Goal: Task Accomplishment & Management: Complete application form

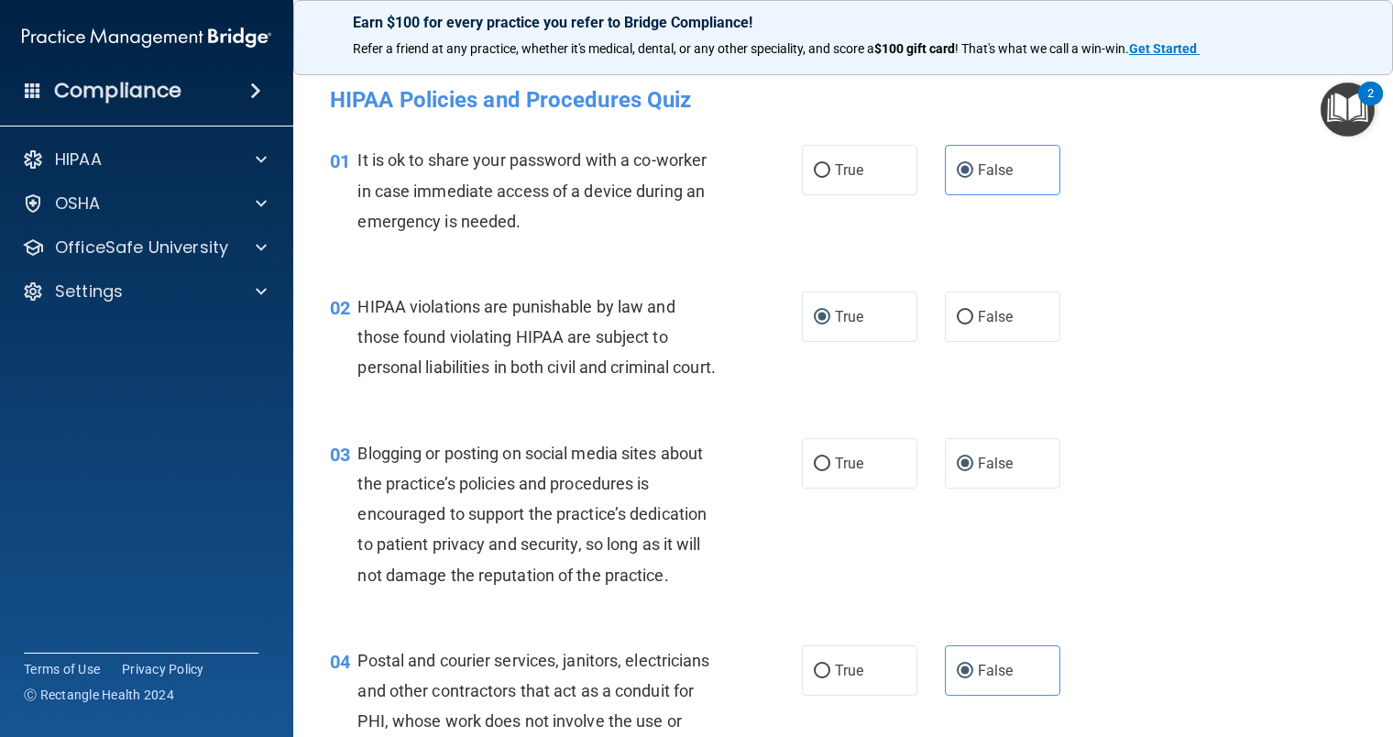
scroll to position [4197, 0]
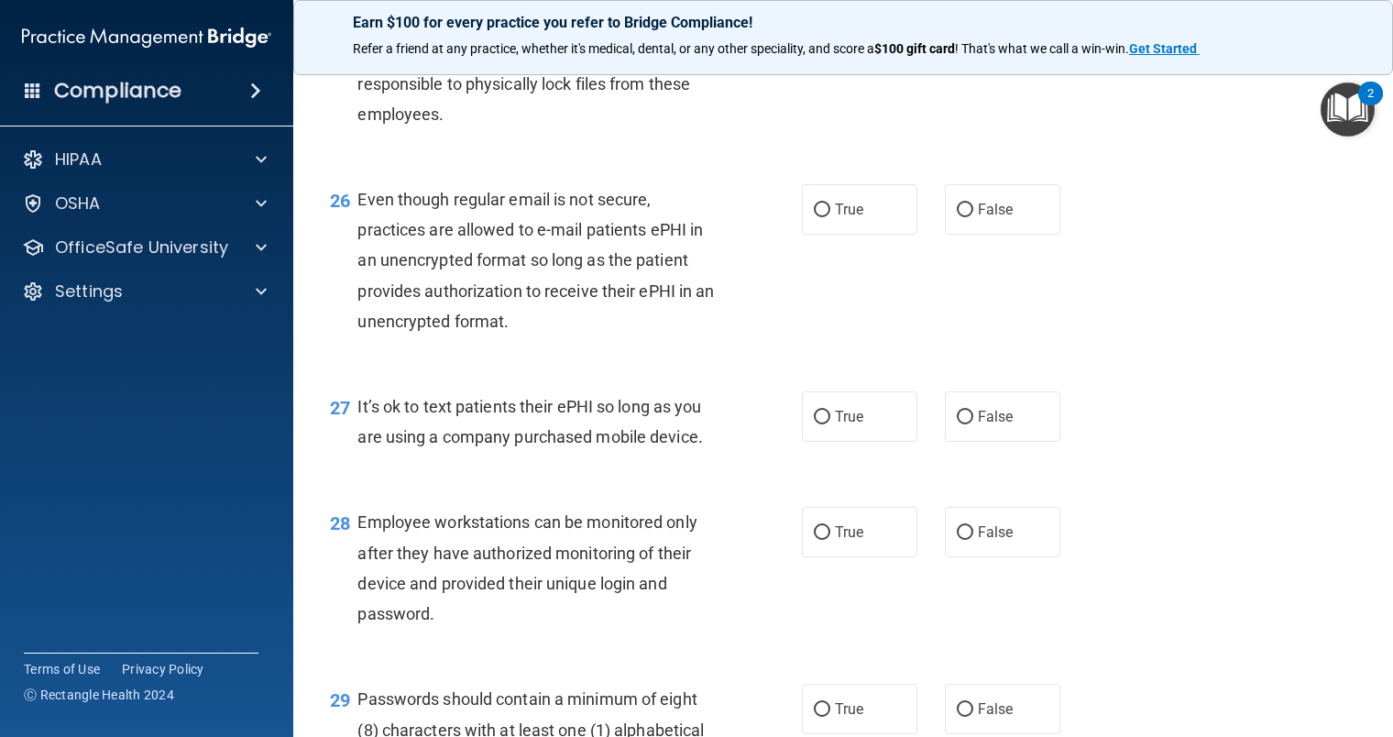
click at [784, 345] on div "26 Even though regular email is not secure, practices are allowed to e-mail pat…" at bounding box center [565, 264] width 527 height 161
click at [802, 235] on label "True" at bounding box center [859, 209] width 115 height 50
click at [814, 217] on input "True" at bounding box center [822, 210] width 16 height 14
radio input "true"
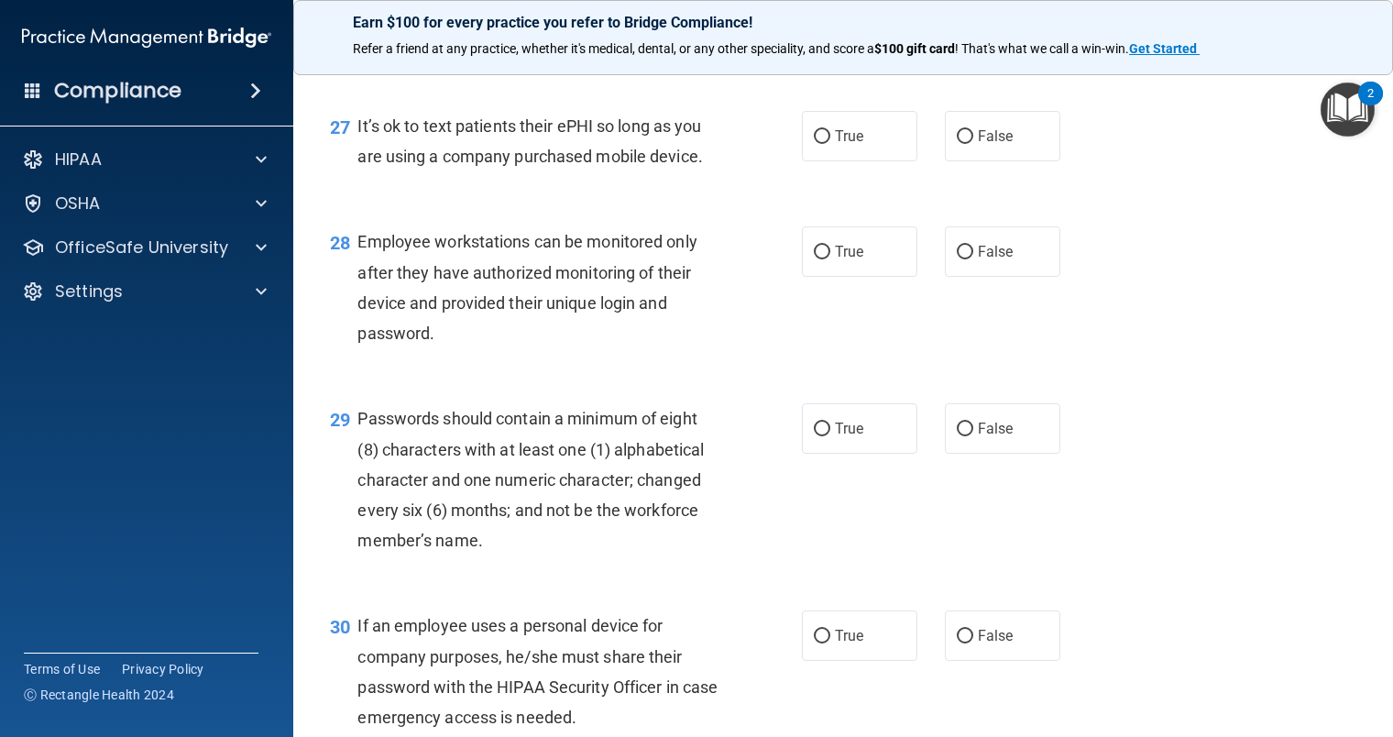
scroll to position [4472, 0]
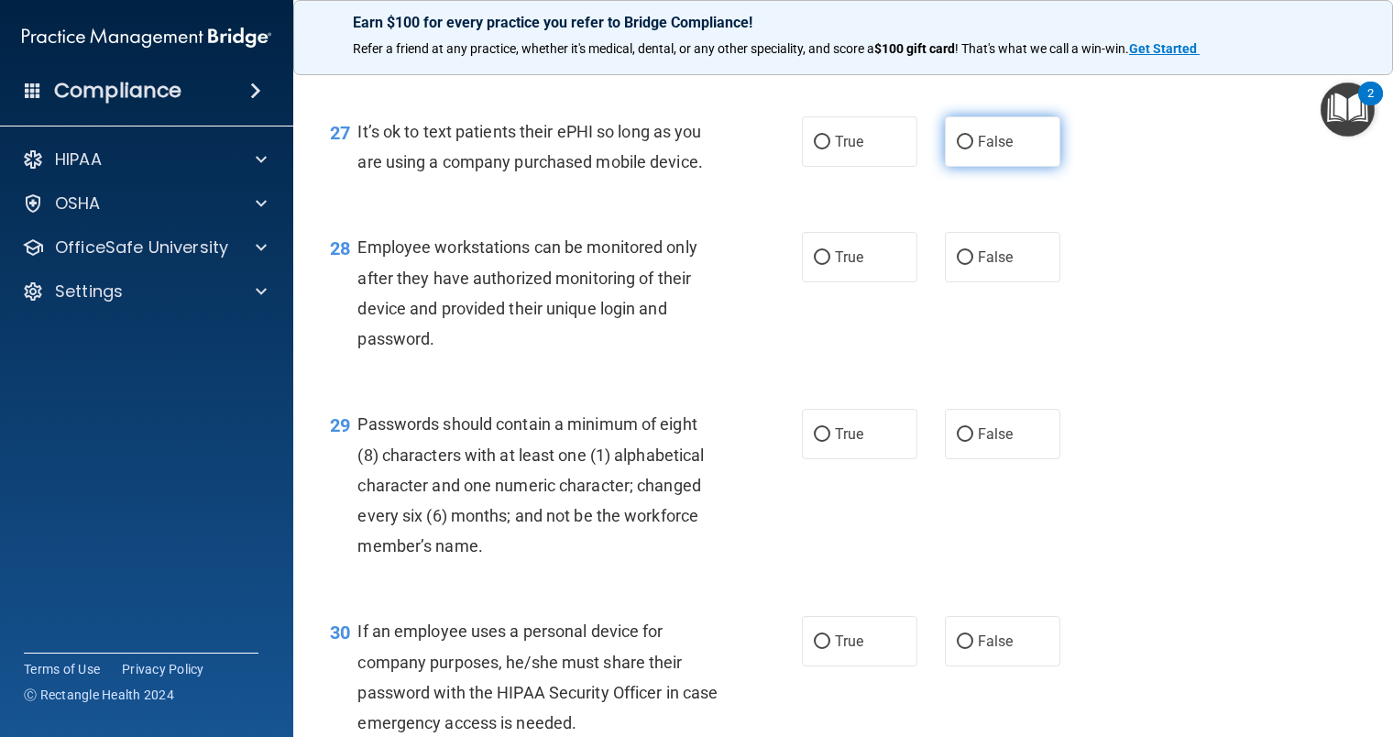
click at [965, 167] on label "False" at bounding box center [1002, 141] width 115 height 50
click at [965, 149] on input "False" at bounding box center [965, 143] width 16 height 14
radio input "true"
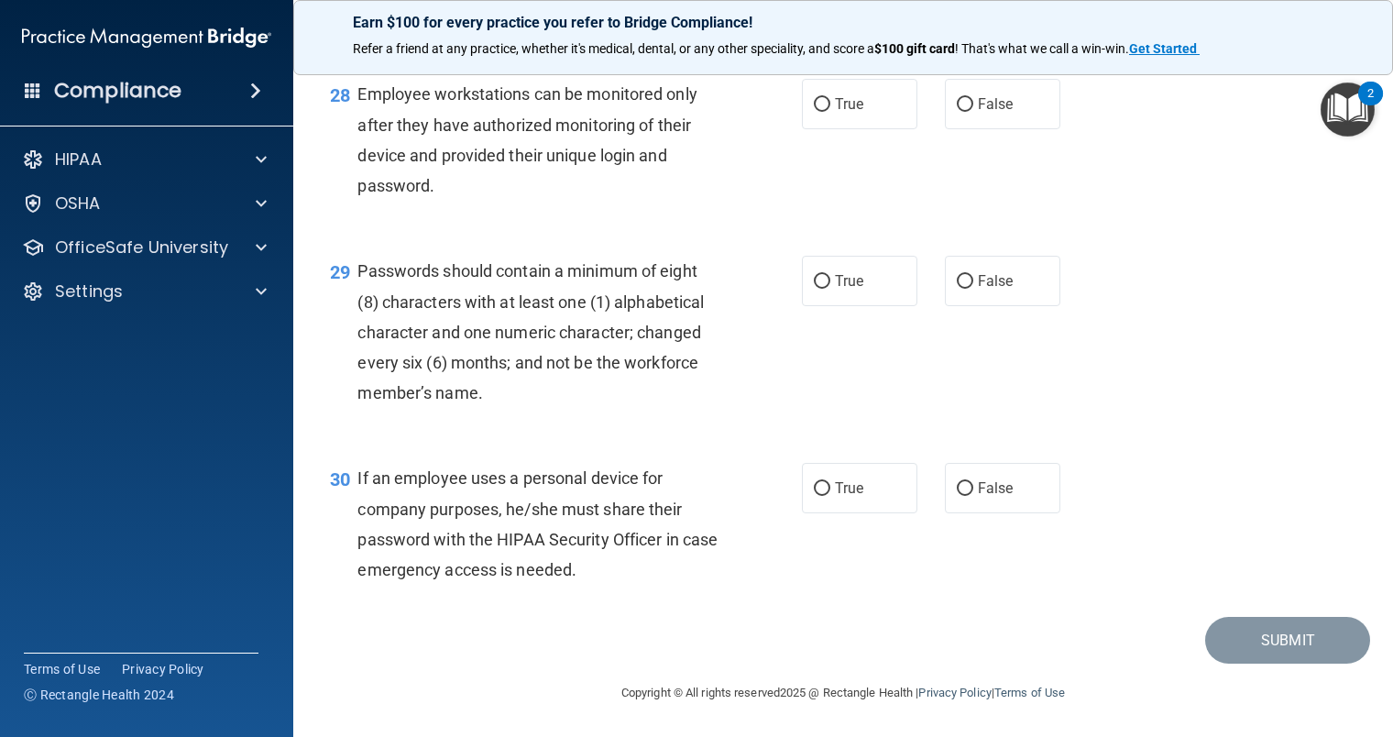
scroll to position [4655, 0]
click at [817, 129] on label "True" at bounding box center [859, 104] width 115 height 50
click at [817, 112] on input "True" at bounding box center [822, 105] width 16 height 14
radio input "true"
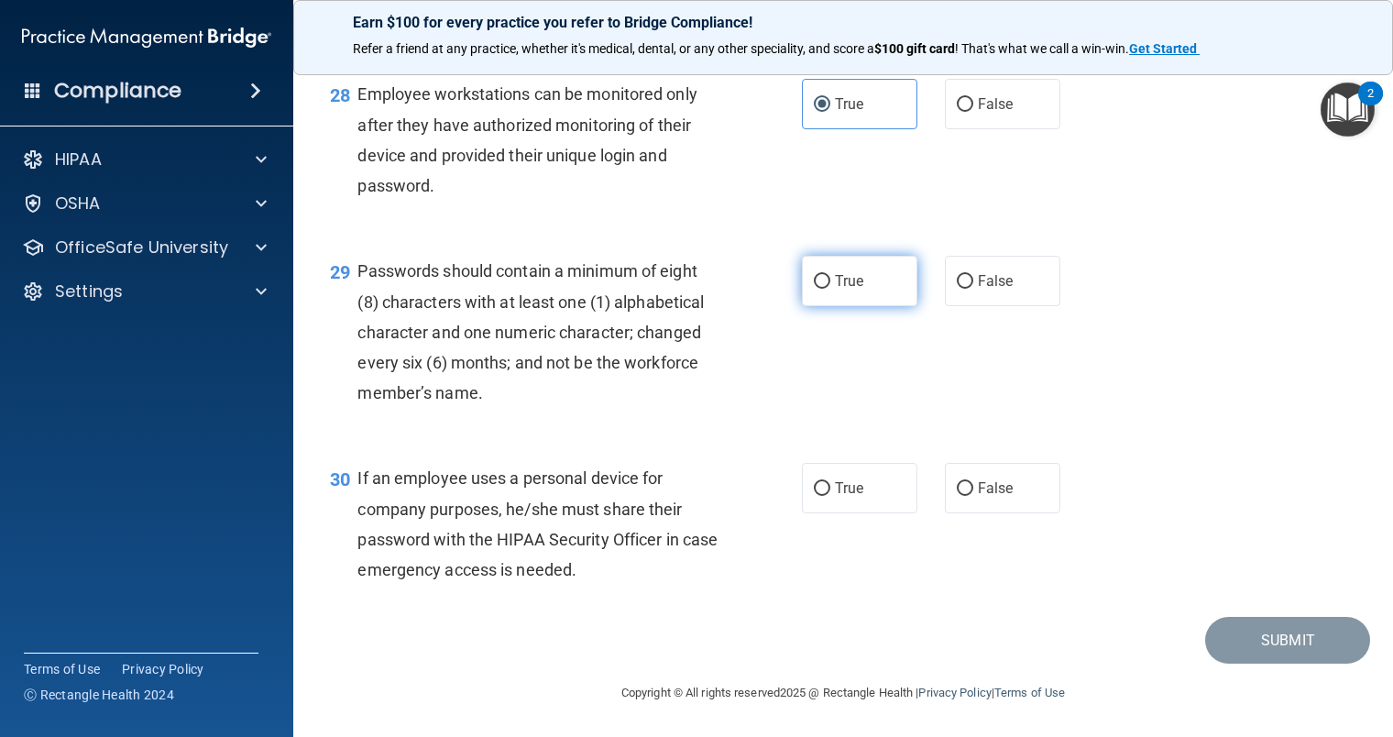
click at [843, 282] on span "True" at bounding box center [849, 280] width 28 height 17
click at [830, 282] on input "True" at bounding box center [822, 282] width 16 height 14
radio input "true"
click at [844, 488] on span "True" at bounding box center [849, 487] width 28 height 17
click at [830, 488] on input "True" at bounding box center [822, 489] width 16 height 14
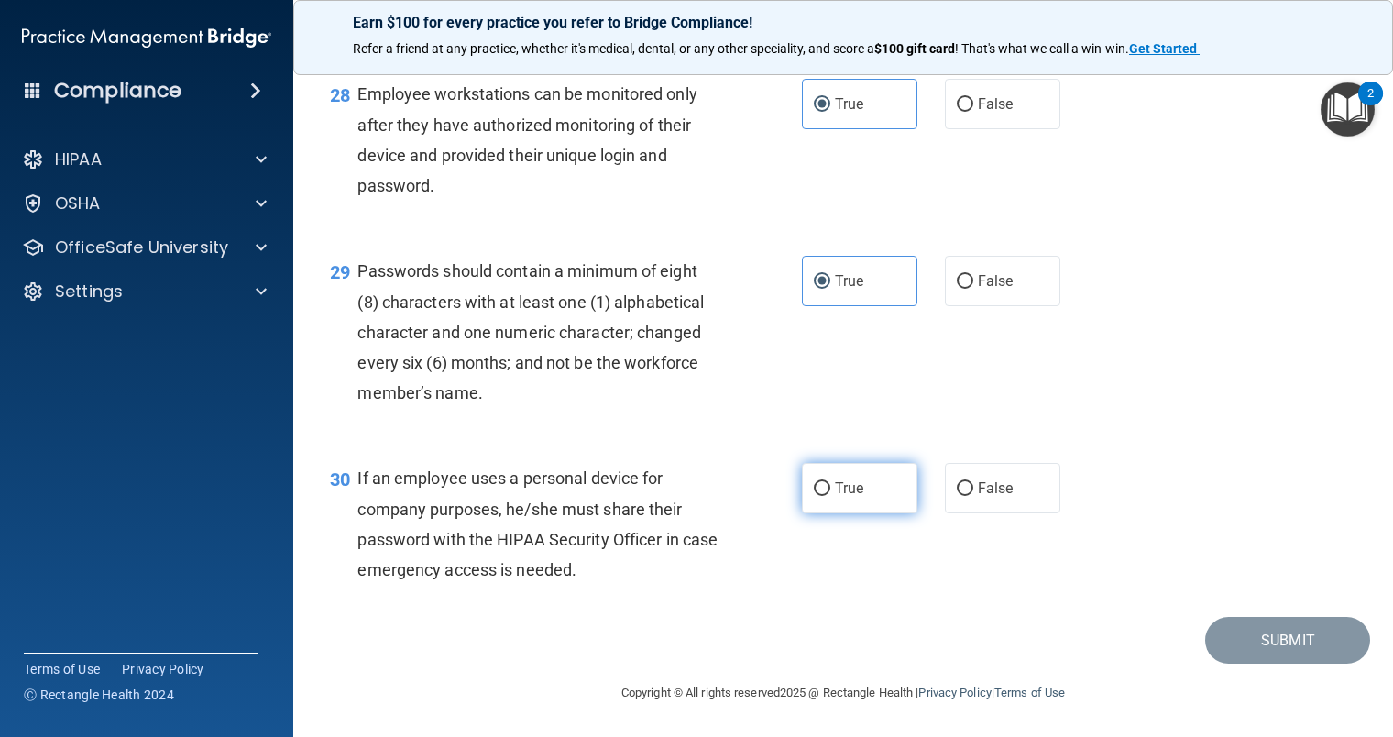
radio input "true"
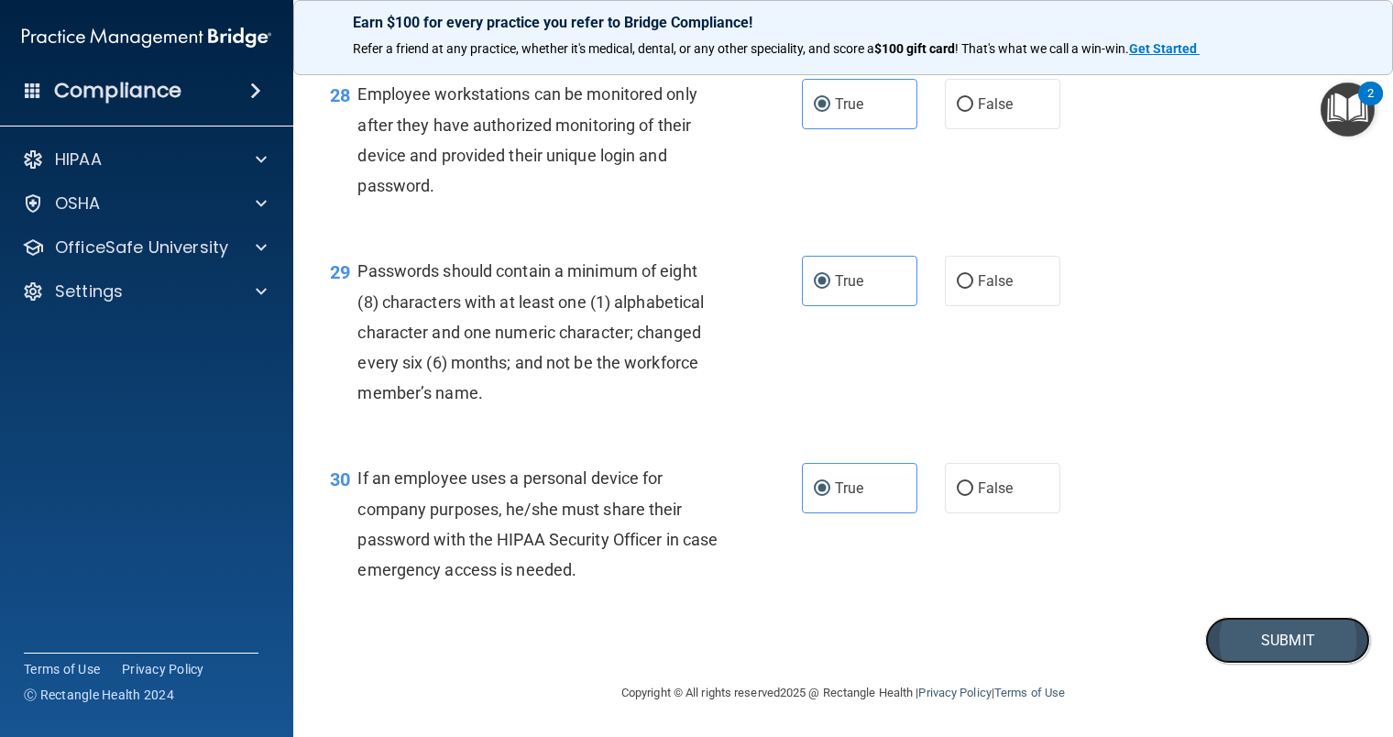
click at [1277, 646] on button "Submit" at bounding box center [1287, 640] width 165 height 47
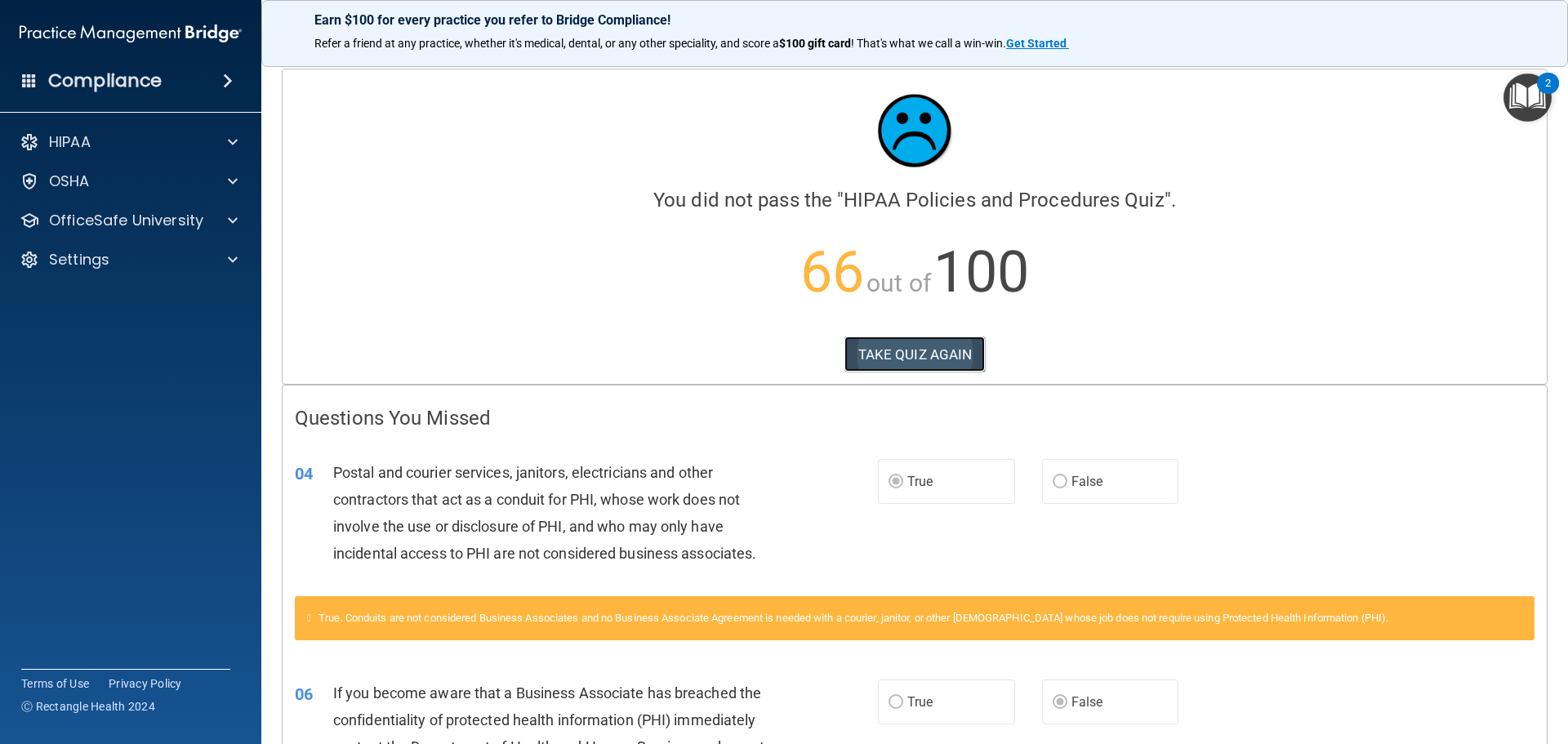
click at [867, 339] on button "TAKE QUIZ AGAIN" at bounding box center [915, 355] width 142 height 36
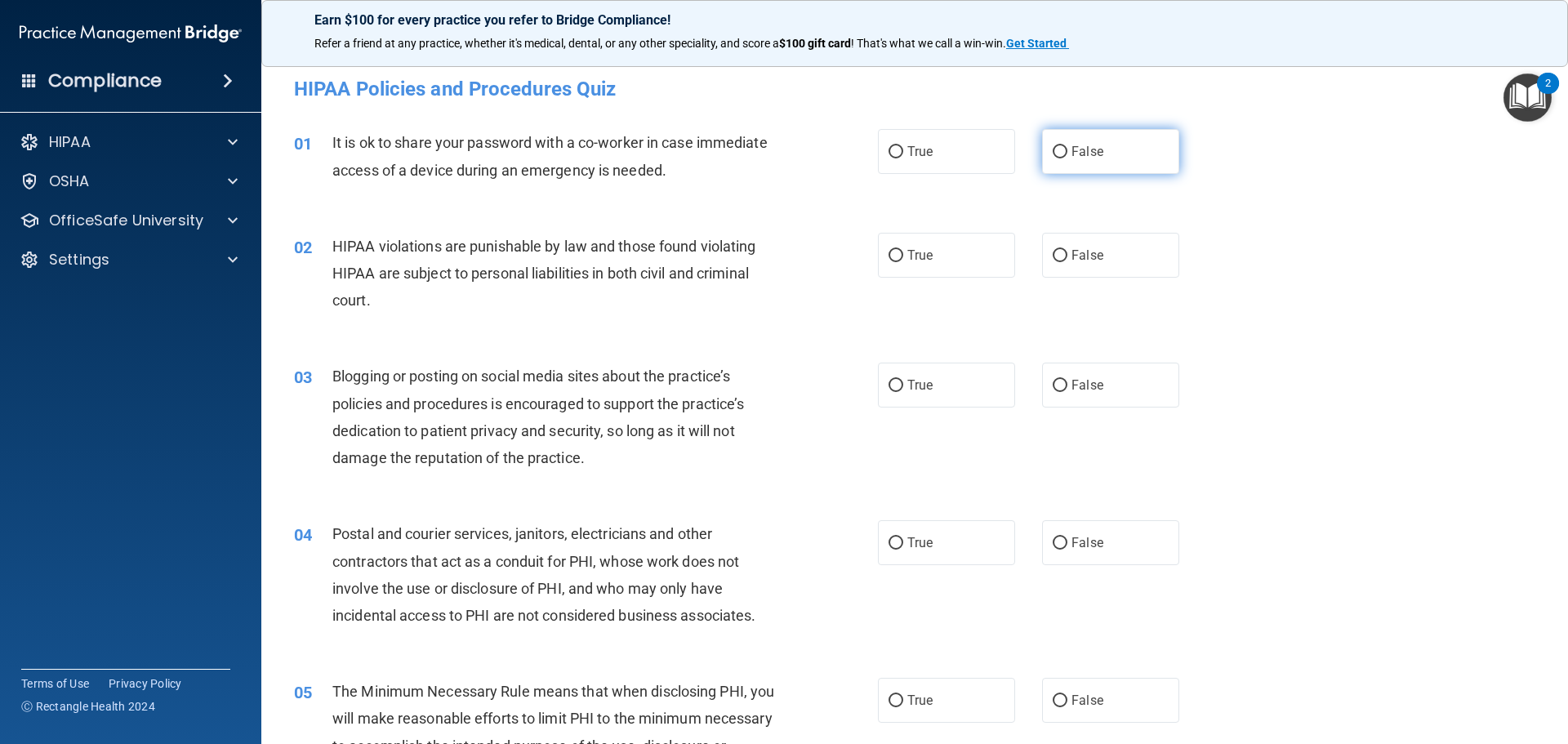
click at [1071, 154] on span "False" at bounding box center [1087, 151] width 32 height 15
click at [1067, 154] on input "False" at bounding box center [1059, 152] width 14 height 12
radio input "true"
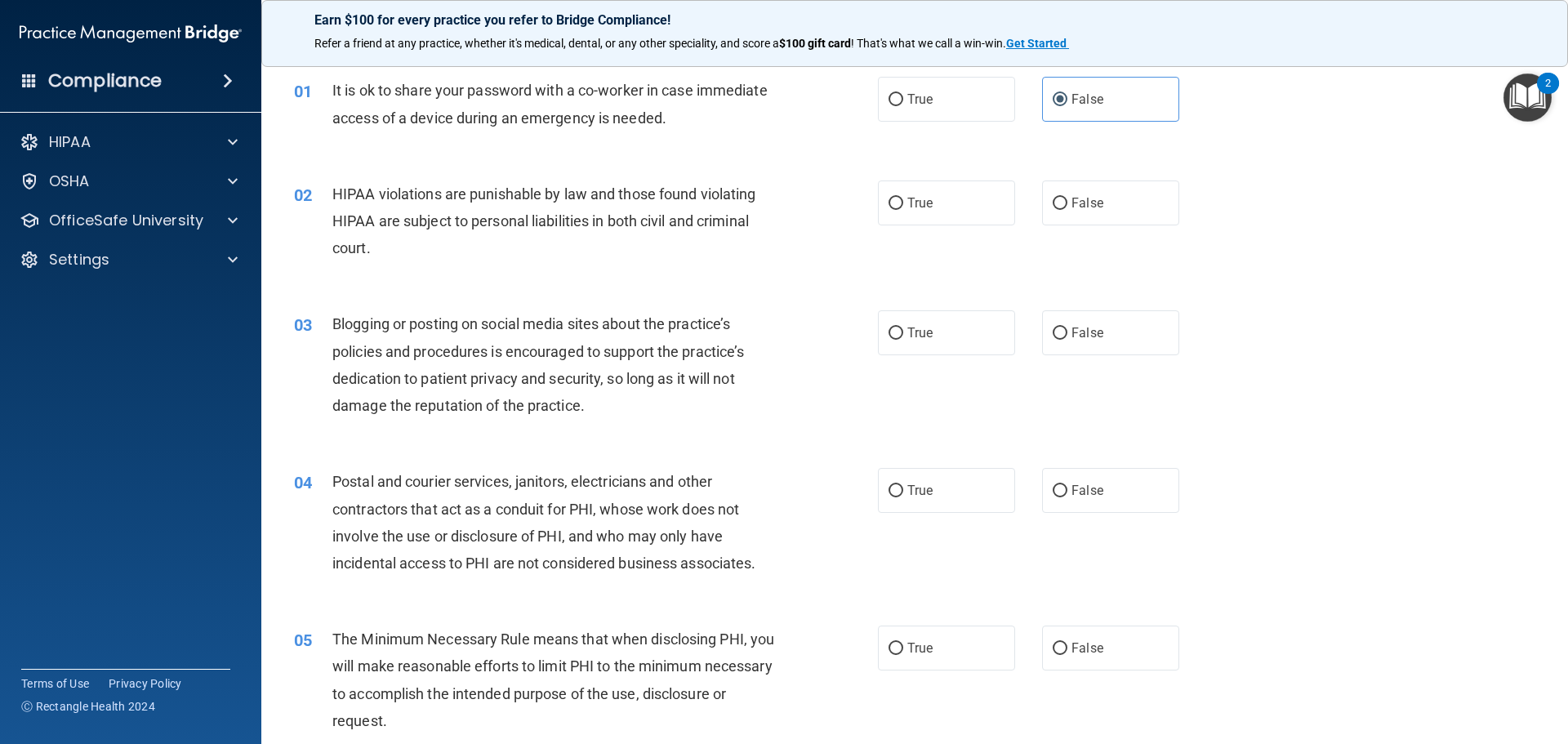
scroll to position [82, 0]
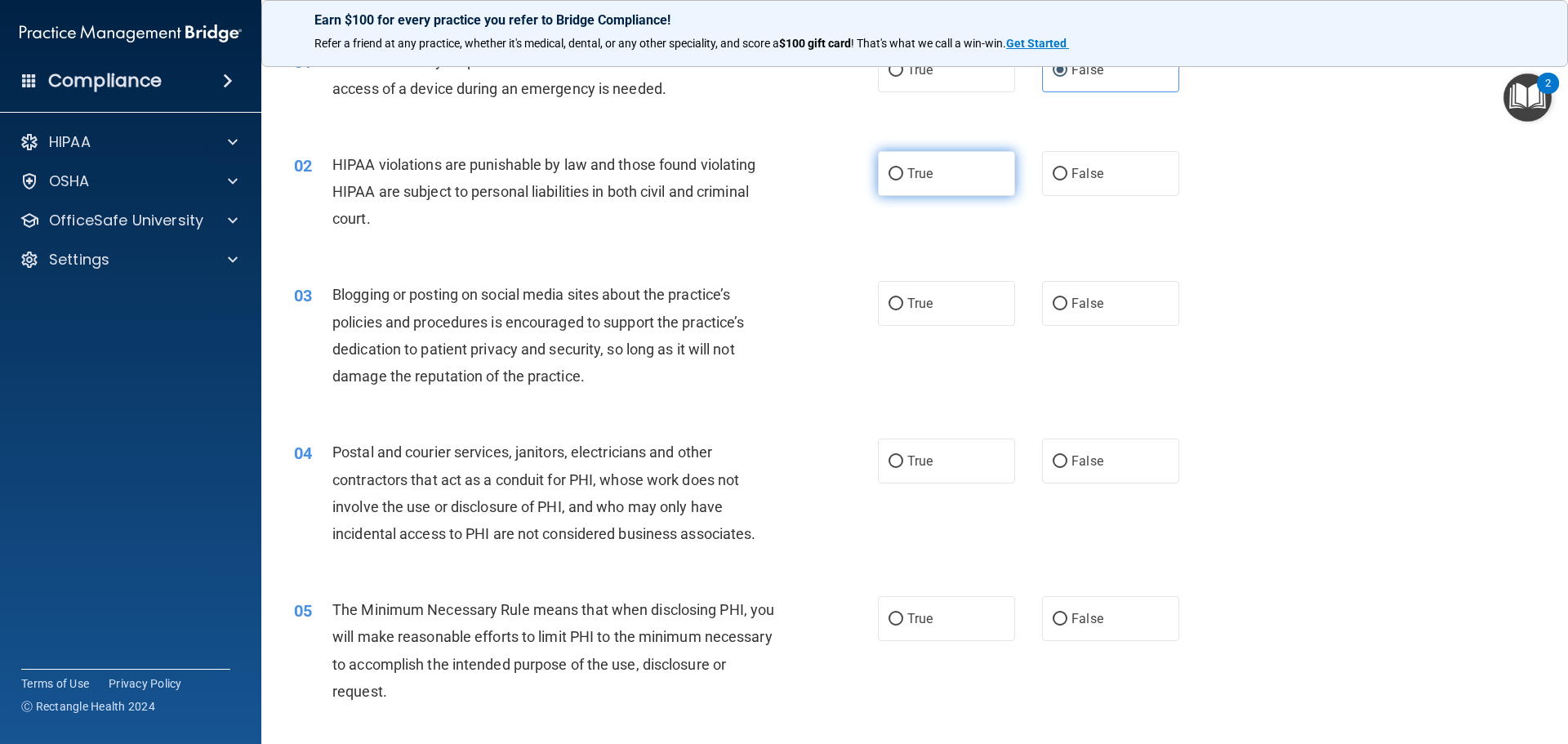
click at [894, 173] on input "True" at bounding box center [895, 175] width 14 height 12
radio input "true"
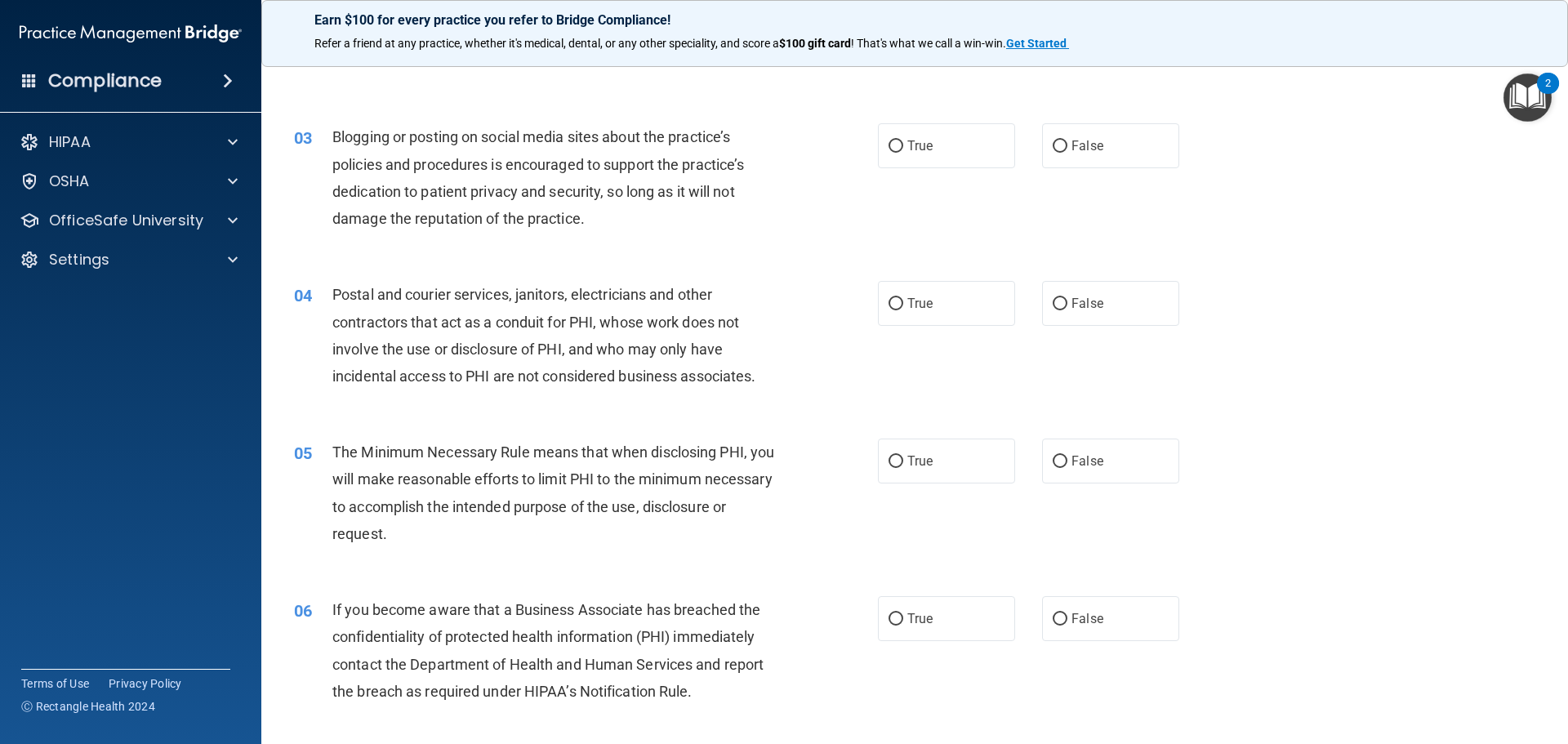
scroll to position [245, 0]
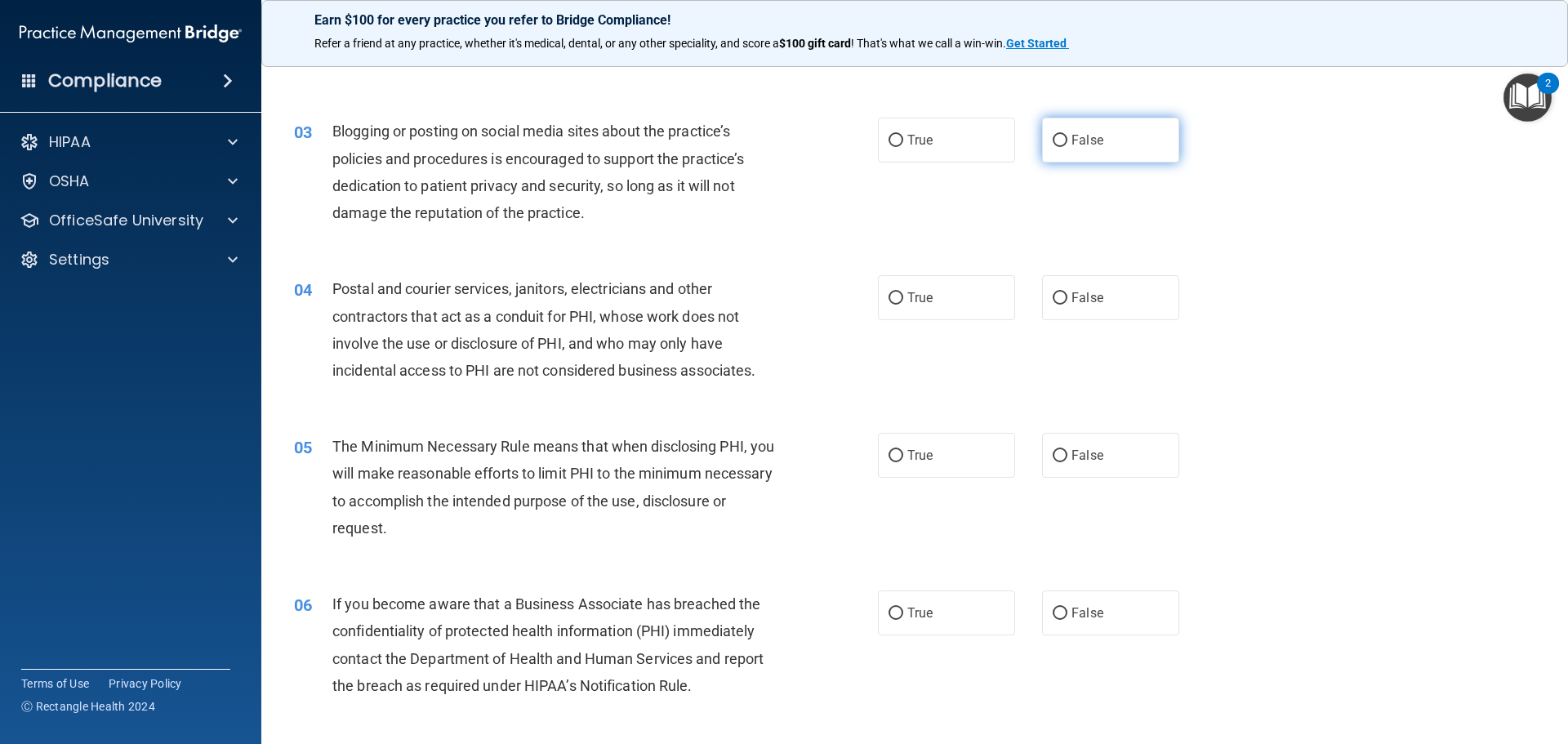
click at [1052, 135] on input "False" at bounding box center [1059, 141] width 14 height 12
radio input "true"
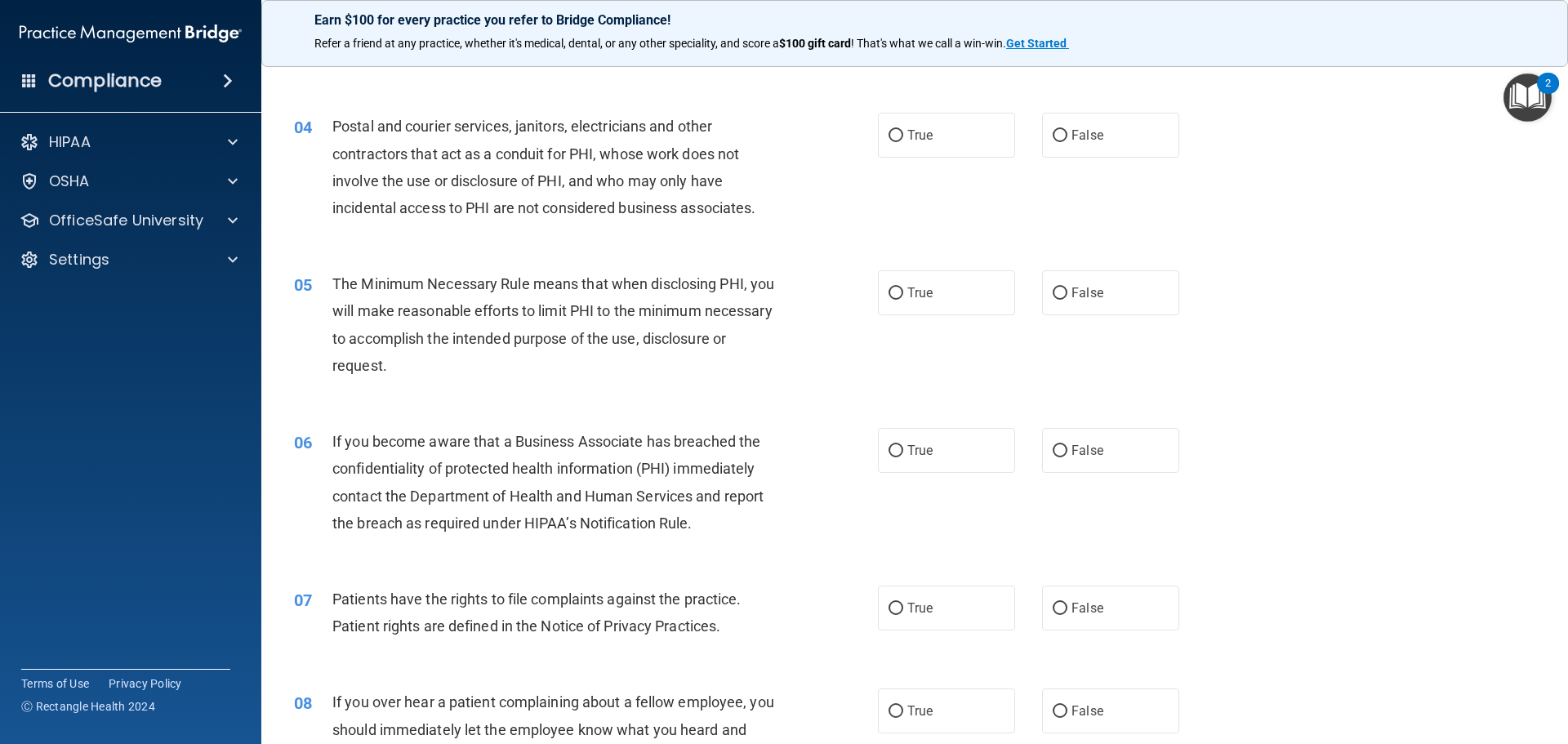
scroll to position [408, 0]
click at [1047, 127] on label "False" at bounding box center [1110, 135] width 137 height 45
click at [1052, 129] on input "False" at bounding box center [1059, 135] width 14 height 12
radio input "true"
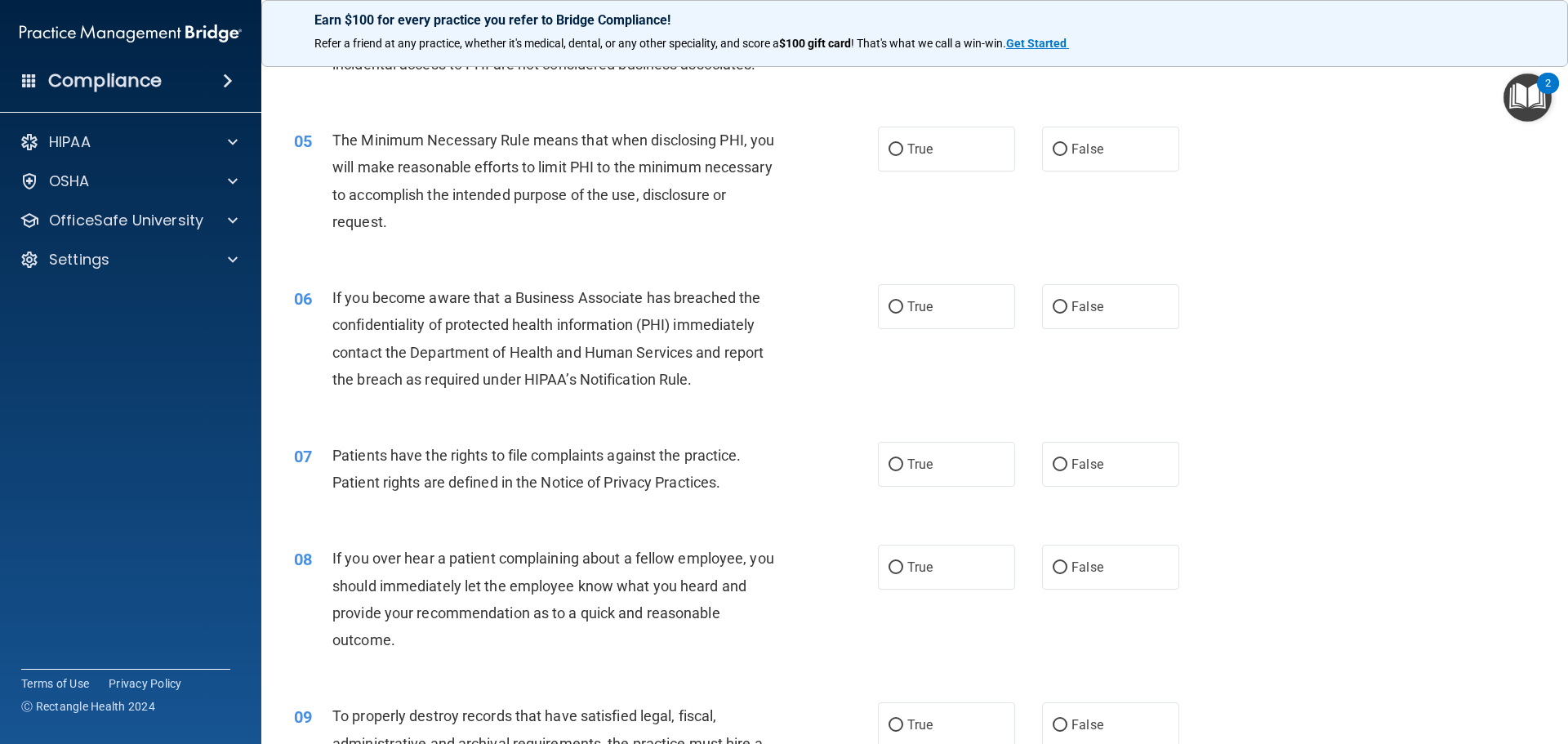
scroll to position [571, 0]
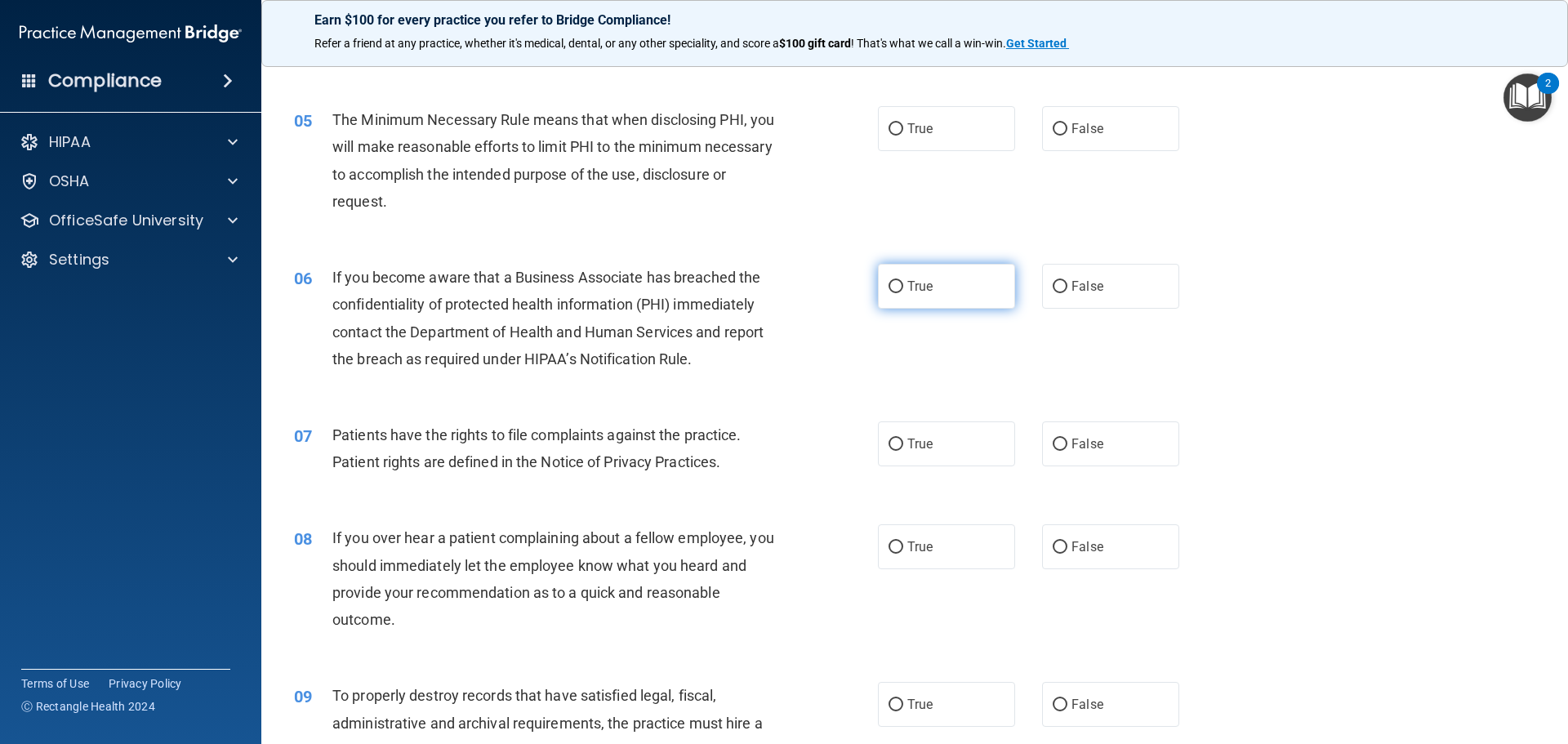
click at [888, 281] on input "True" at bounding box center [895, 287] width 14 height 12
radio input "true"
click at [894, 130] on input "True" at bounding box center [895, 129] width 14 height 12
radio input "true"
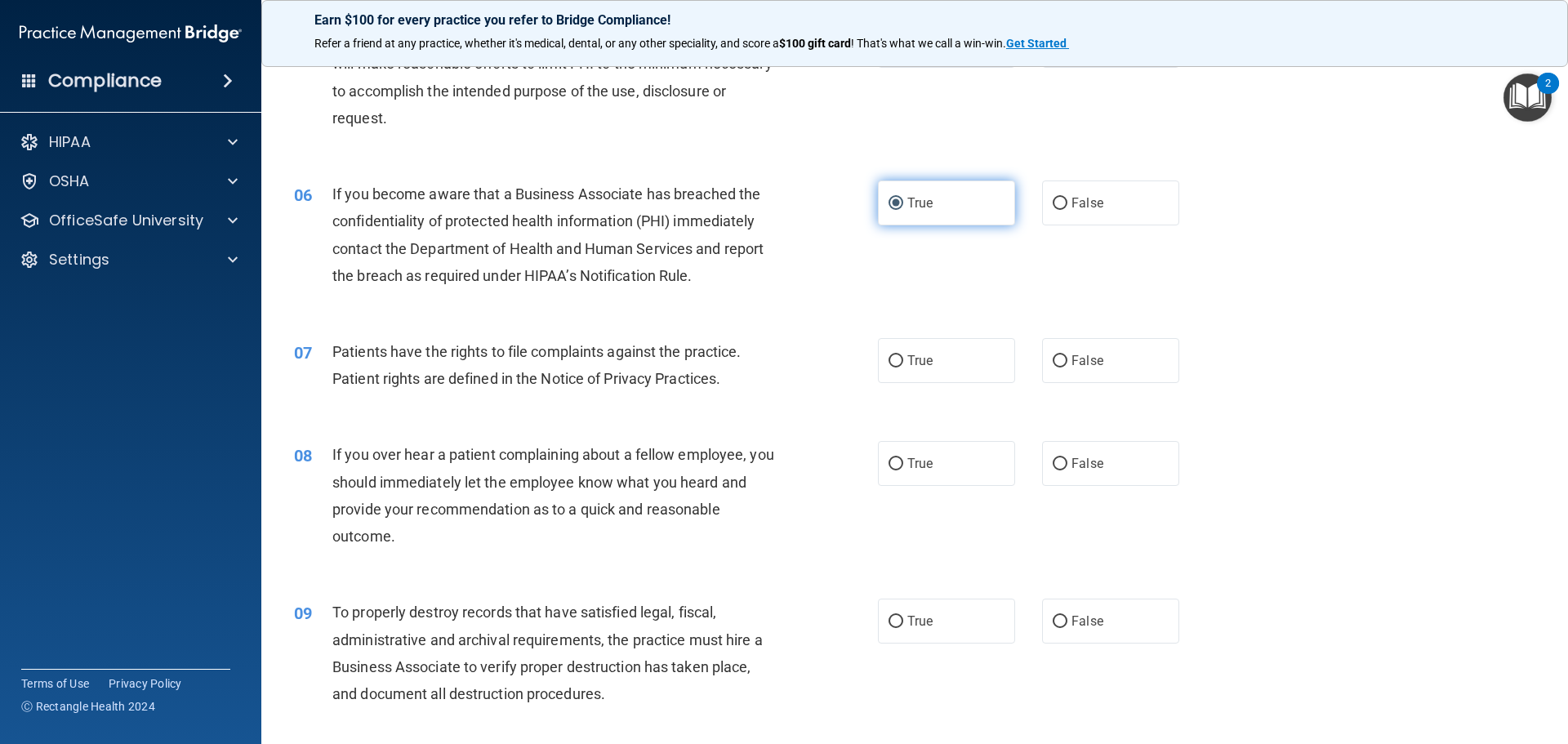
scroll to position [735, 0]
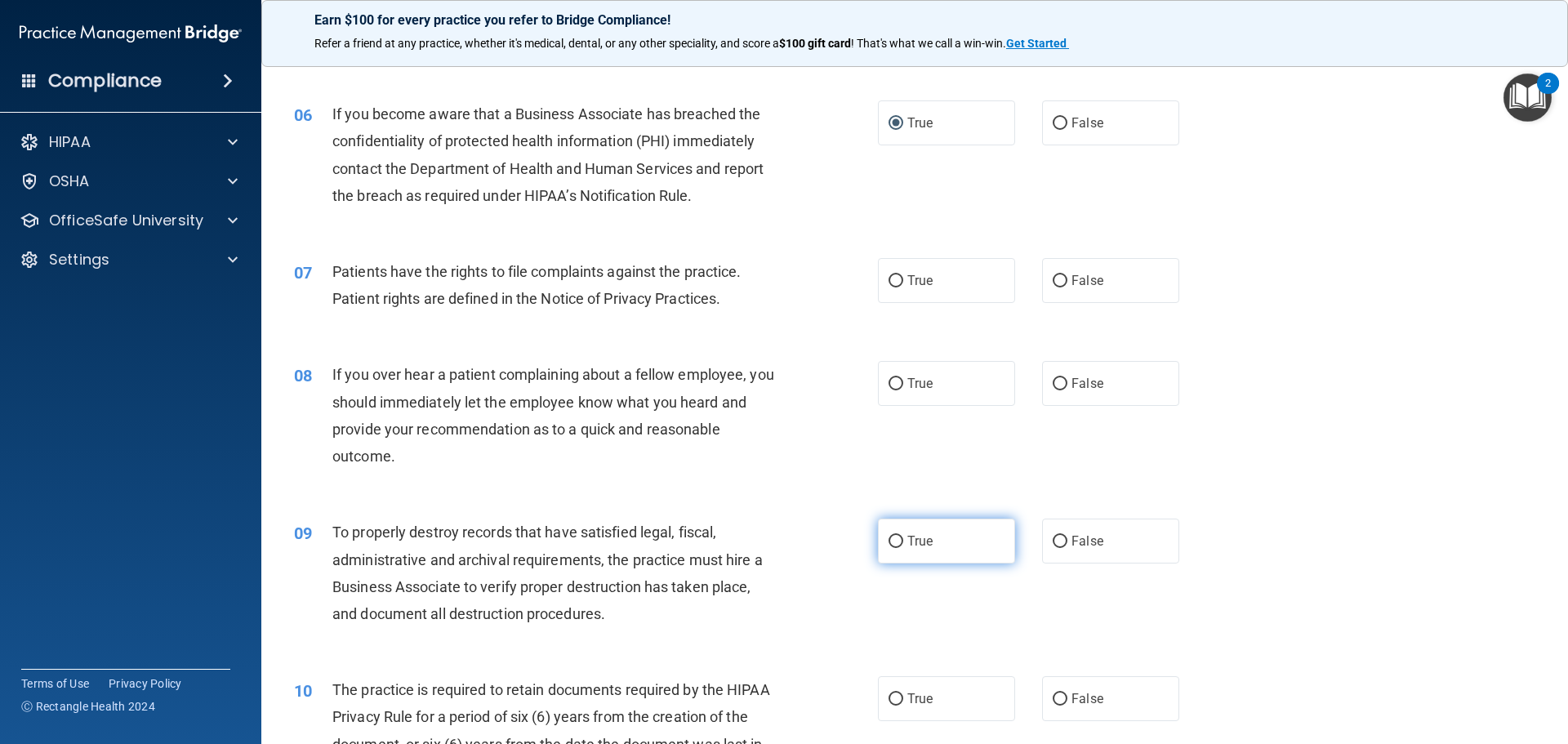
click at [888, 537] on input "True" at bounding box center [895, 542] width 14 height 12
radio input "true"
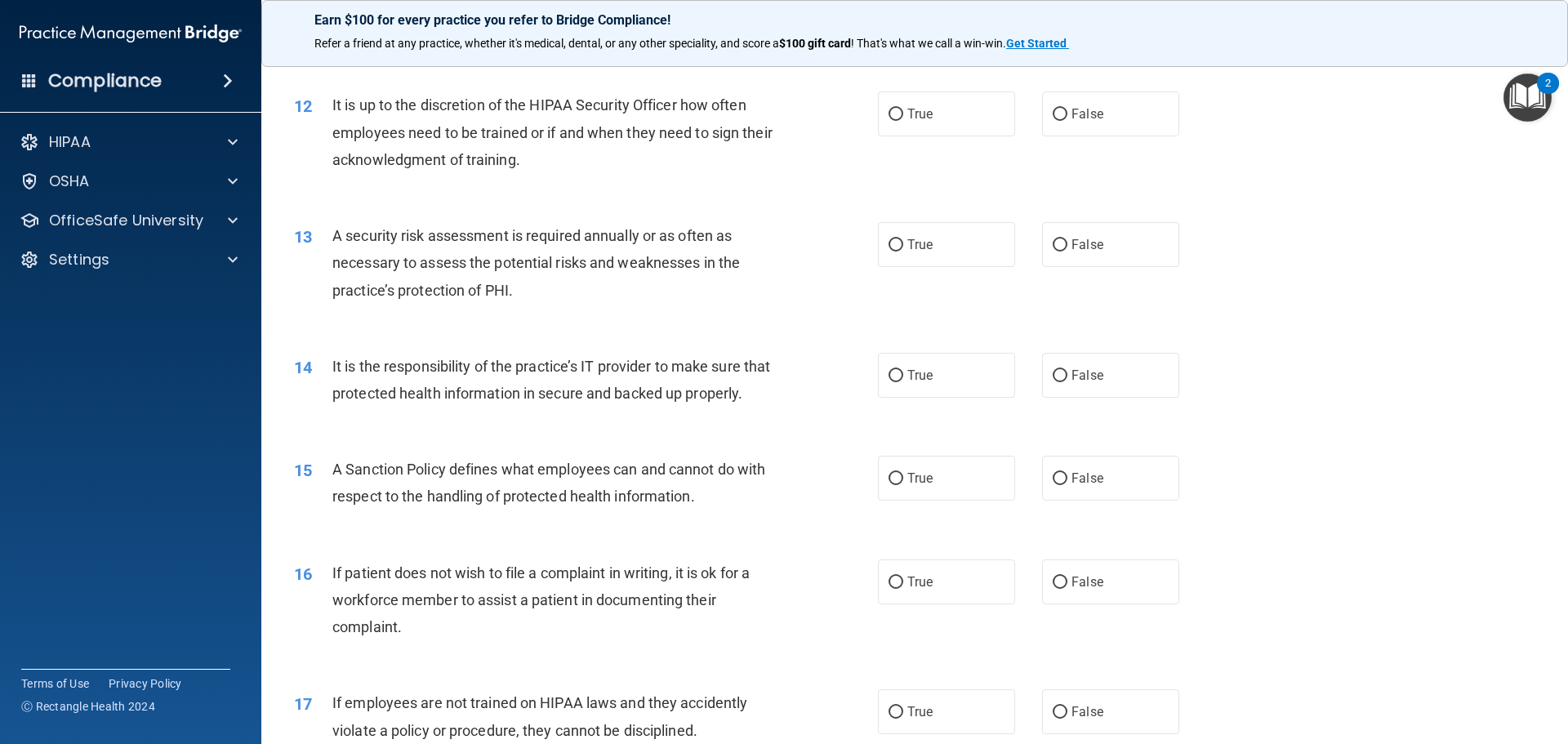
scroll to position [1633, 0]
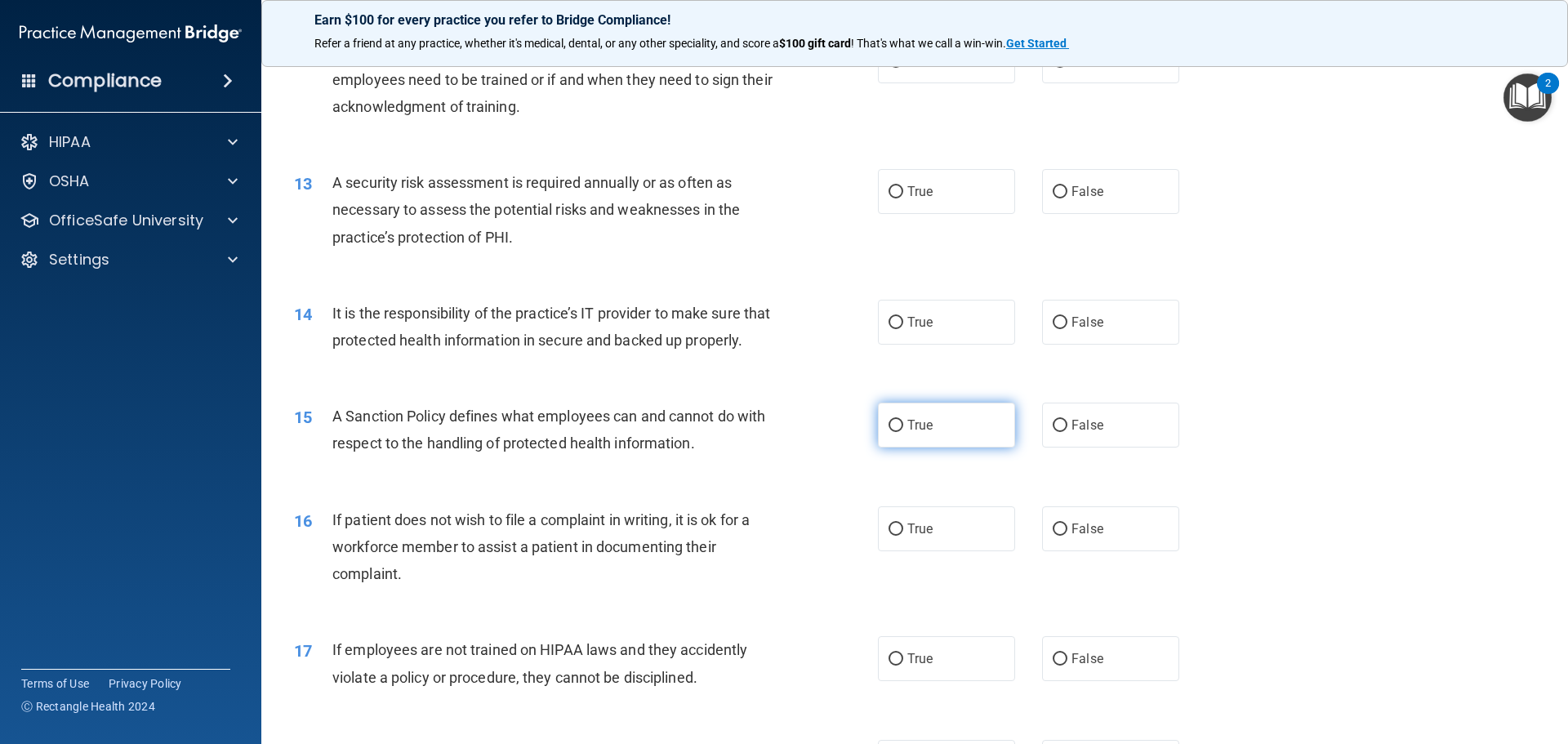
click at [894, 438] on label "True" at bounding box center [946, 425] width 137 height 45
click at [894, 432] on input "True" at bounding box center [895, 426] width 14 height 12
radio input "true"
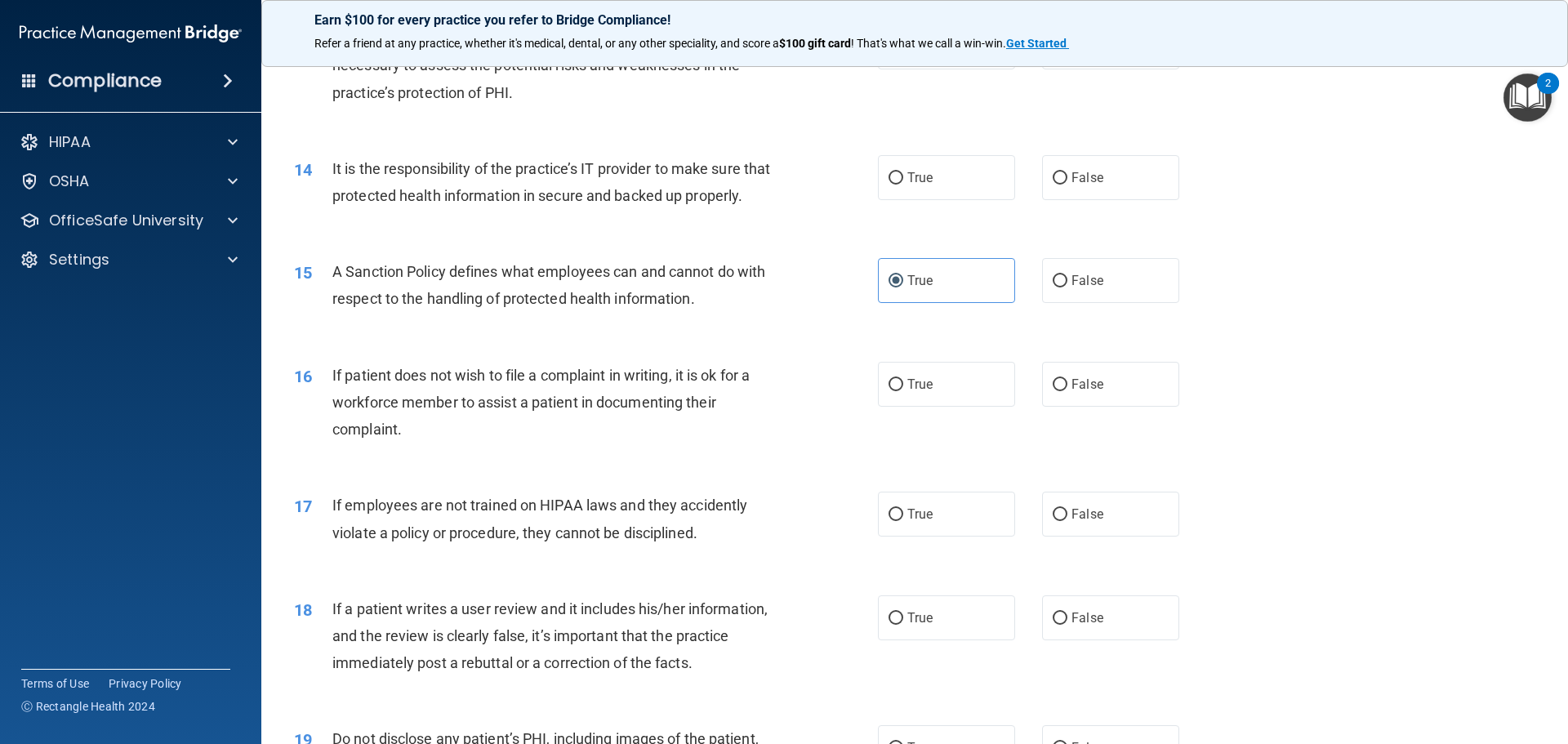
scroll to position [1959, 0]
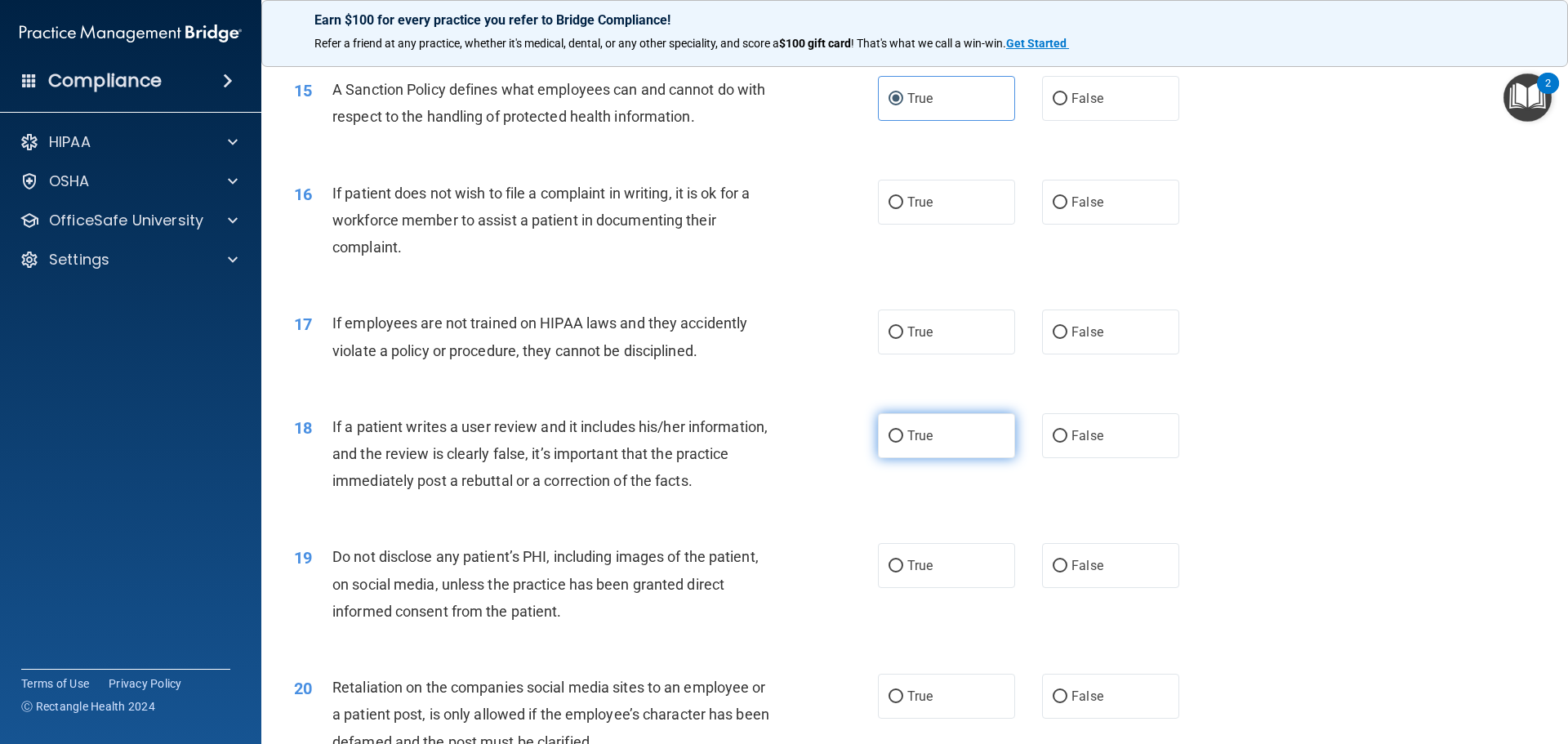
click at [894, 443] on input "True" at bounding box center [895, 437] width 14 height 12
radio input "true"
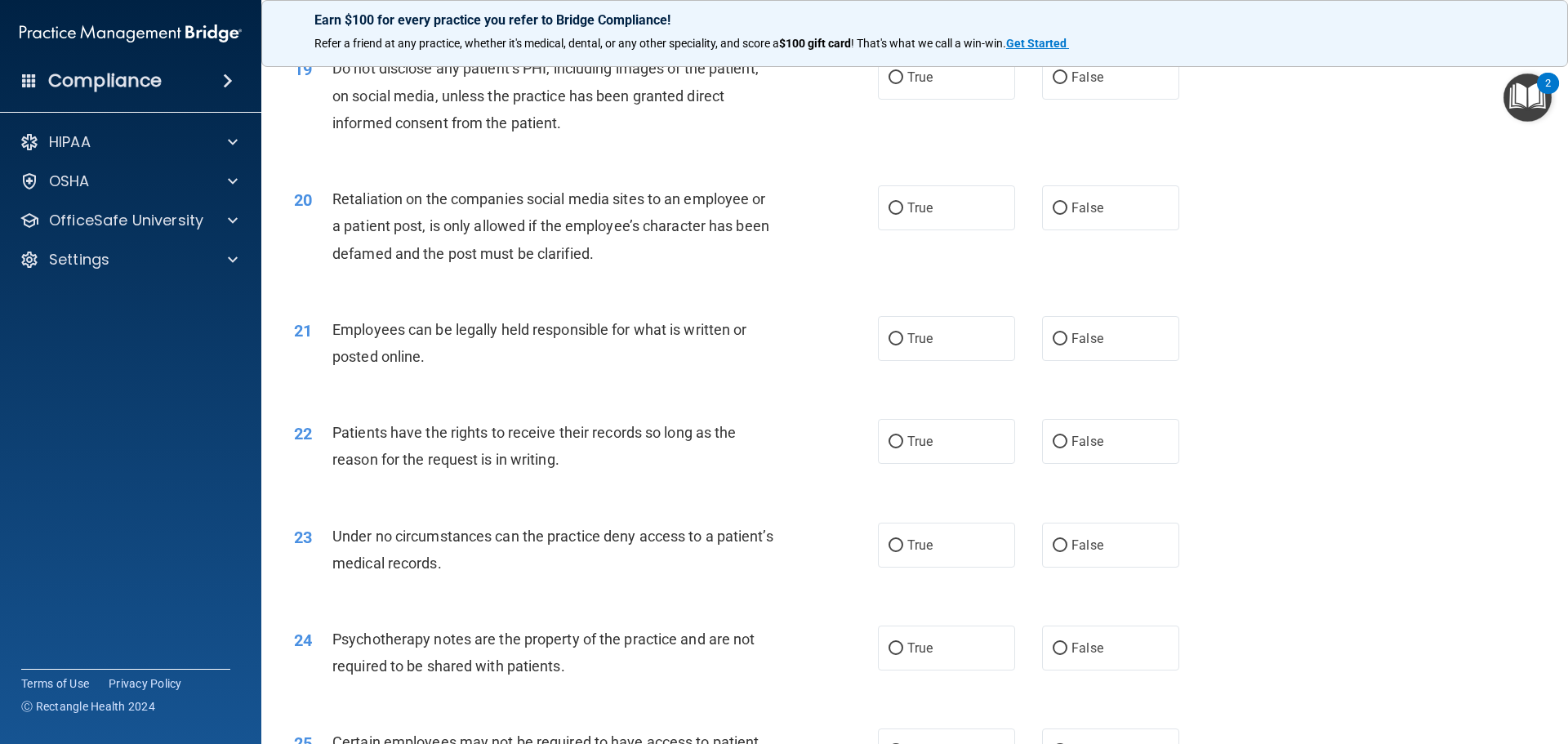
scroll to position [2449, 0]
click at [888, 213] on input "True" at bounding box center [895, 207] width 14 height 12
radio input "true"
click at [892, 446] on input "True" at bounding box center [895, 441] width 14 height 12
radio input "true"
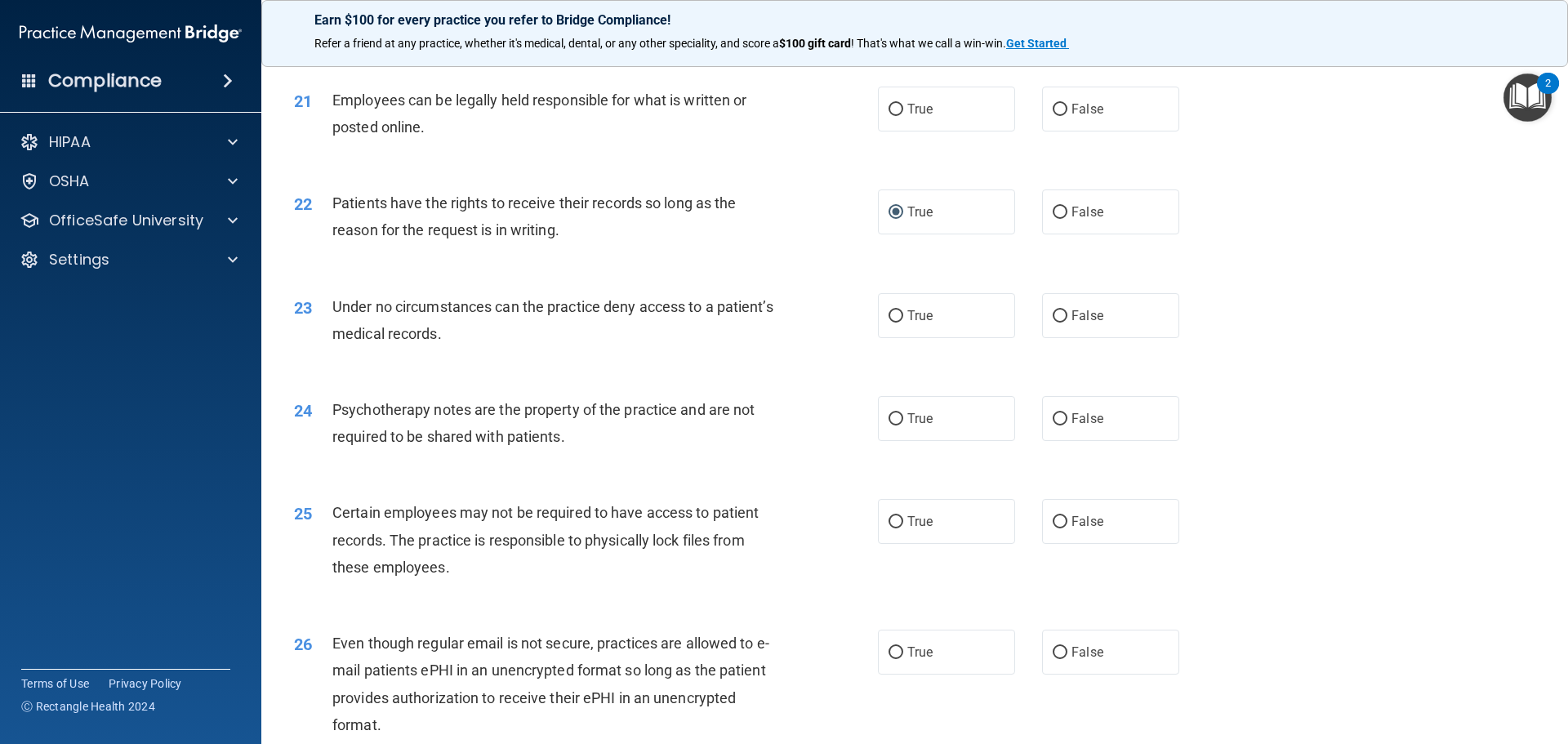
scroll to position [2694, 0]
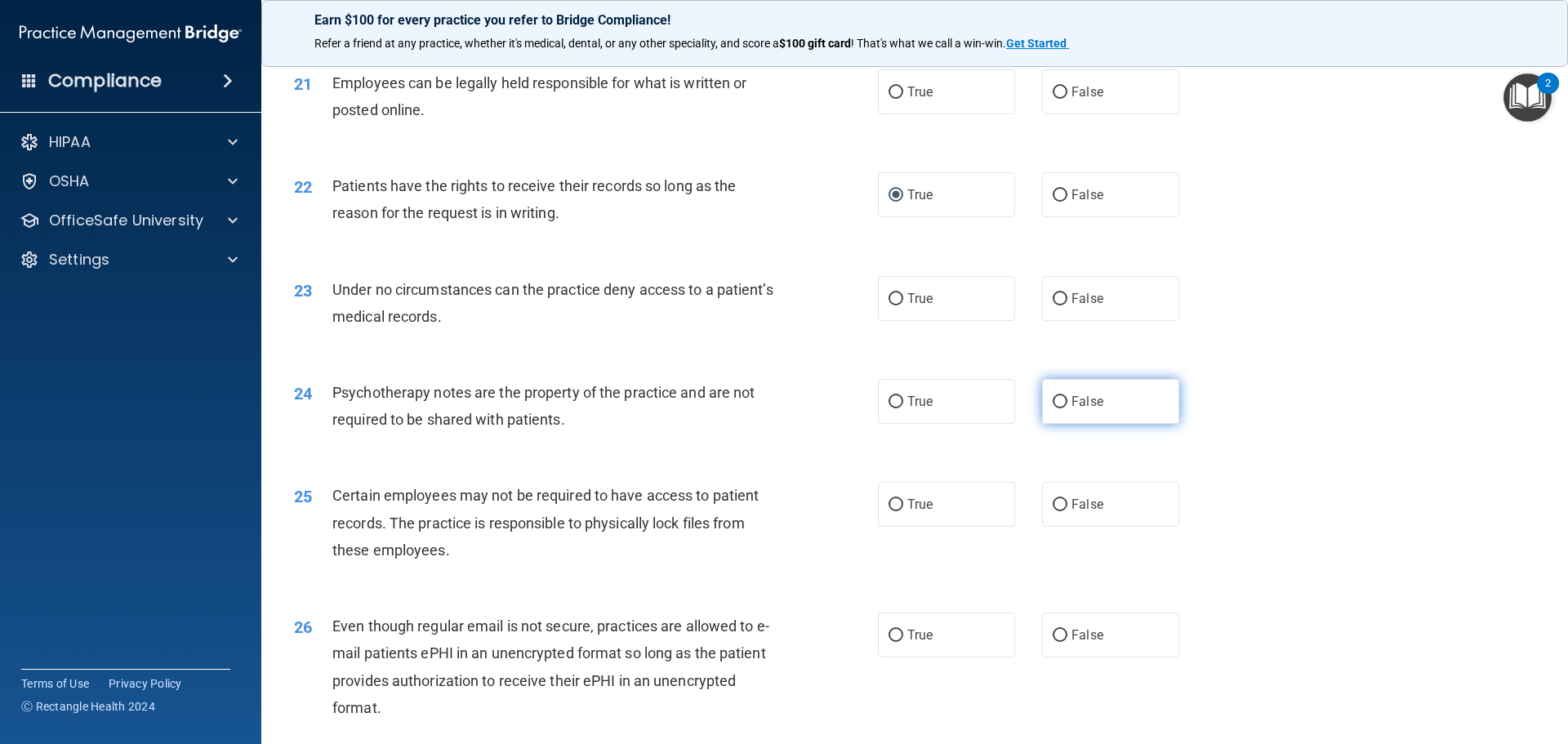
click at [1052, 408] on input "False" at bounding box center [1059, 402] width 14 height 12
radio input "true"
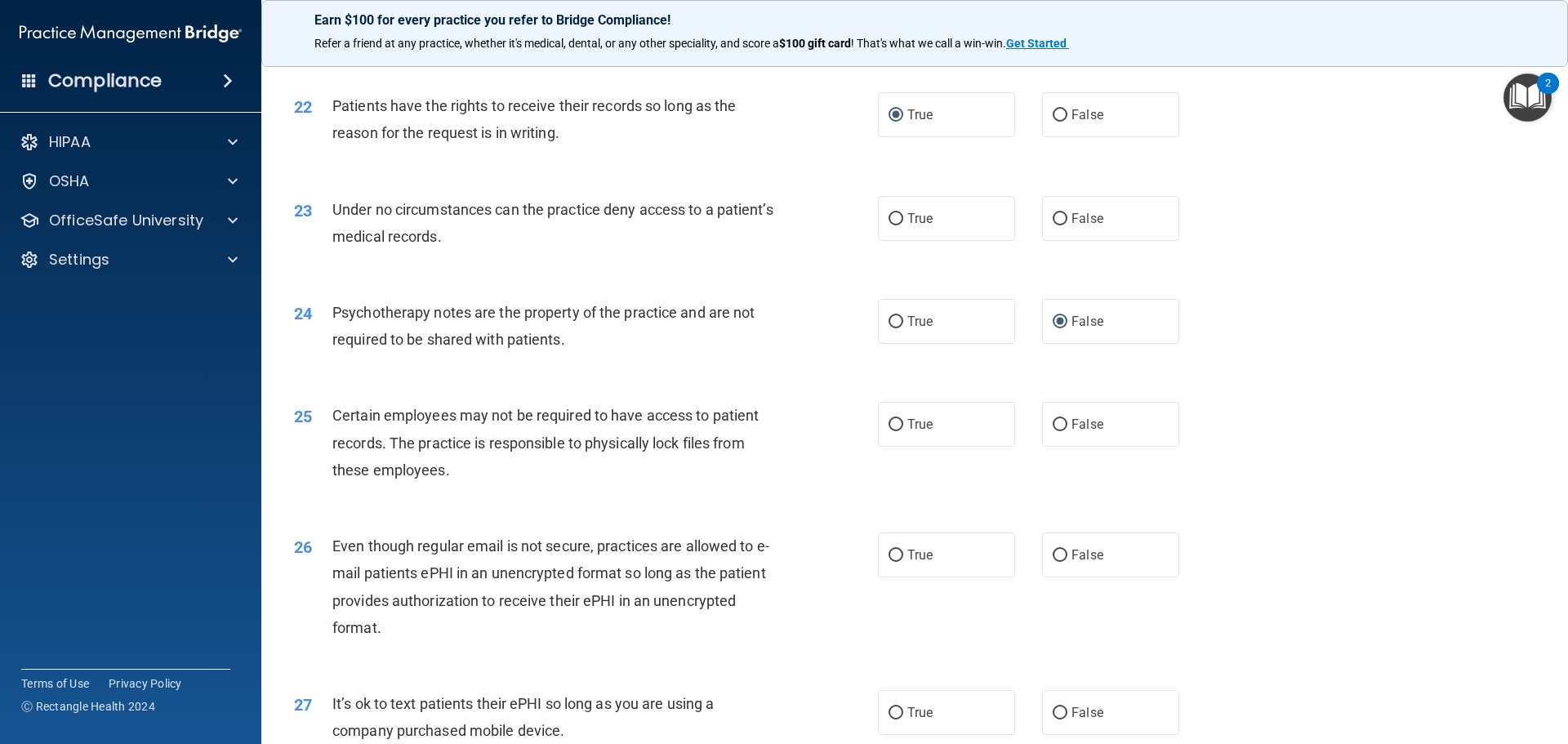
scroll to position [2939, 0]
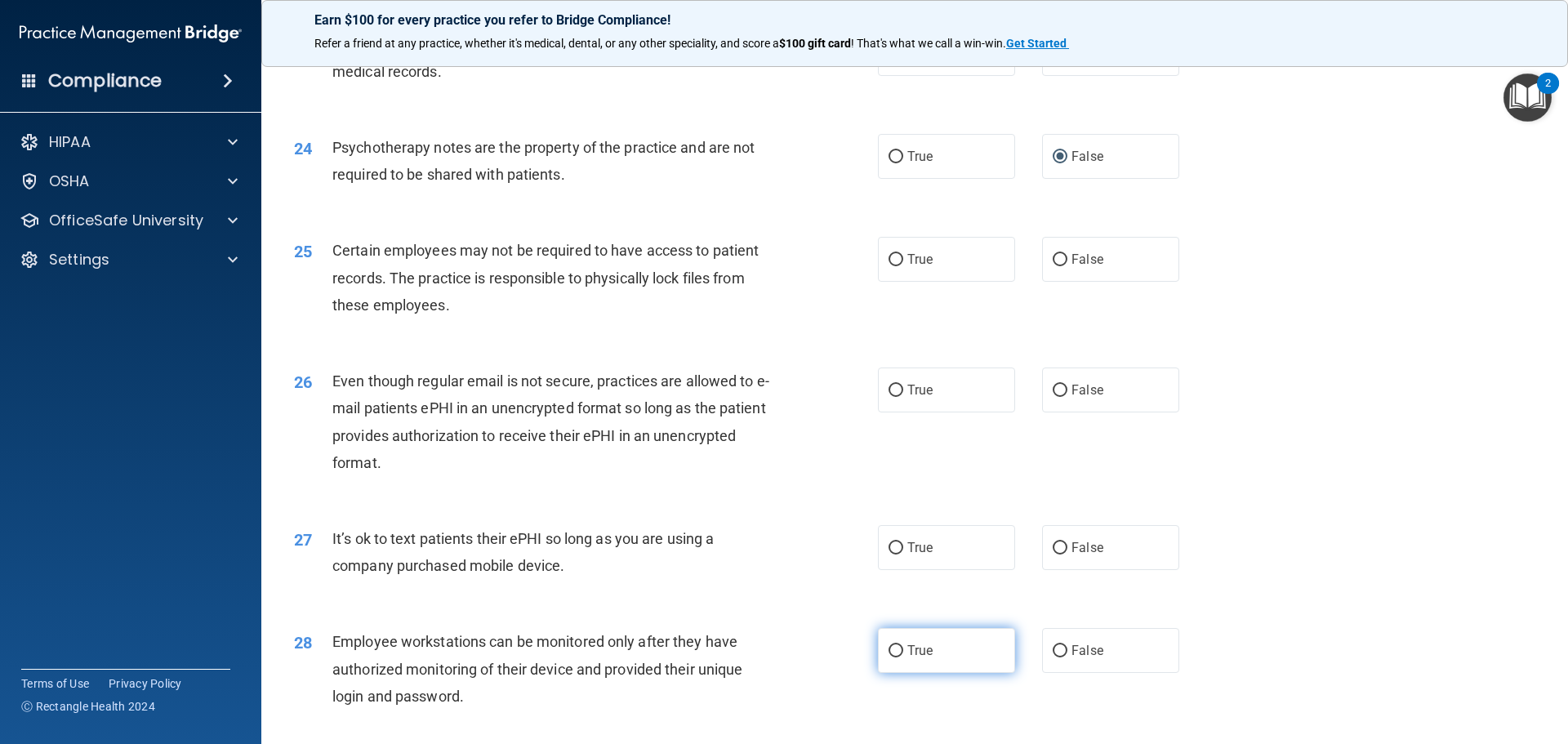
click at [897, 656] on label "True" at bounding box center [946, 650] width 137 height 45
click at [897, 656] on input "True" at bounding box center [895, 651] width 14 height 12
radio input "true"
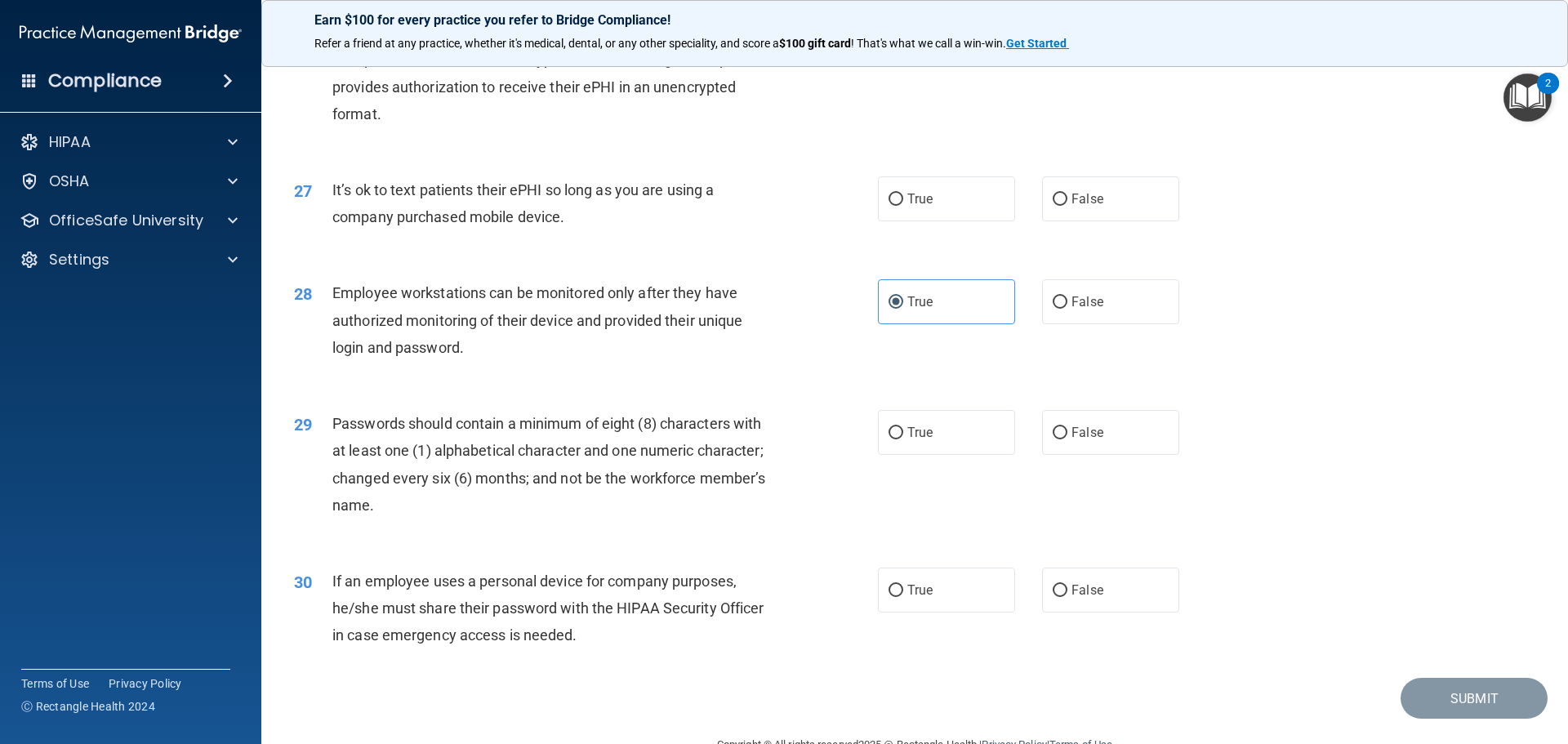
scroll to position [3356, 0]
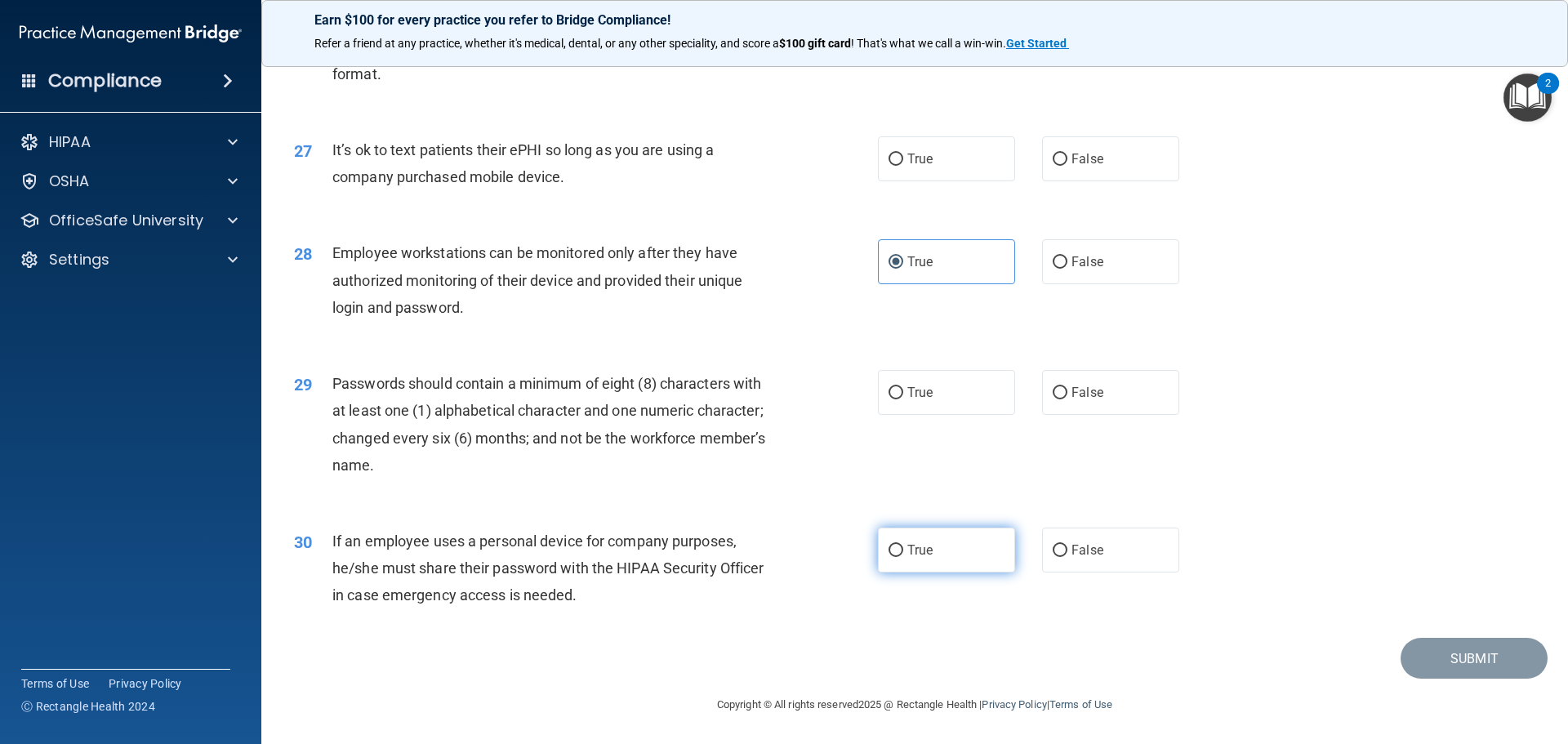
click at [888, 545] on input "True" at bounding box center [895, 551] width 14 height 12
radio input "true"
click at [888, 396] on input "True" at bounding box center [895, 393] width 14 height 12
radio input "true"
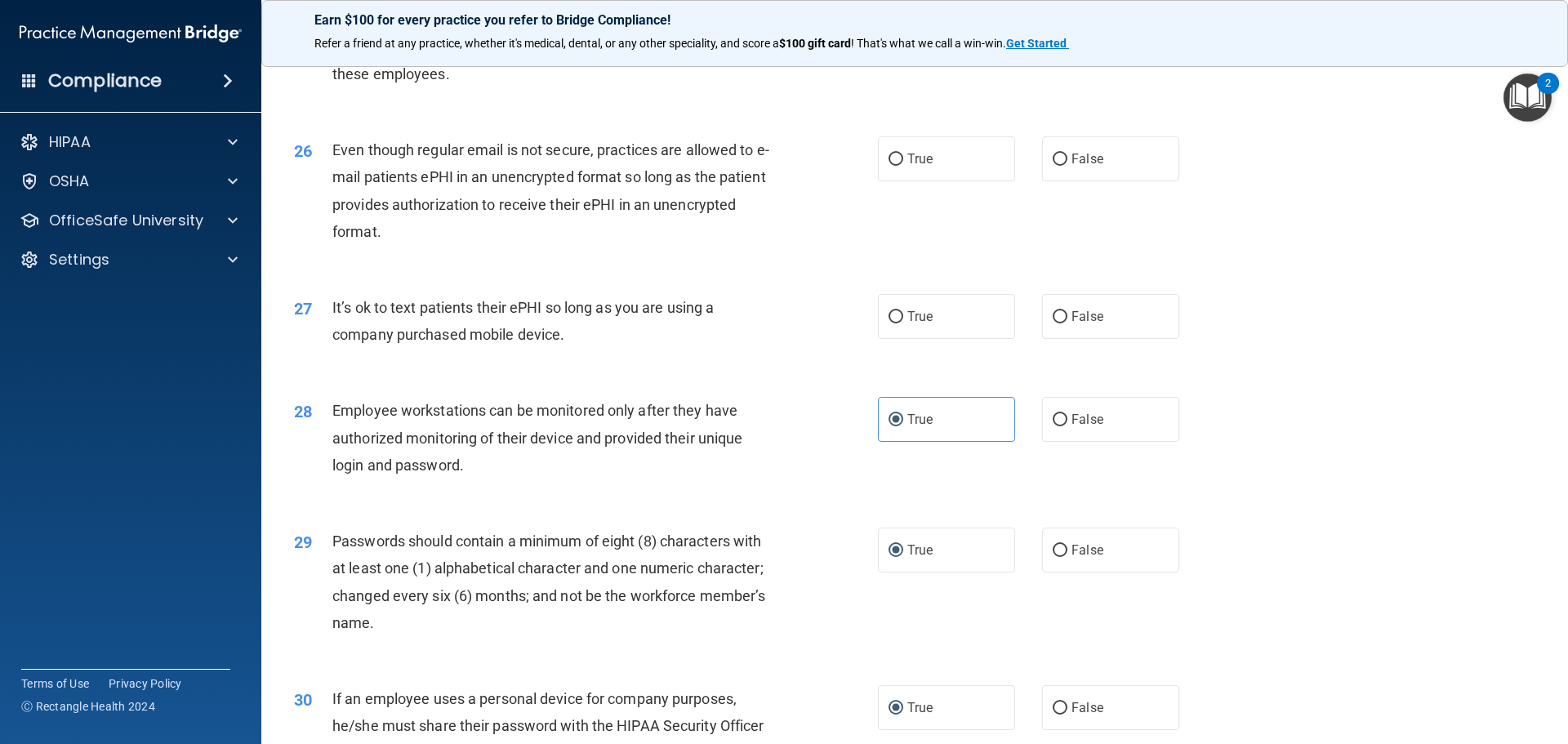
scroll to position [3029, 0]
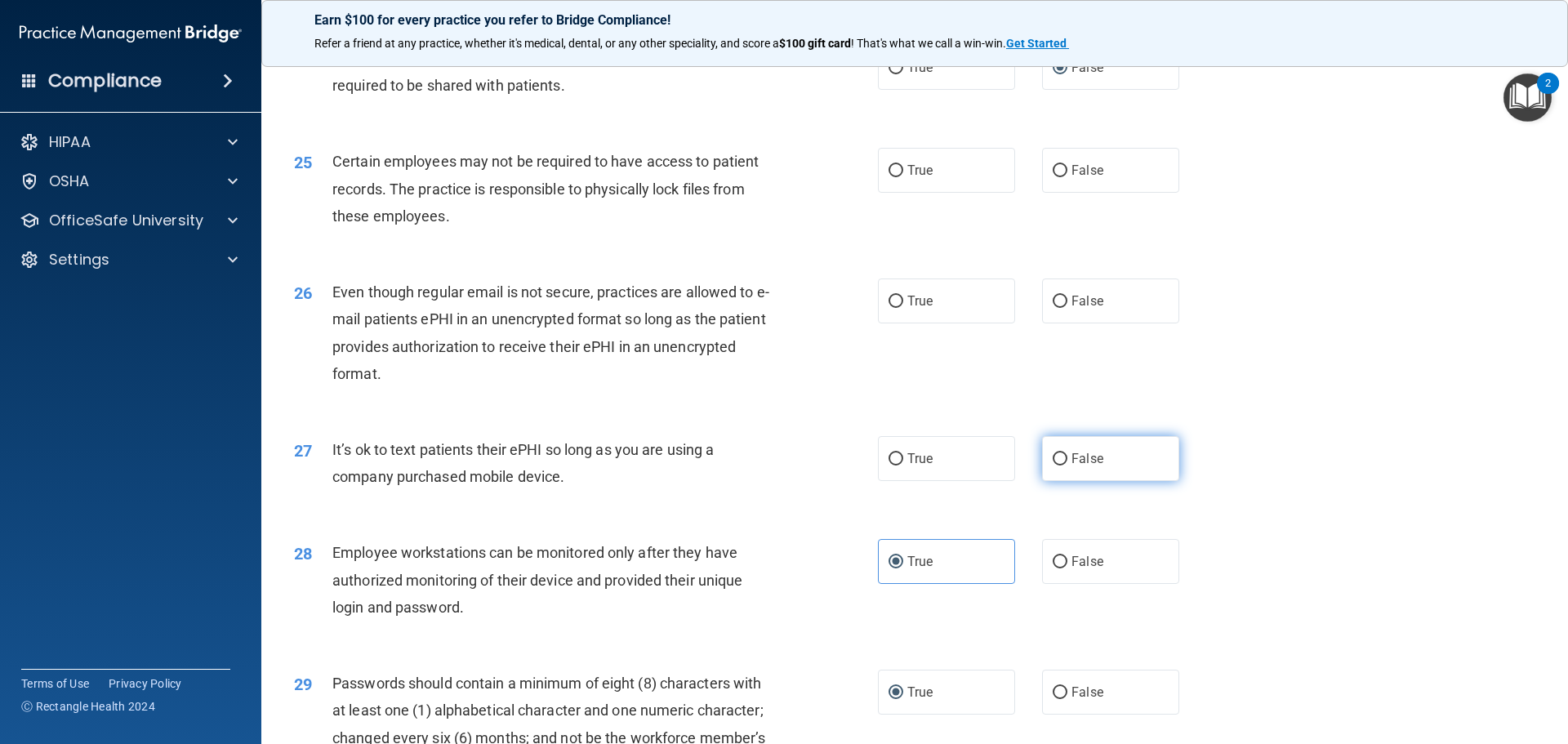
click at [1052, 465] on input "False" at bounding box center [1059, 460] width 14 height 12
radio input "true"
click at [888, 307] on input "True" at bounding box center [895, 302] width 14 height 12
radio input "true"
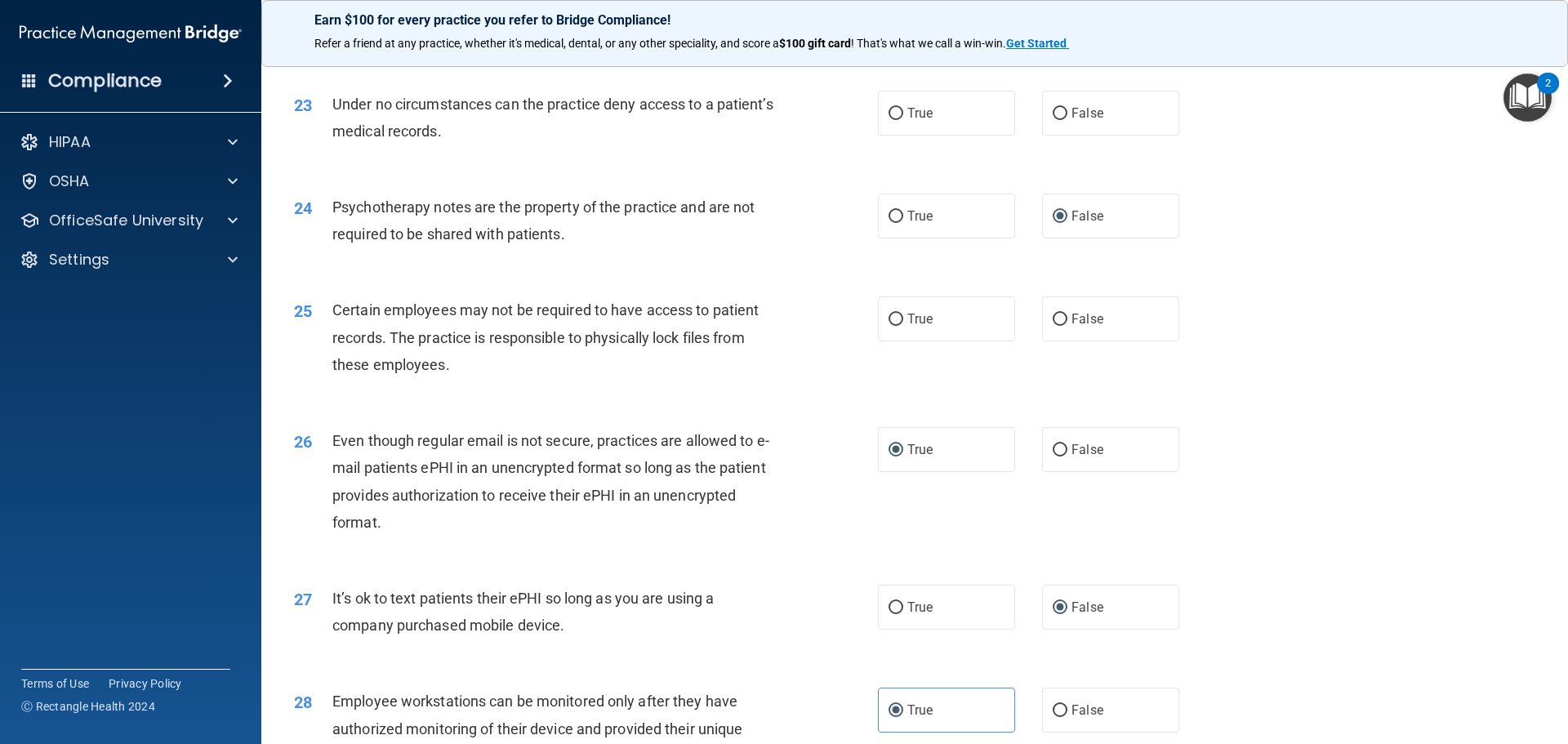
scroll to position [2784, 0]
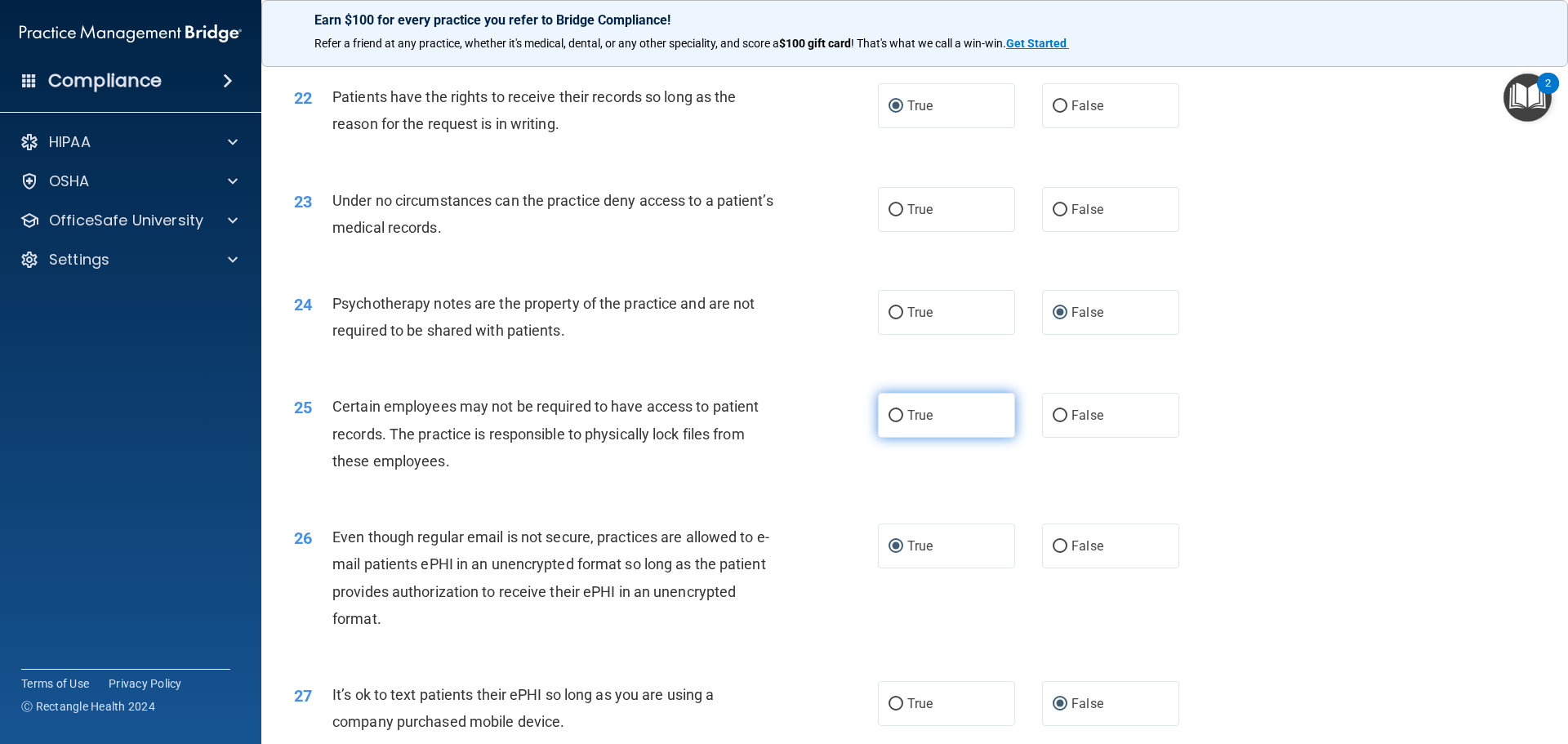
click at [894, 422] on input "True" at bounding box center [895, 416] width 14 height 12
radio input "true"
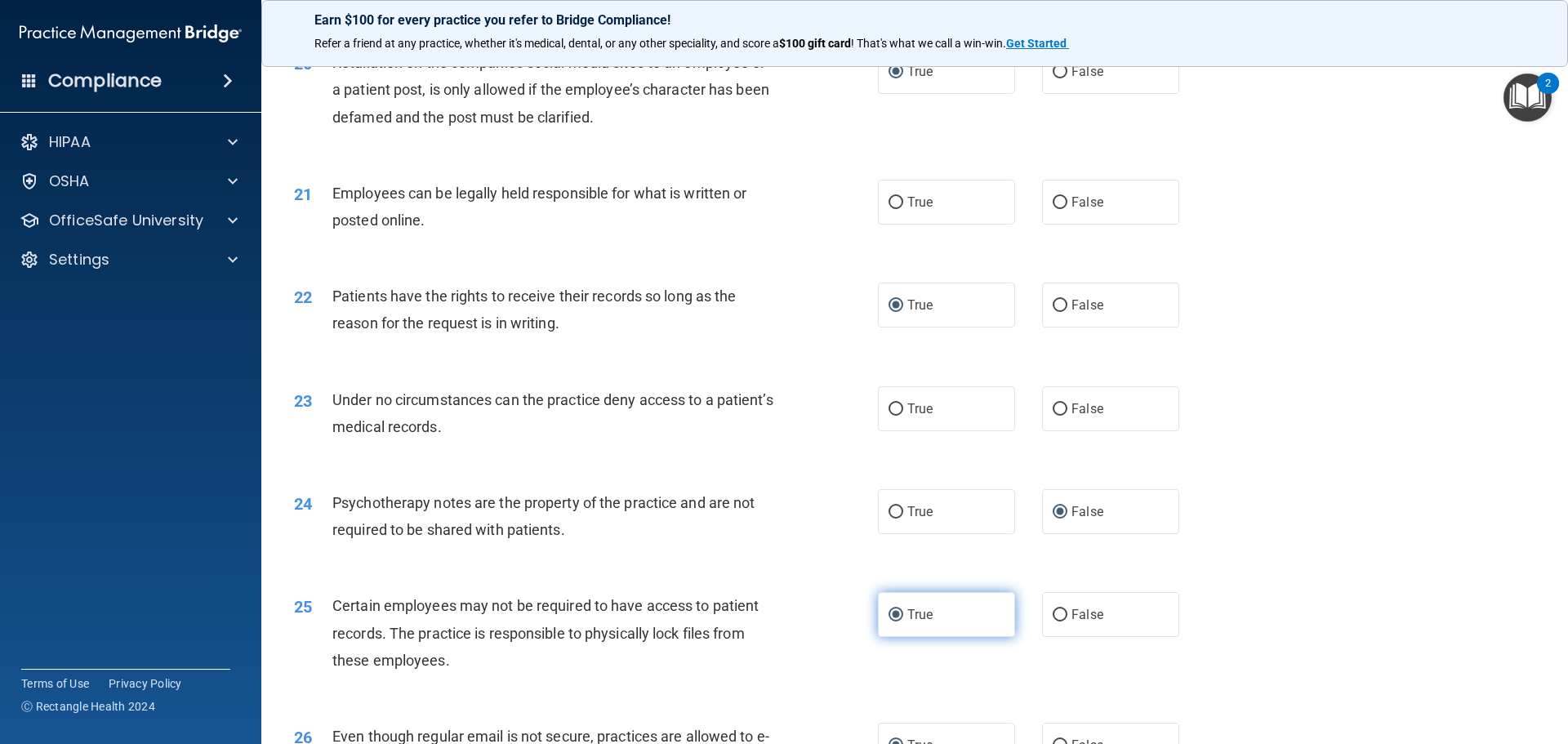
scroll to position [2539, 0]
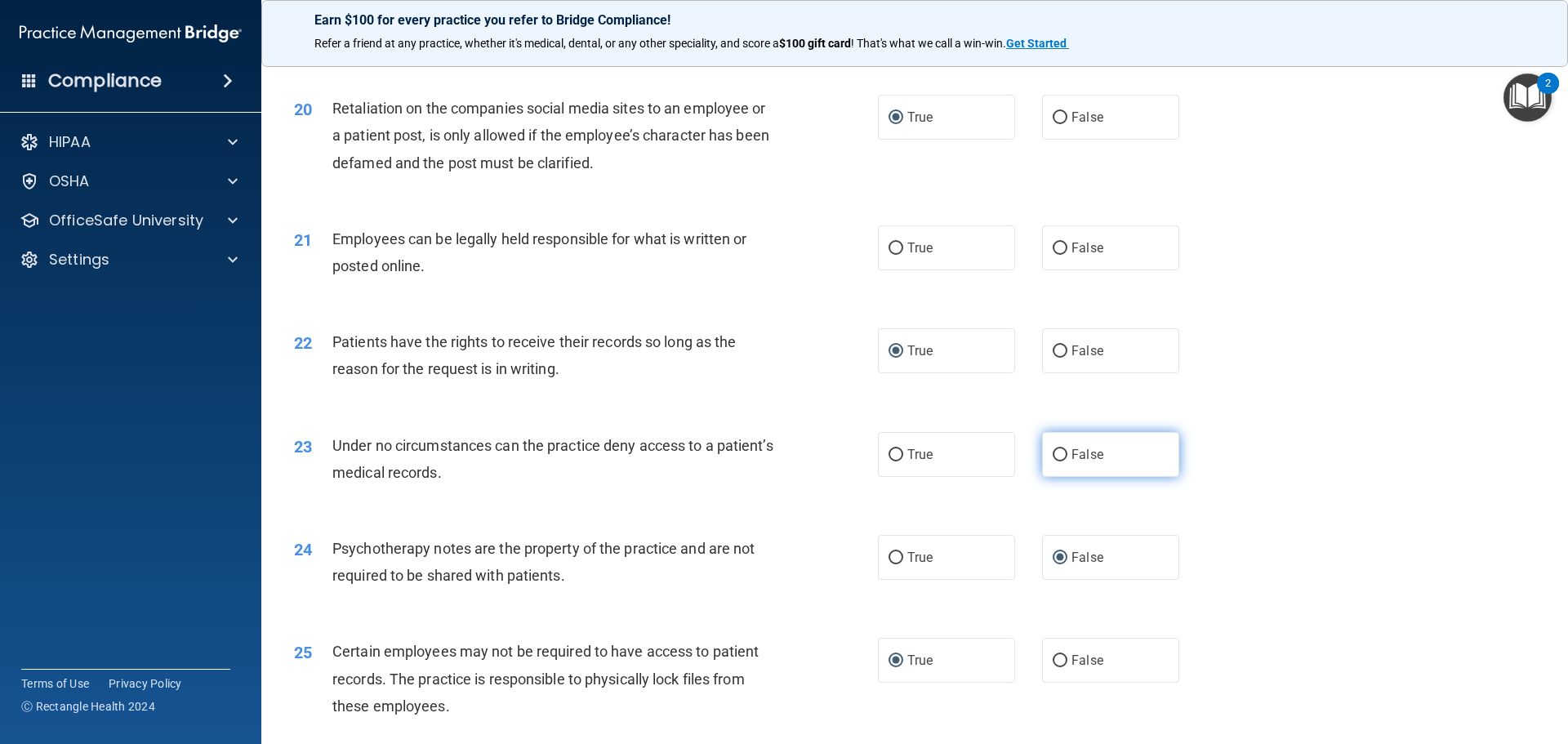
click at [1052, 462] on input "False" at bounding box center [1059, 455] width 14 height 12
radio input "true"
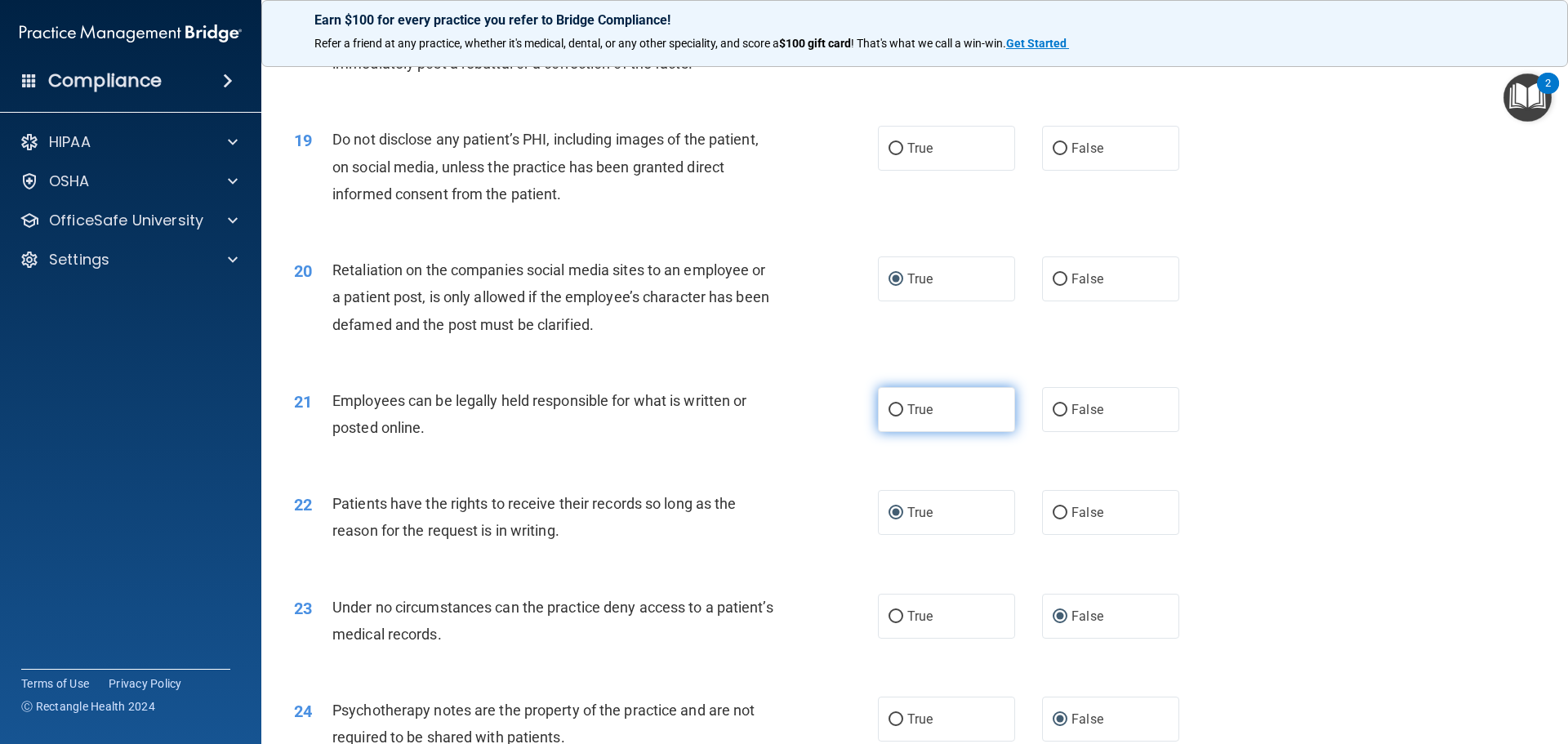
scroll to position [2375, 0]
click at [903, 434] on label "True" at bounding box center [946, 411] width 137 height 45
click at [903, 418] on input "True" at bounding box center [895, 412] width 14 height 12
radio input "true"
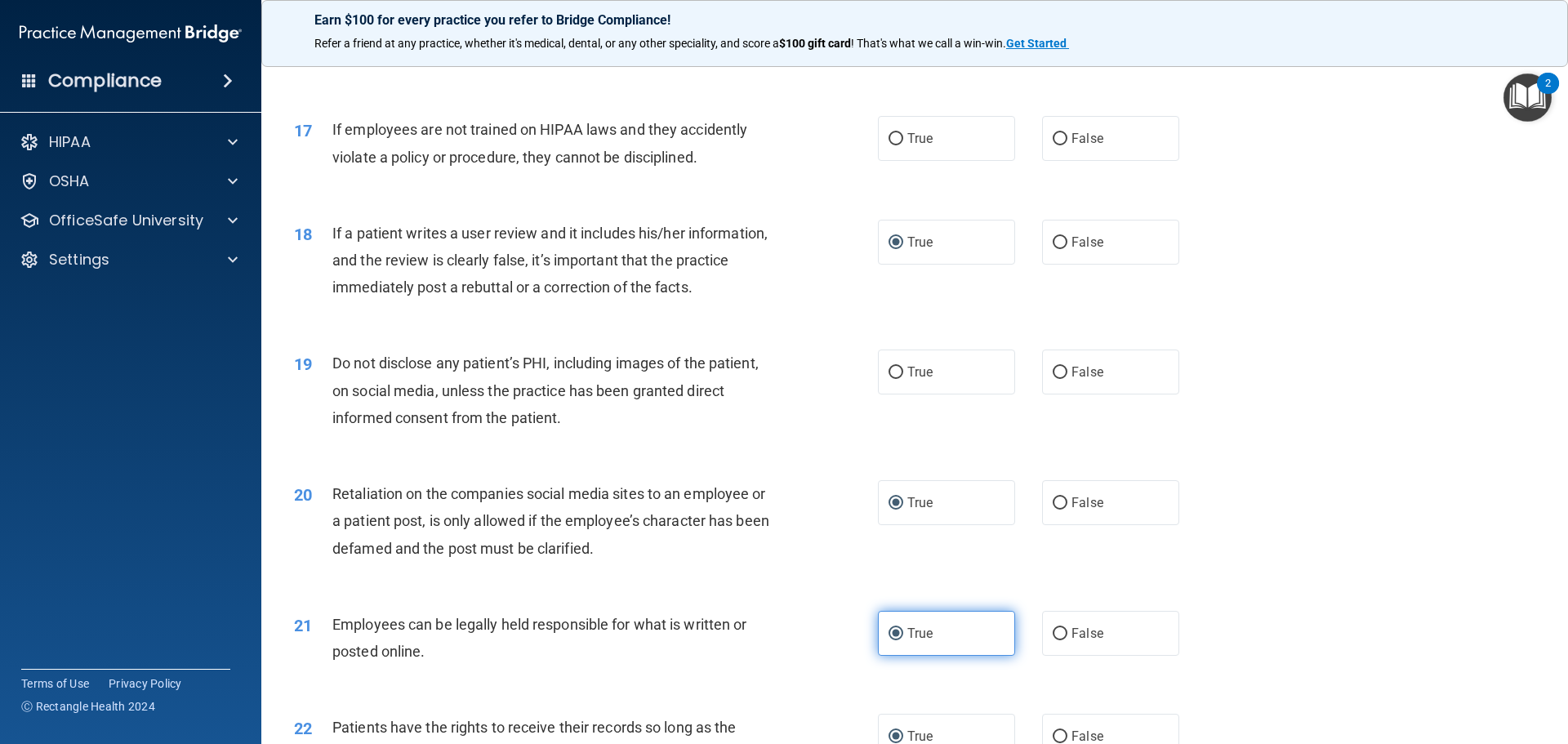
scroll to position [2048, 0]
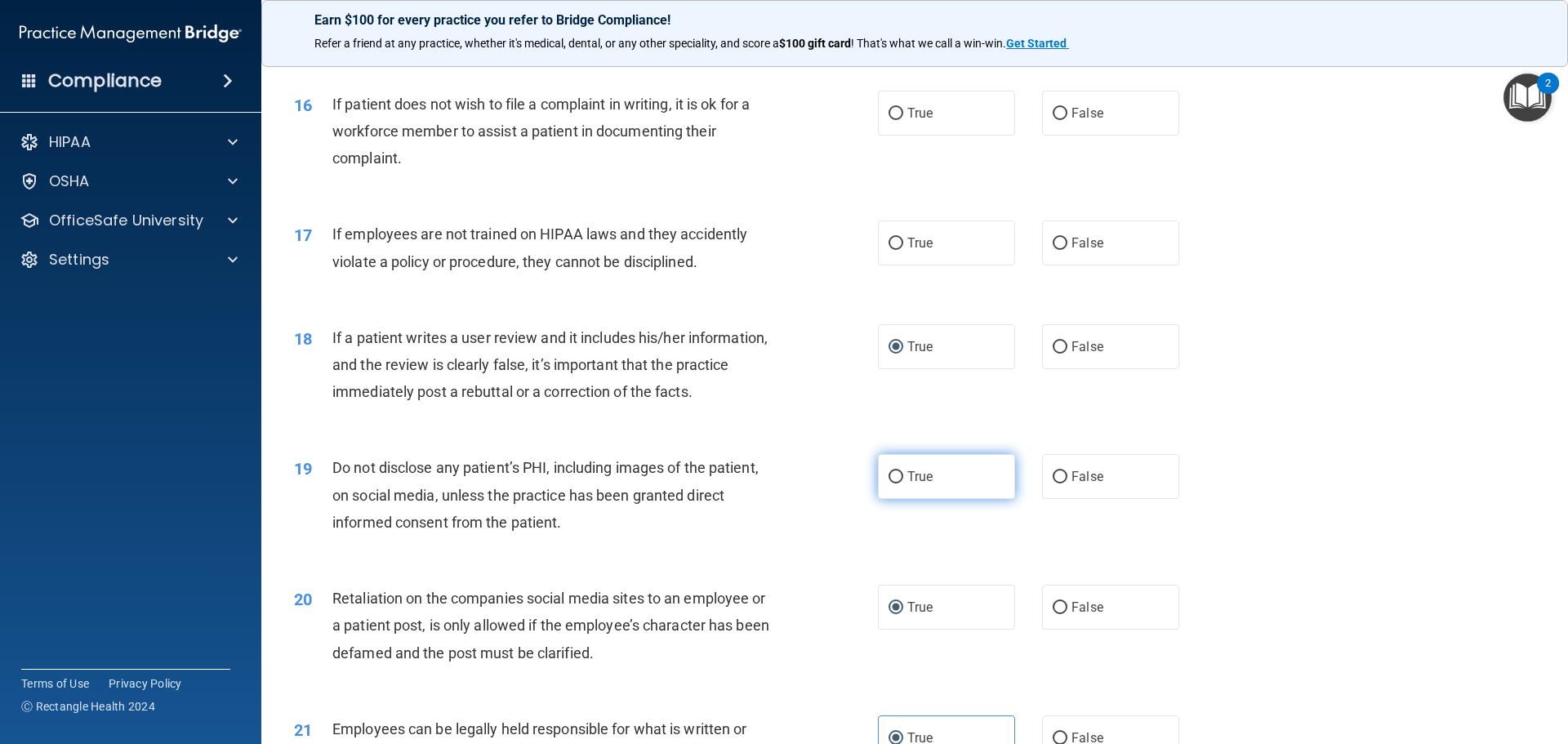
click at [889, 484] on input "True" at bounding box center [895, 478] width 14 height 12
radio input "true"
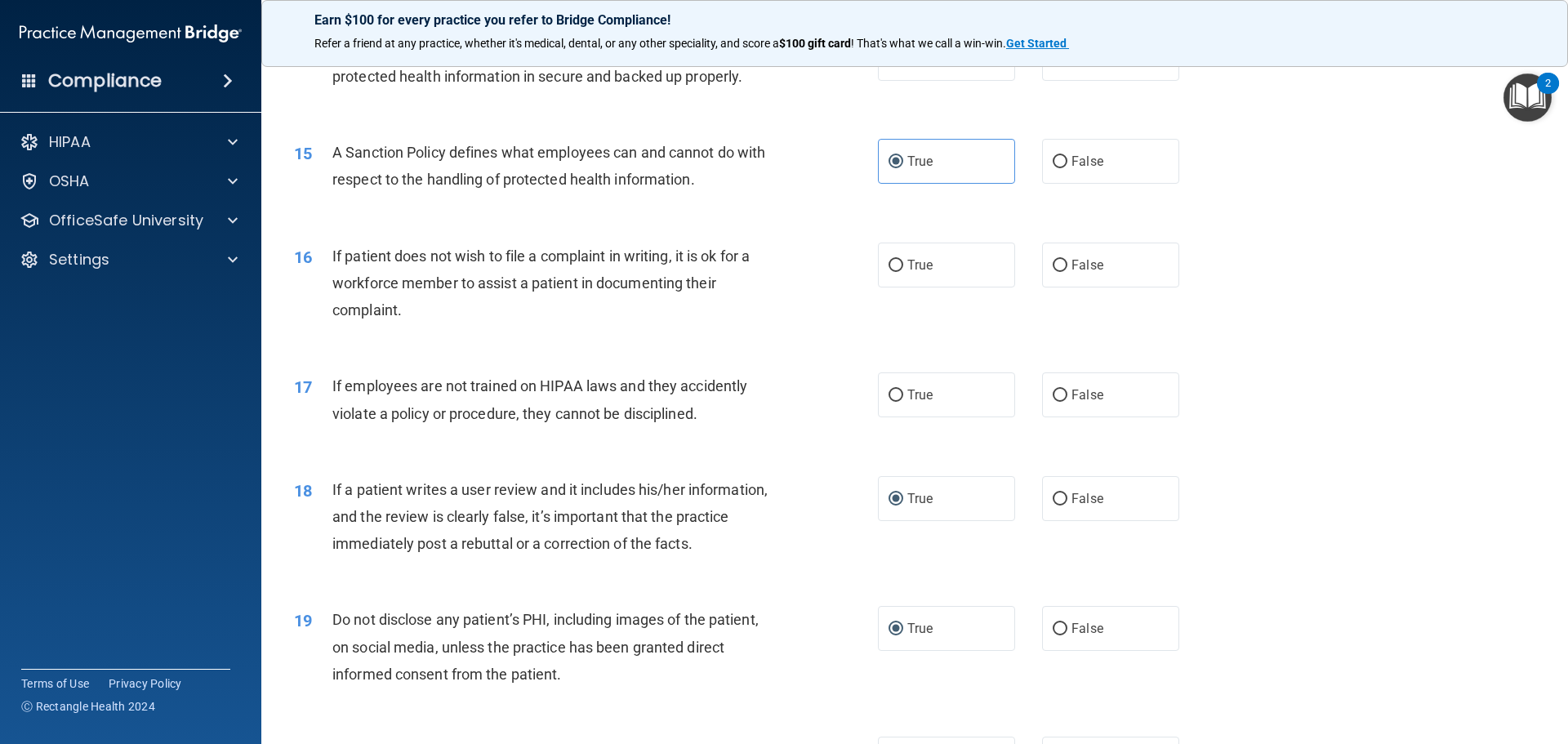
scroll to position [1885, 0]
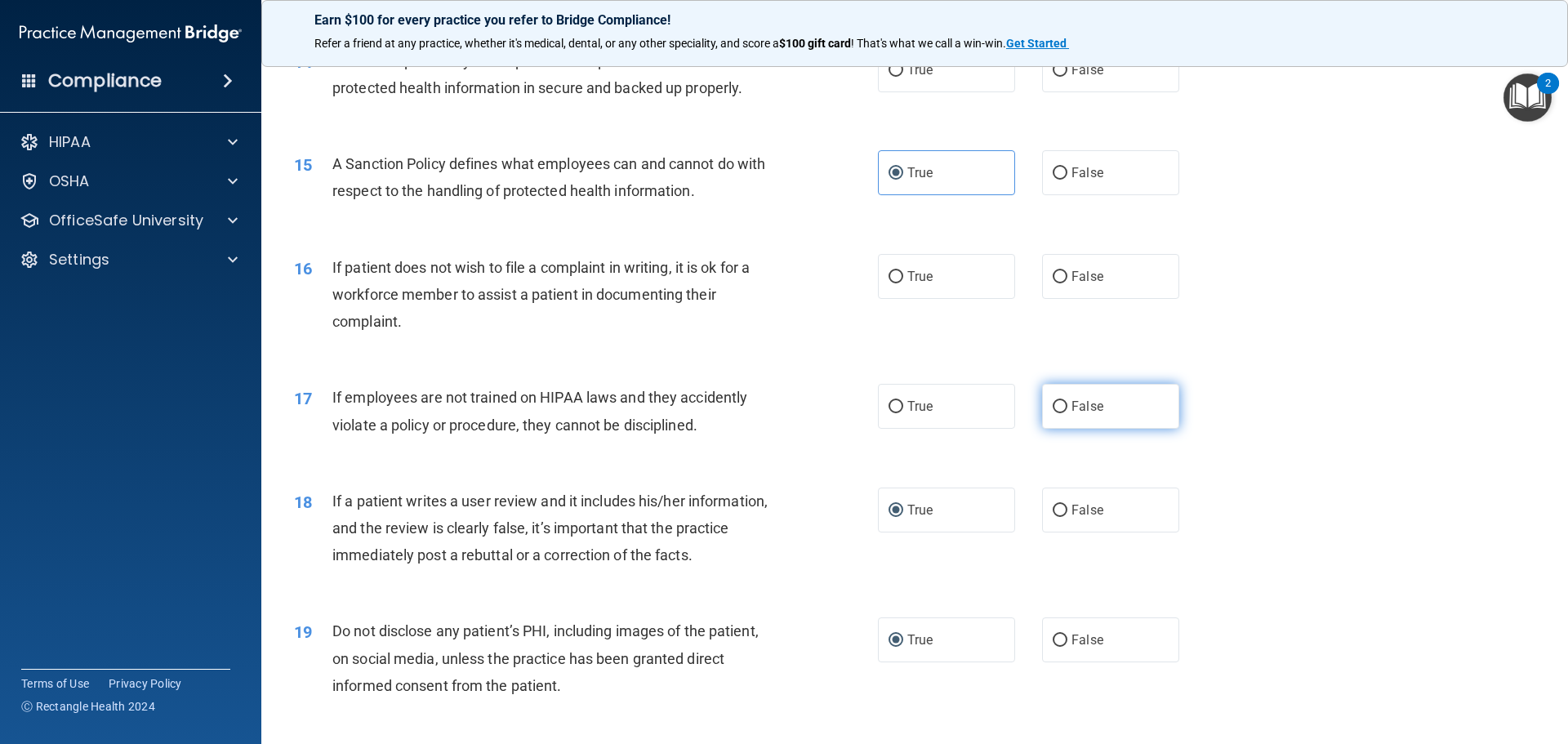
click at [1052, 413] on input "False" at bounding box center [1059, 407] width 14 height 12
radio input "true"
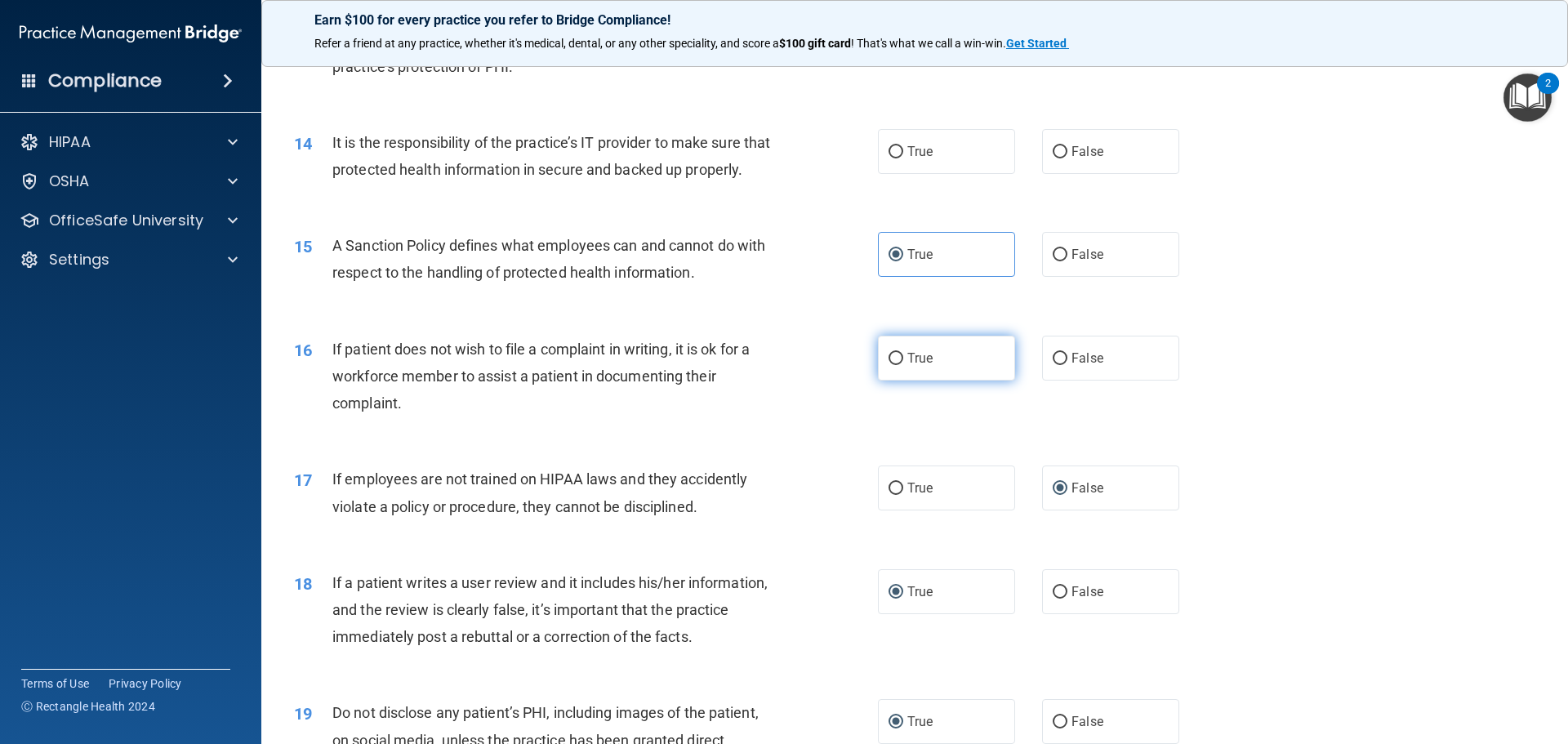
click at [891, 365] on input "True" at bounding box center [895, 359] width 14 height 12
radio input "true"
click at [1052, 365] on input "False" at bounding box center [1059, 359] width 14 height 12
radio input "true"
click at [890, 365] on input "True" at bounding box center [895, 359] width 14 height 12
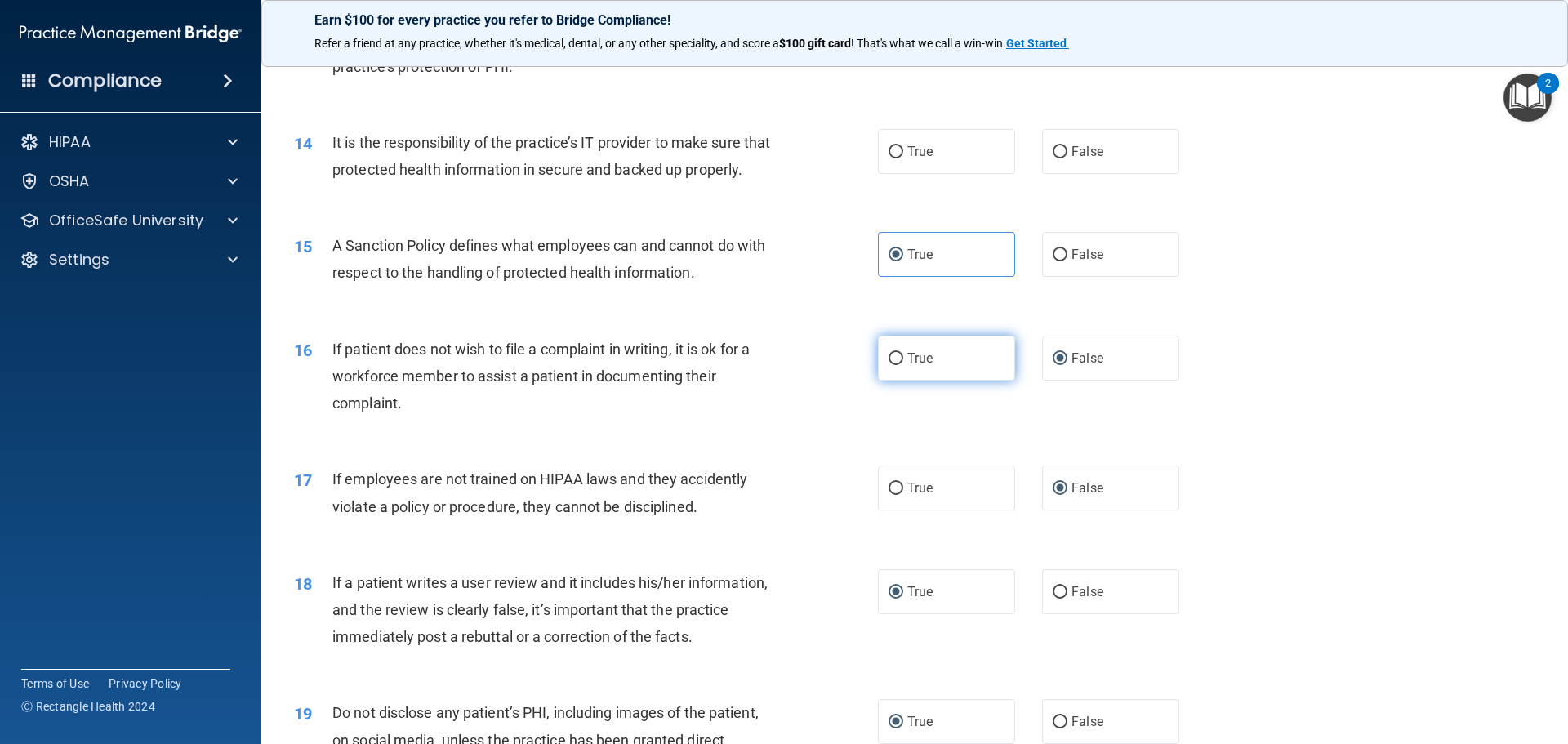
radio input "true"
radio input "false"
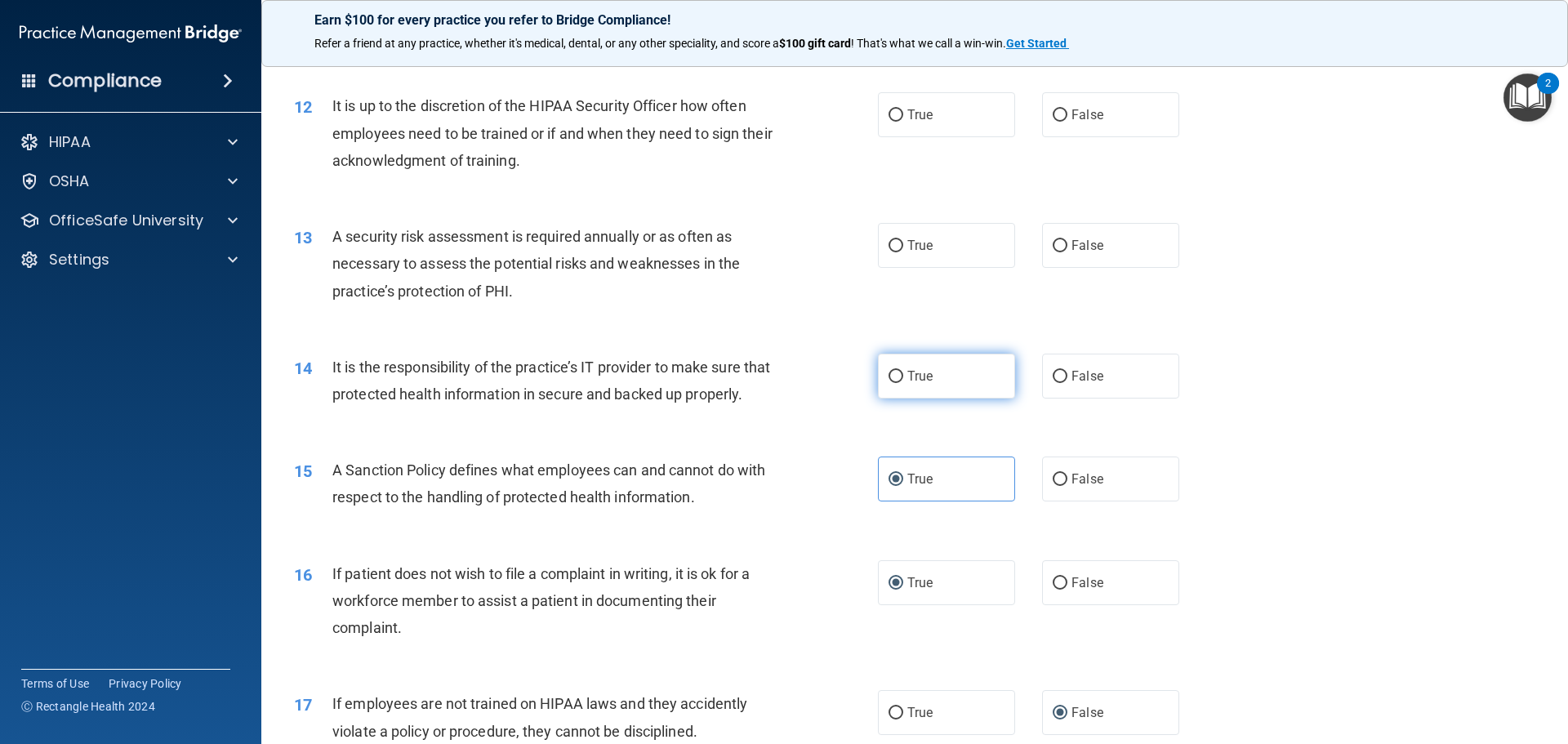
scroll to position [1558, 0]
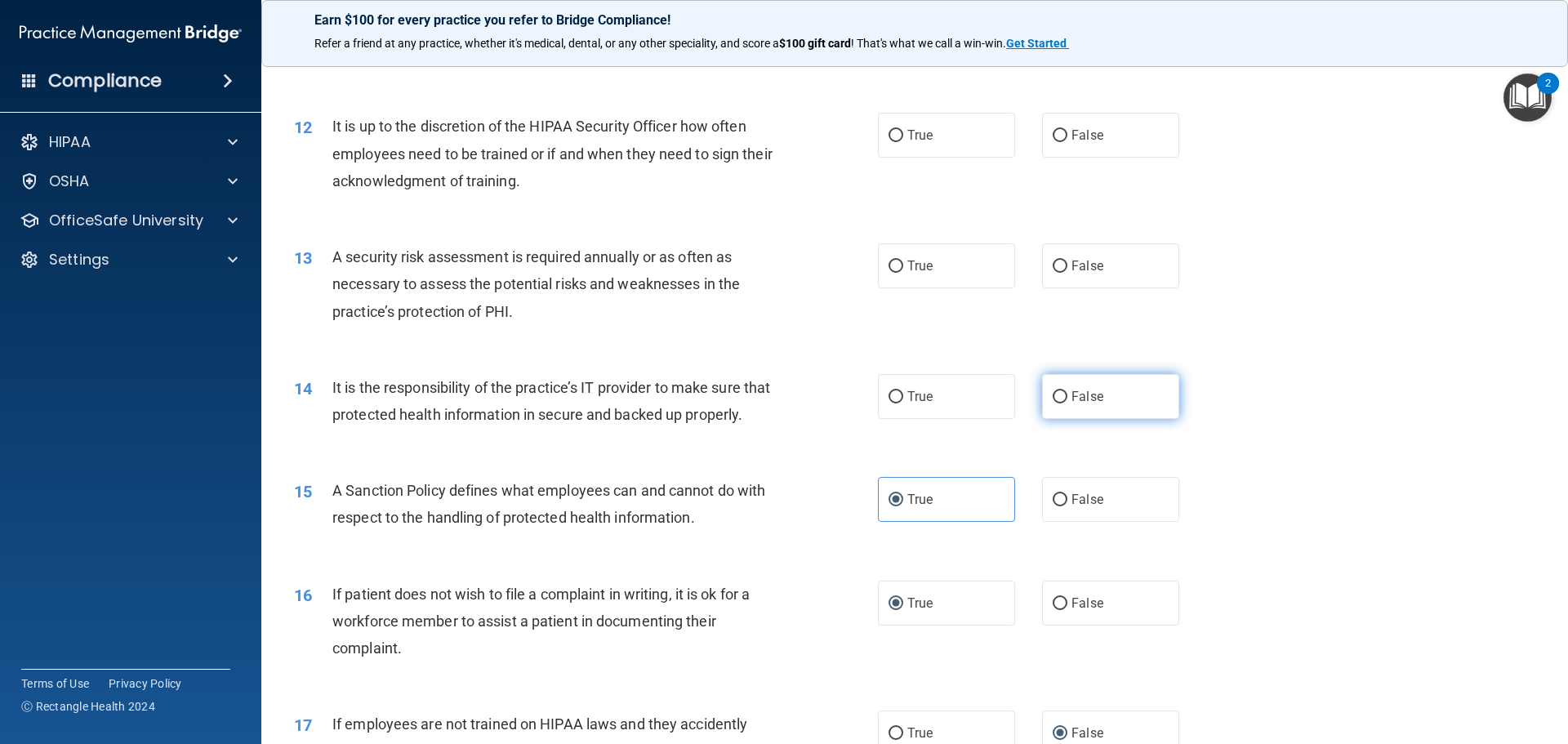
click at [1054, 404] on label "False" at bounding box center [1110, 397] width 137 height 45
click at [1054, 404] on input "False" at bounding box center [1059, 397] width 14 height 12
radio input "true"
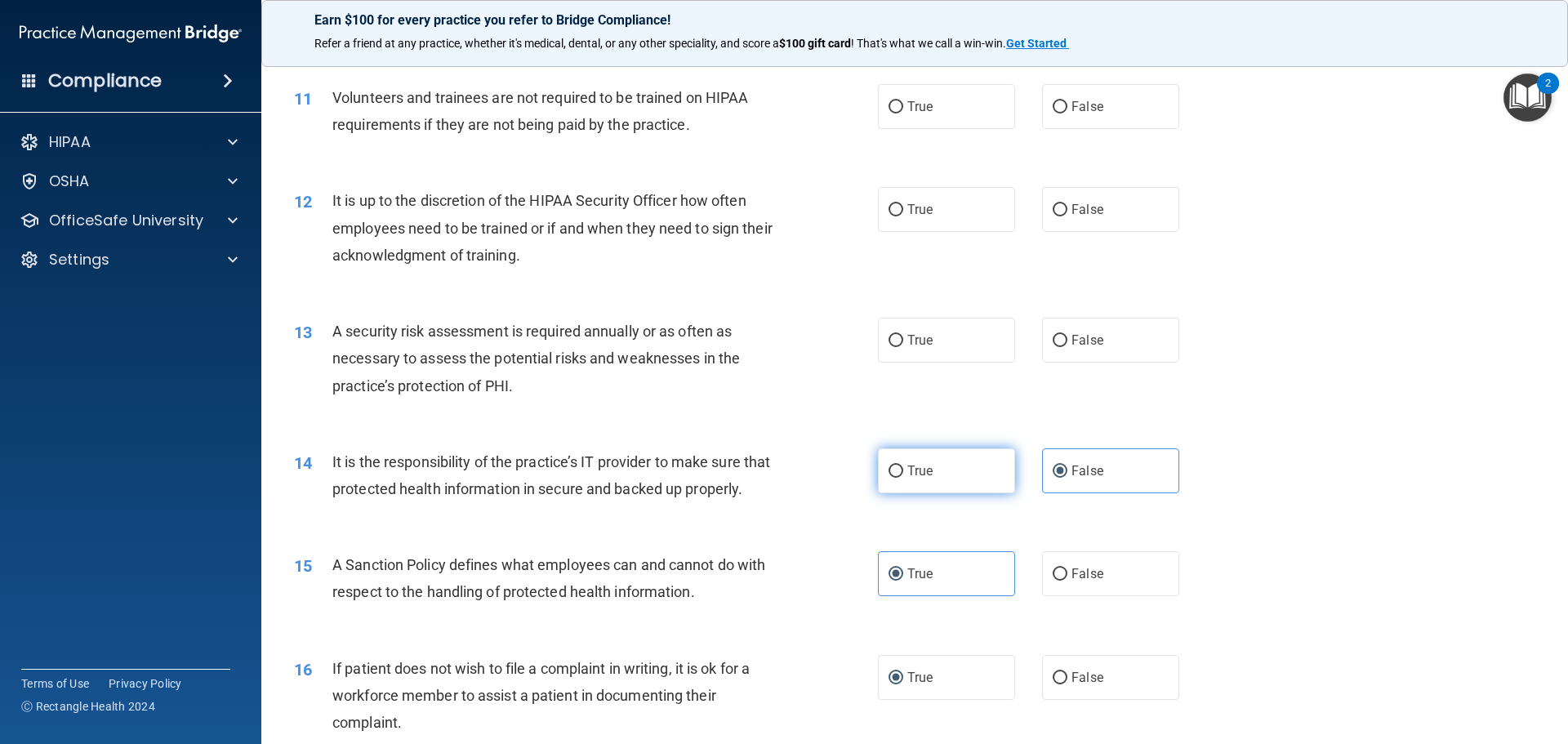
scroll to position [1395, 0]
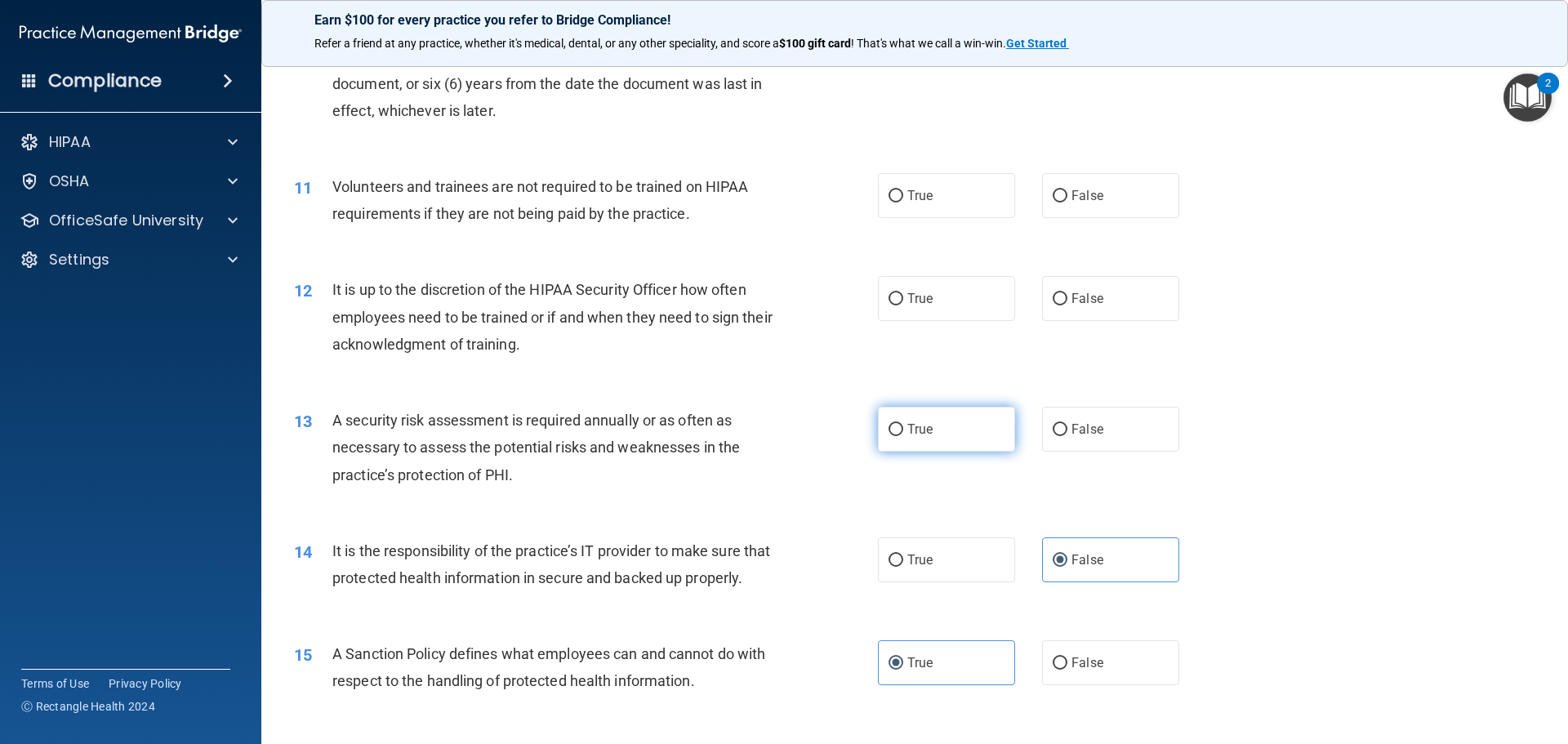
click at [907, 426] on span "True" at bounding box center [919, 429] width 25 height 15
click at [902, 426] on input "True" at bounding box center [895, 430] width 14 height 12
radio input "true"
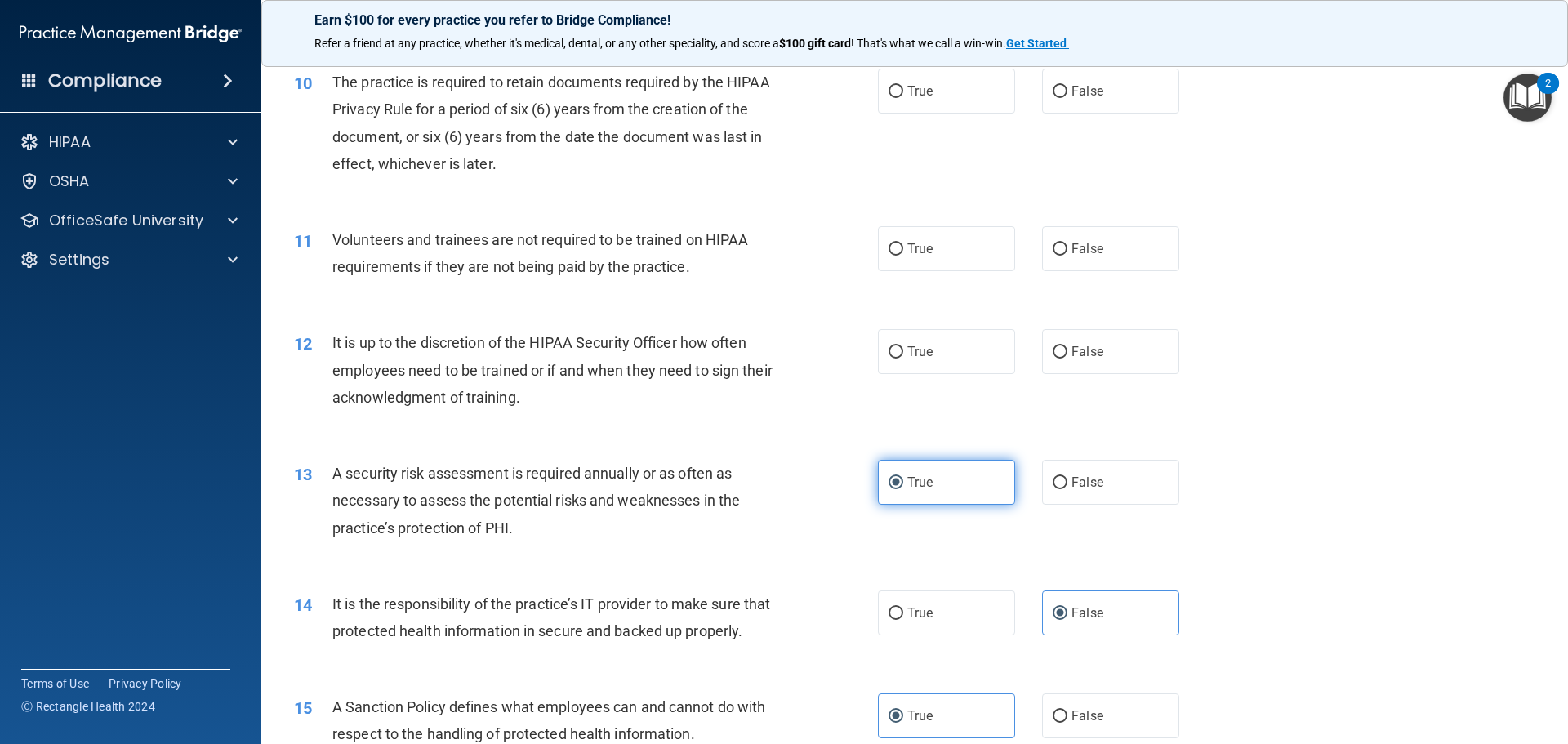
scroll to position [1314, 0]
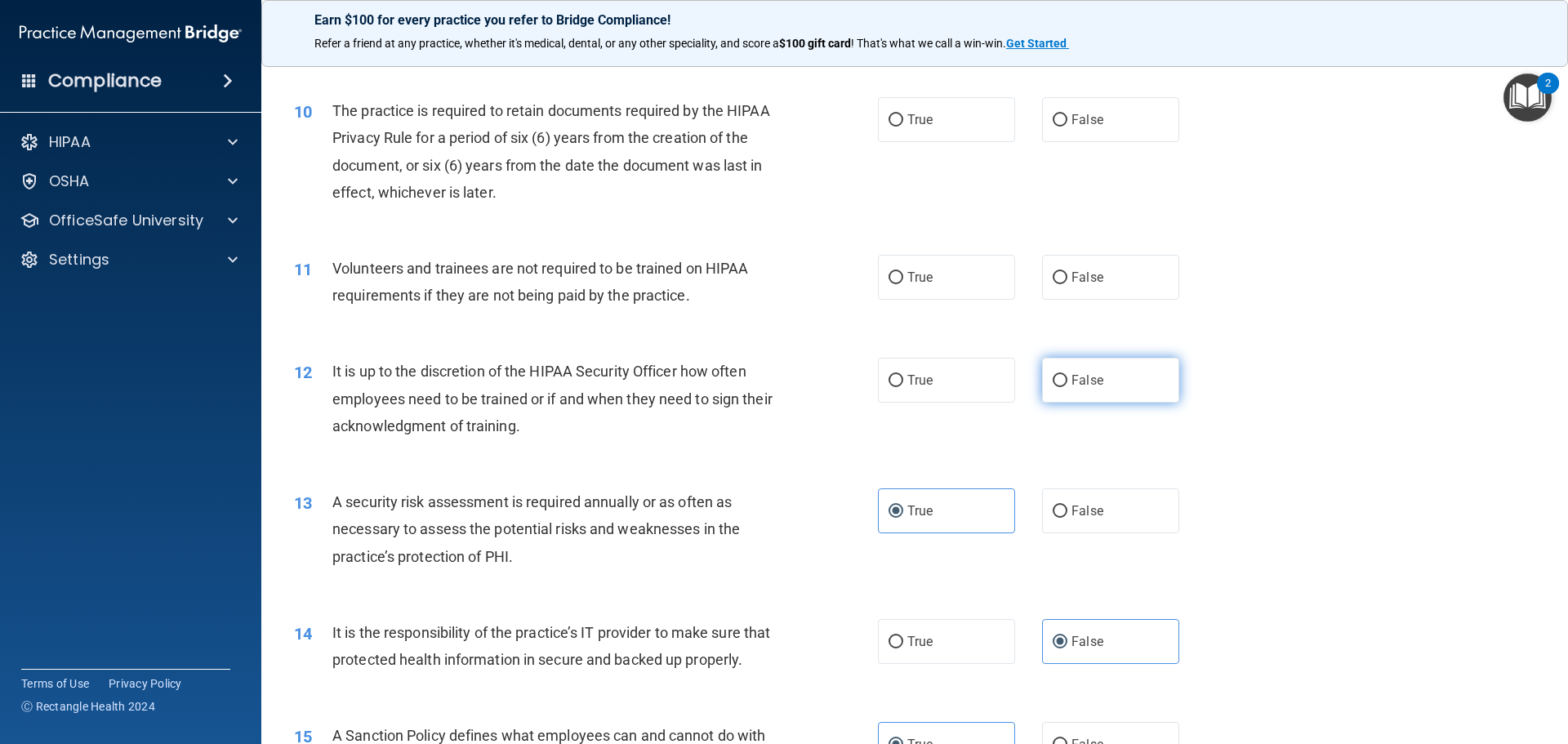
click at [1052, 376] on input "False" at bounding box center [1059, 381] width 14 height 12
radio input "true"
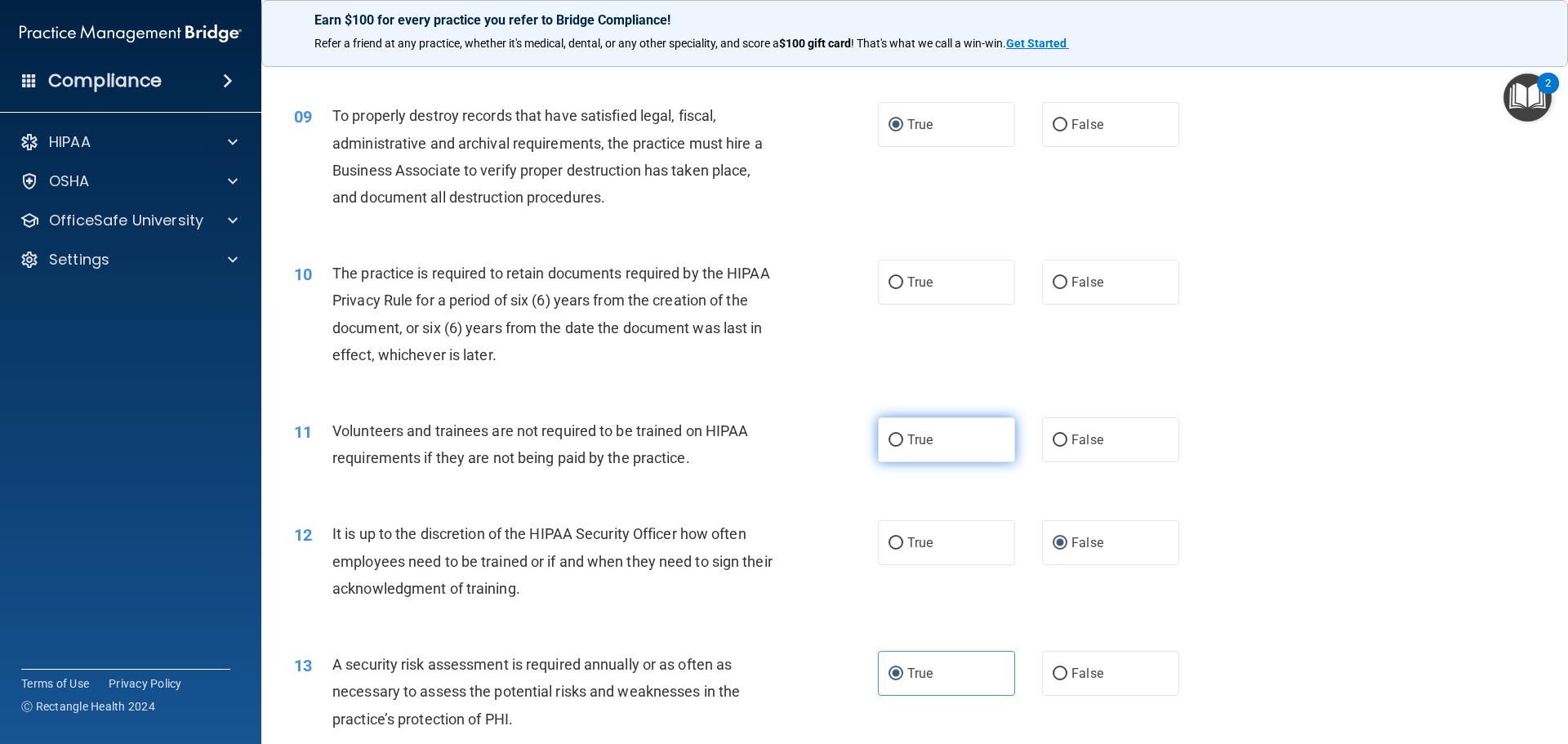
scroll to position [1150, 0]
click at [1052, 441] on input "False" at bounding box center [1059, 441] width 14 height 12
radio input "true"
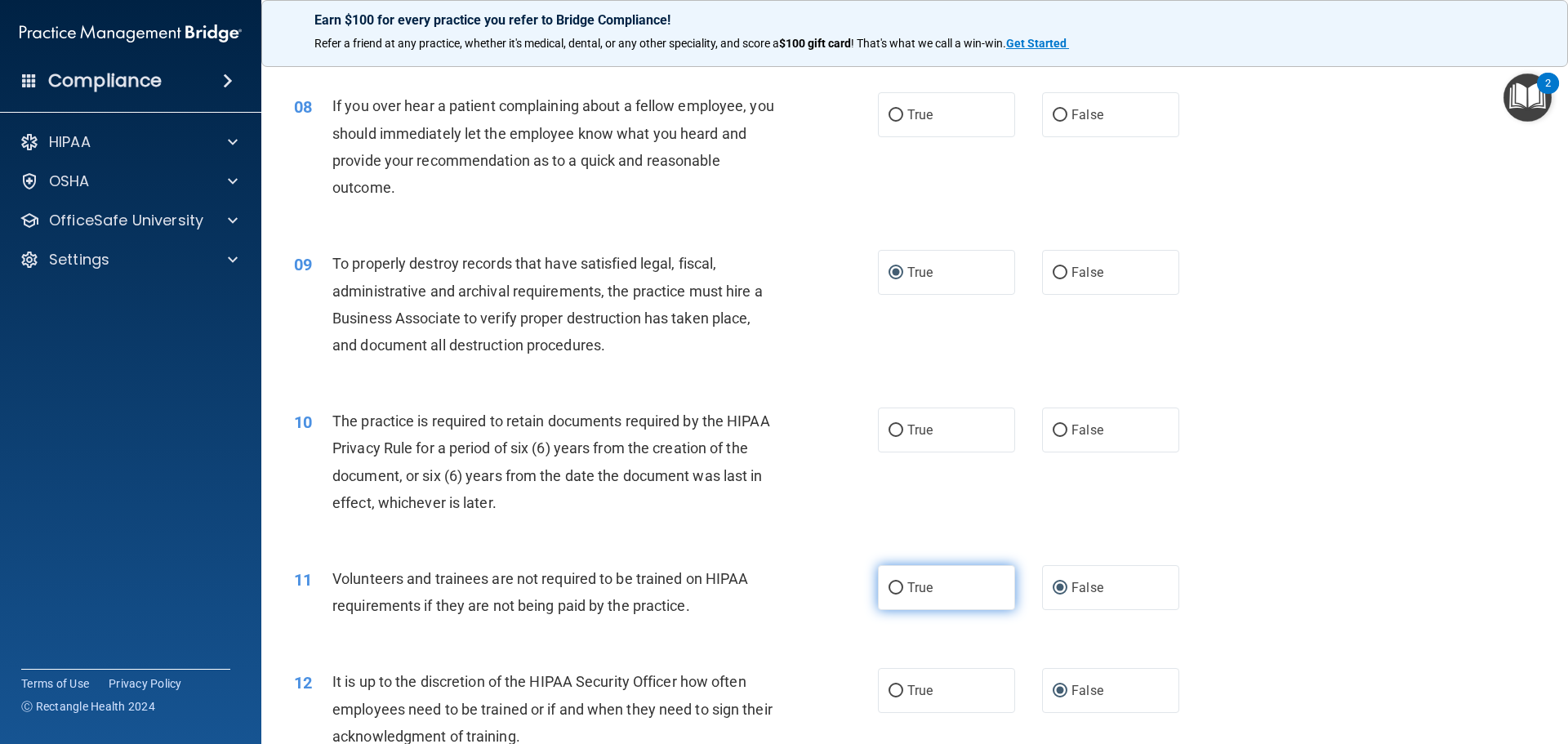
scroll to position [987, 0]
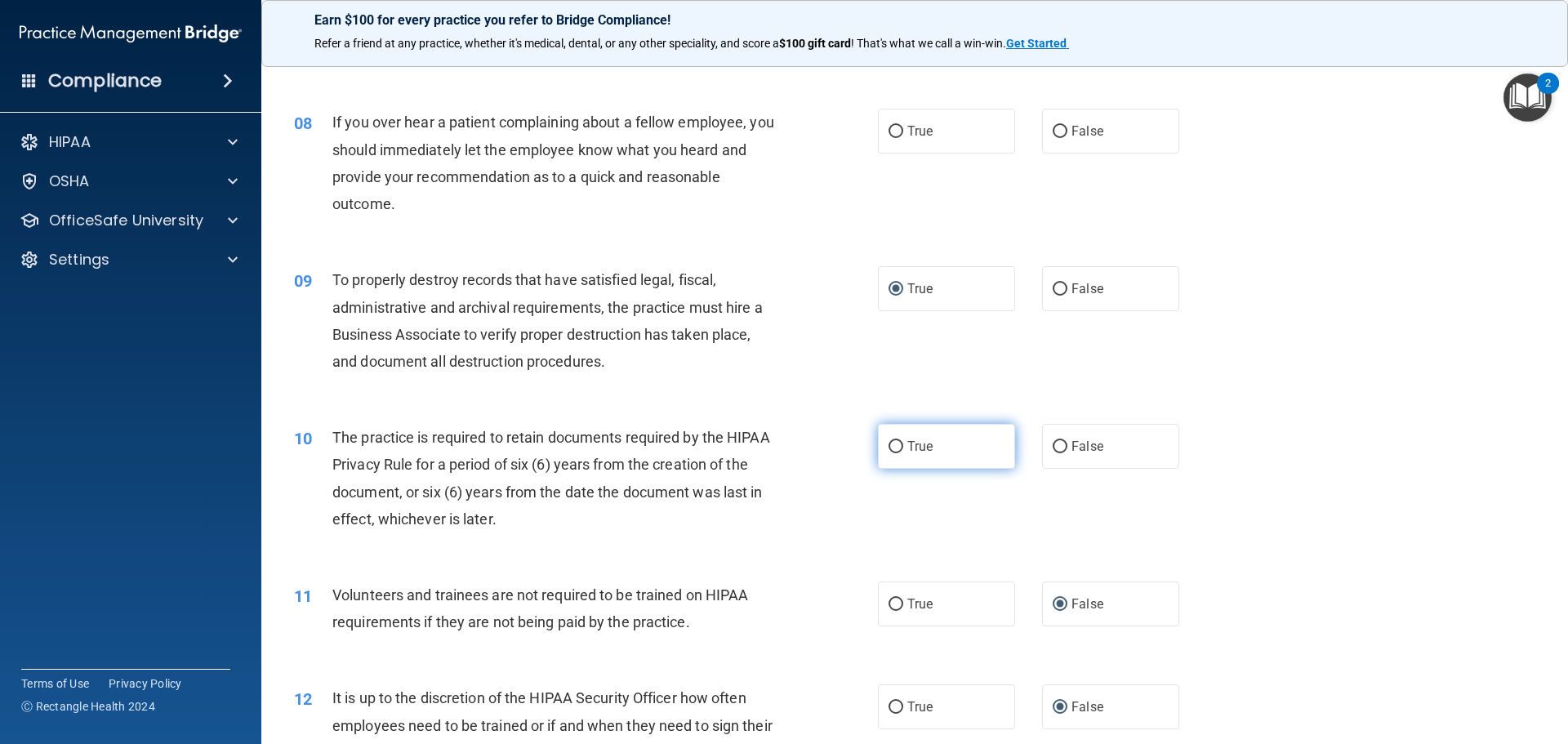
click at [907, 448] on span "True" at bounding box center [919, 446] width 25 height 15
click at [903, 448] on input "True" at bounding box center [895, 447] width 14 height 12
radio input "true"
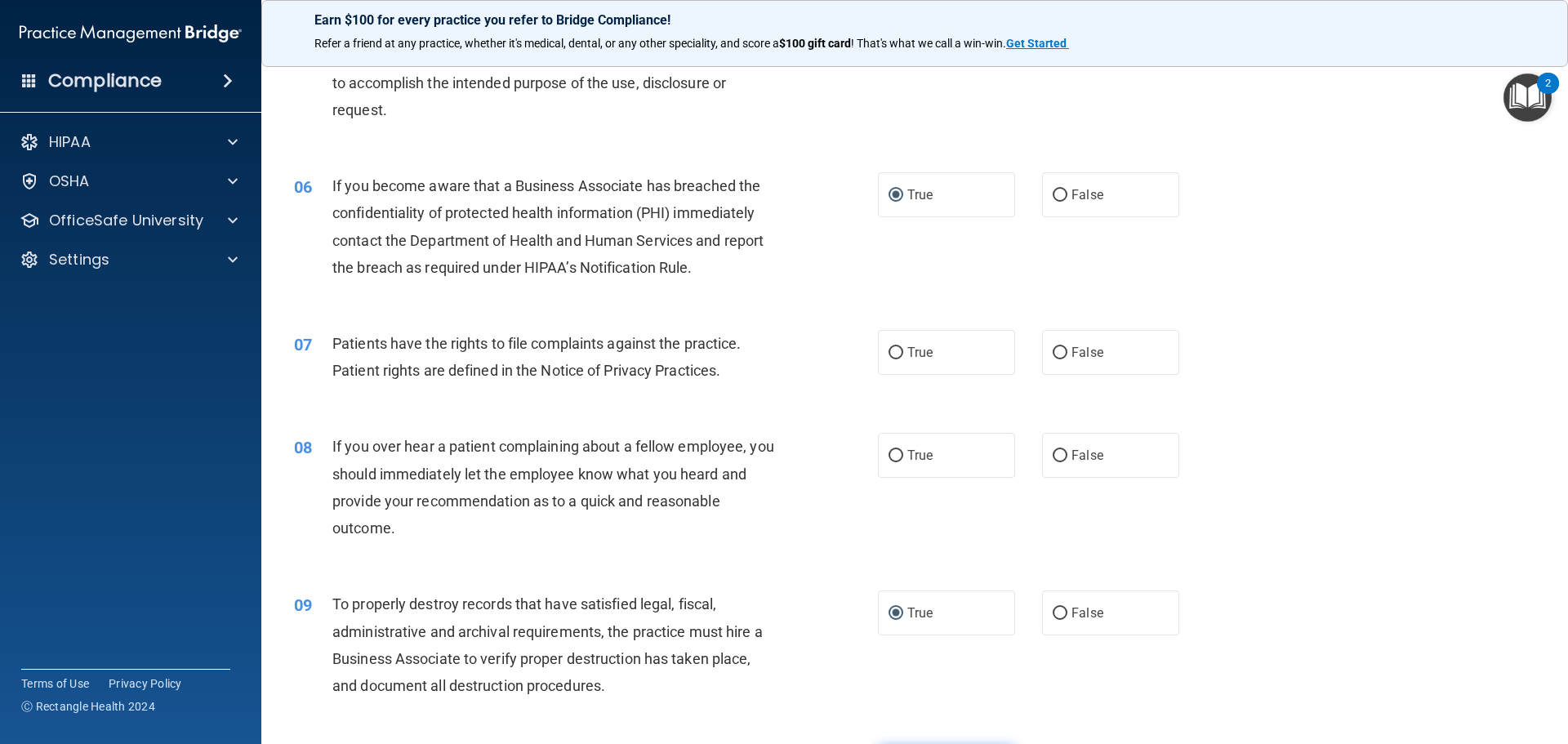
scroll to position [660, 0]
click at [1058, 453] on input "False" at bounding box center [1059, 459] width 14 height 12
radio input "true"
click at [901, 358] on label "True" at bounding box center [946, 355] width 137 height 45
click at [901, 358] on input "True" at bounding box center [895, 356] width 14 height 12
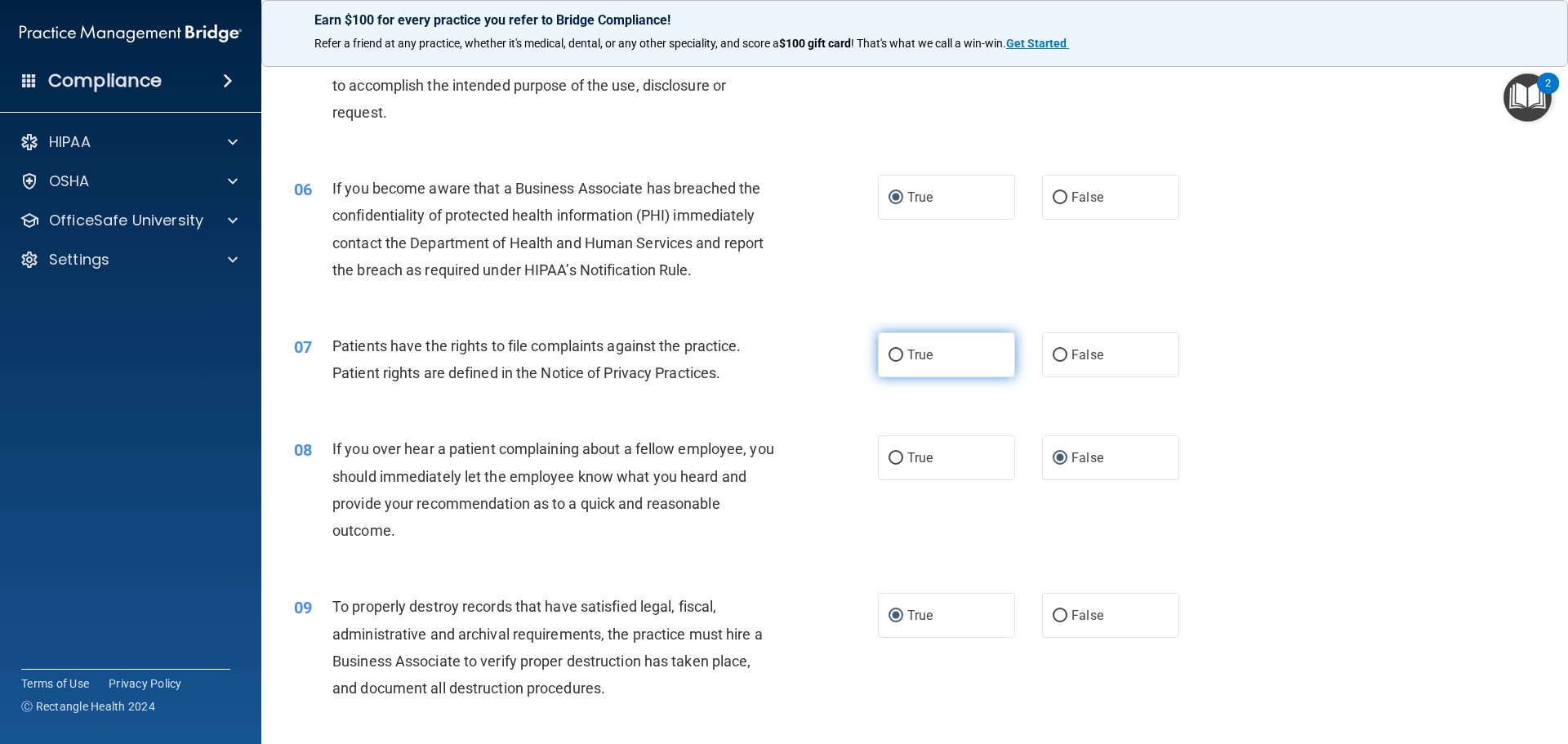
radio input "true"
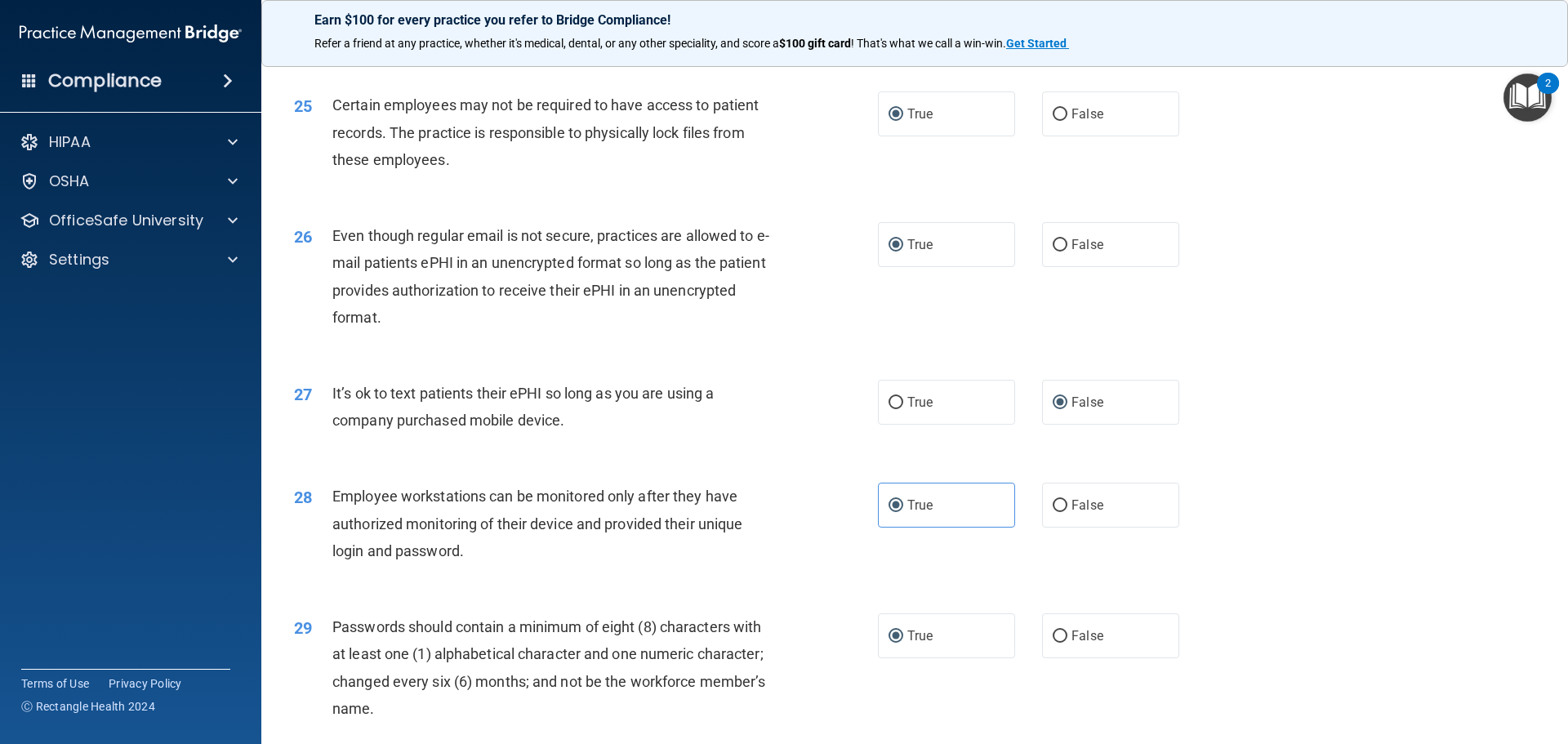
scroll to position [3356, 0]
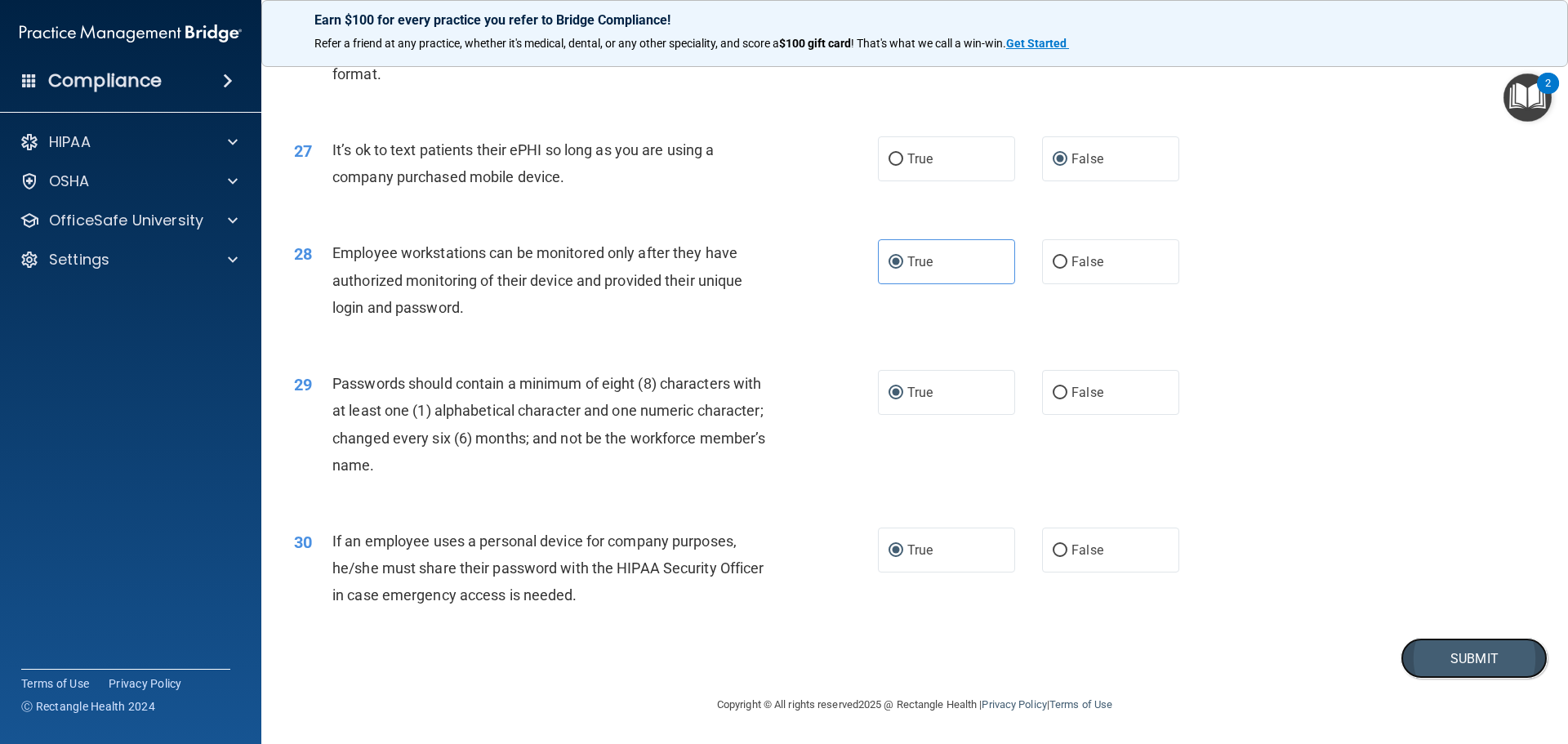
click at [1240, 650] on button "Submit" at bounding box center [1474, 658] width 147 height 42
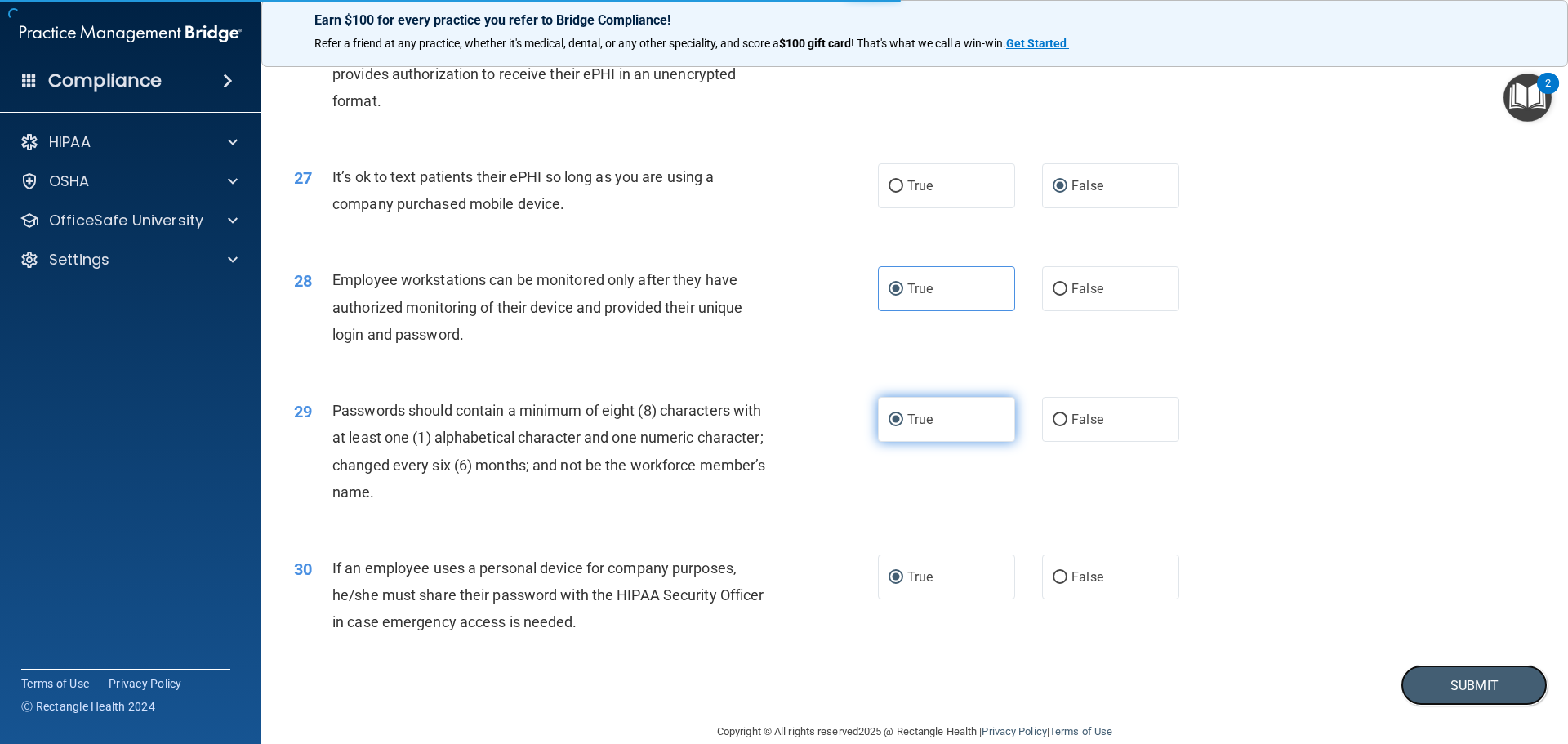
scroll to position [3274, 0]
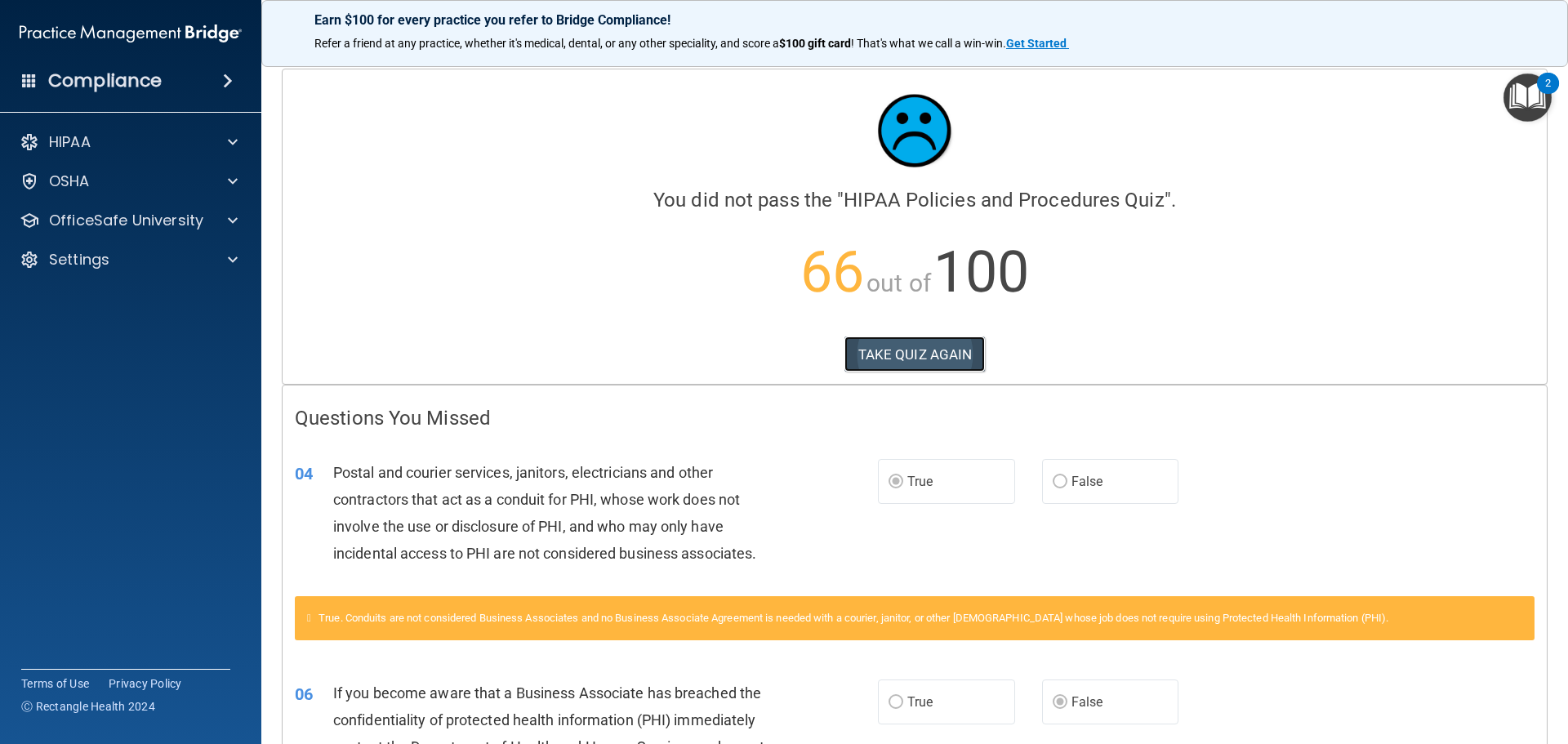
click at [854, 356] on button "TAKE QUIZ AGAIN" at bounding box center [915, 355] width 142 height 36
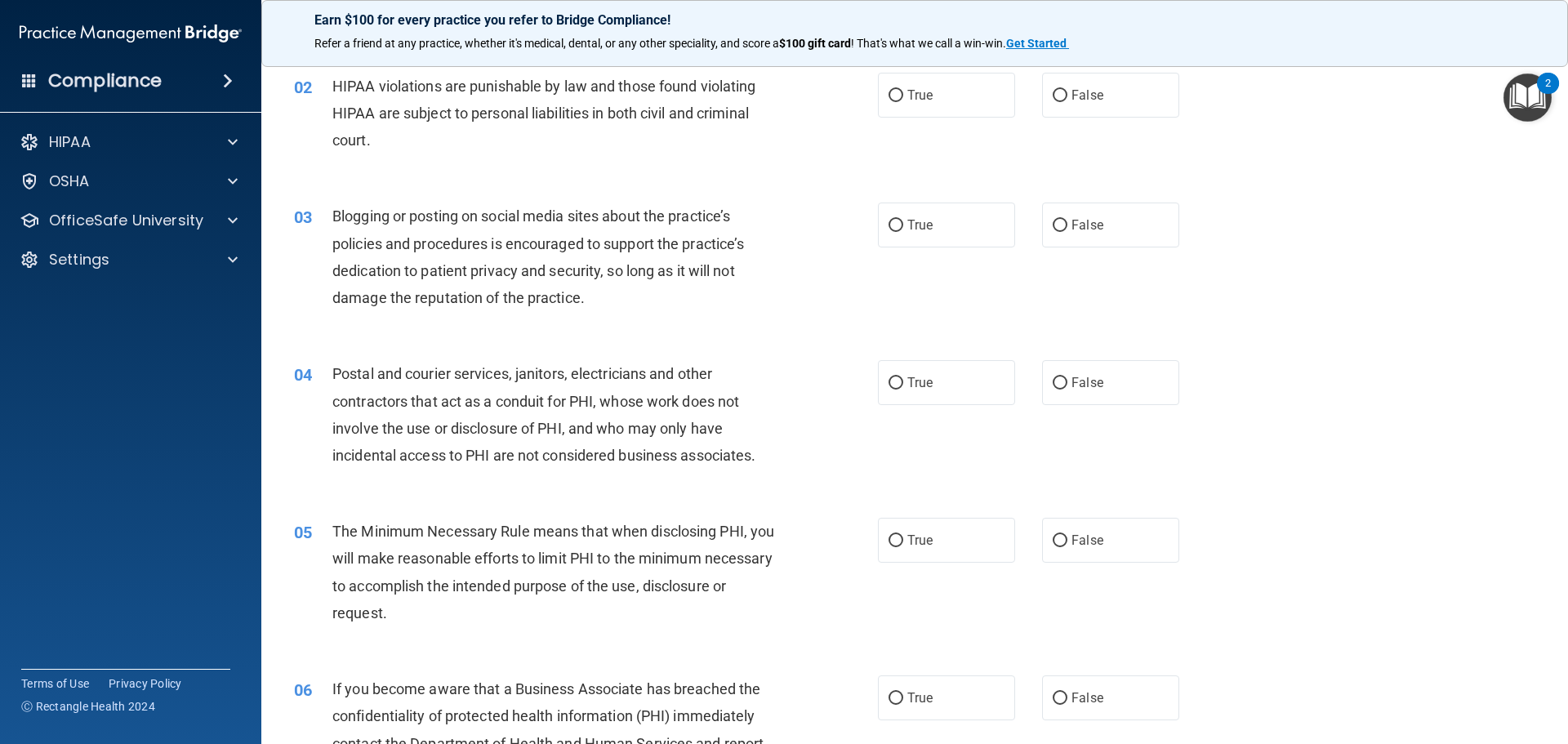
scroll to position [163, 0]
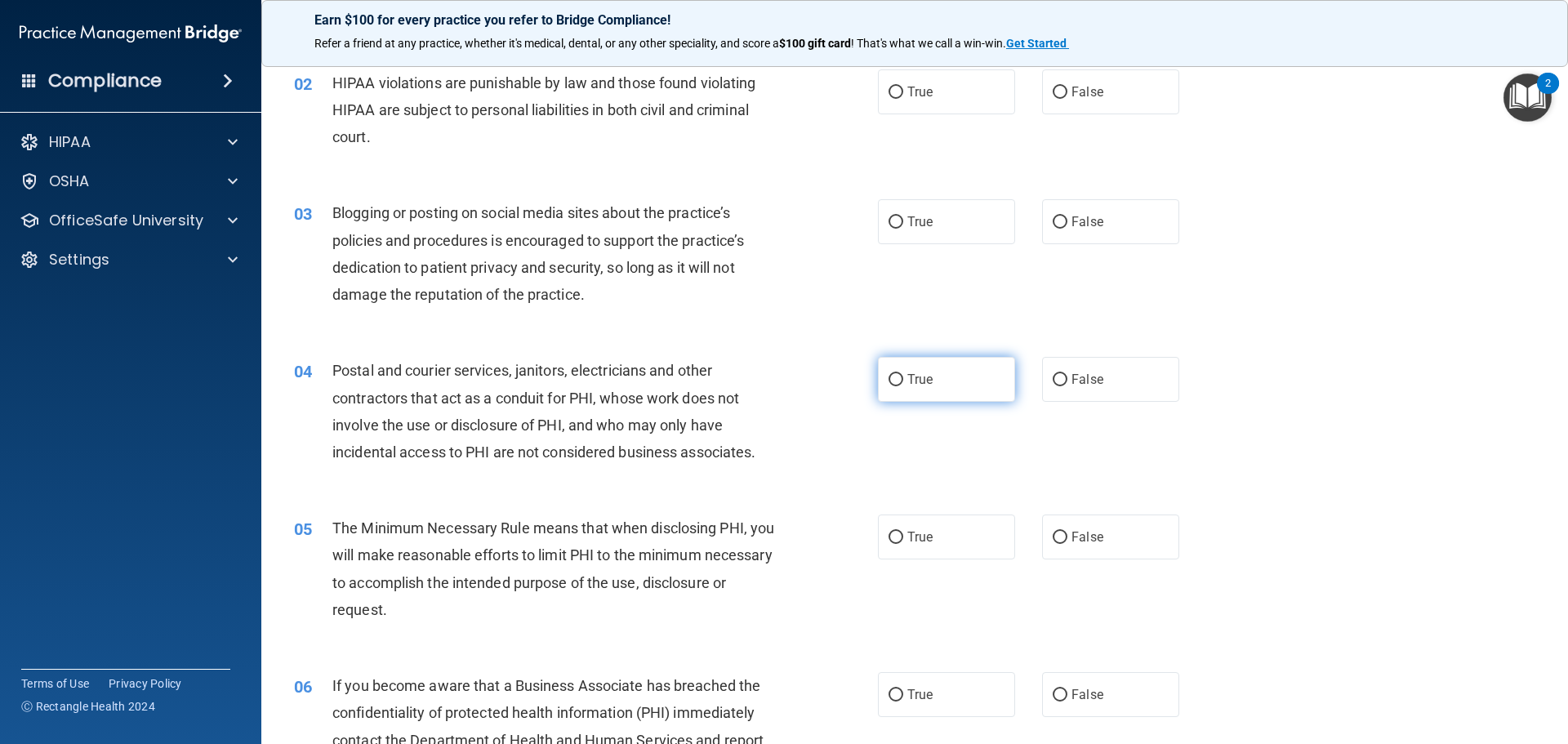
click at [880, 376] on label "True" at bounding box center [946, 379] width 137 height 45
click at [888, 376] on input "True" at bounding box center [895, 380] width 14 height 12
radio input "true"
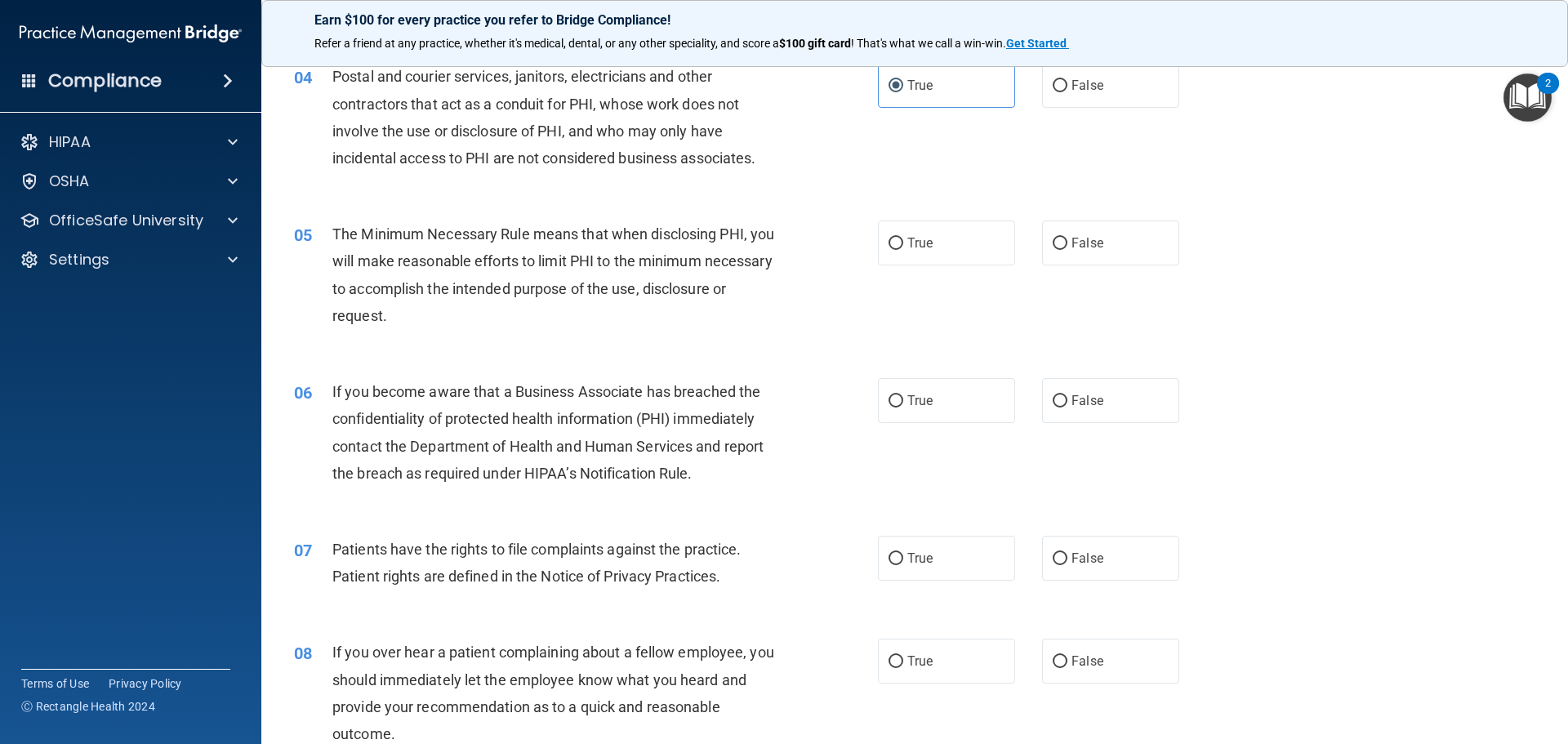
scroll to position [490, 0]
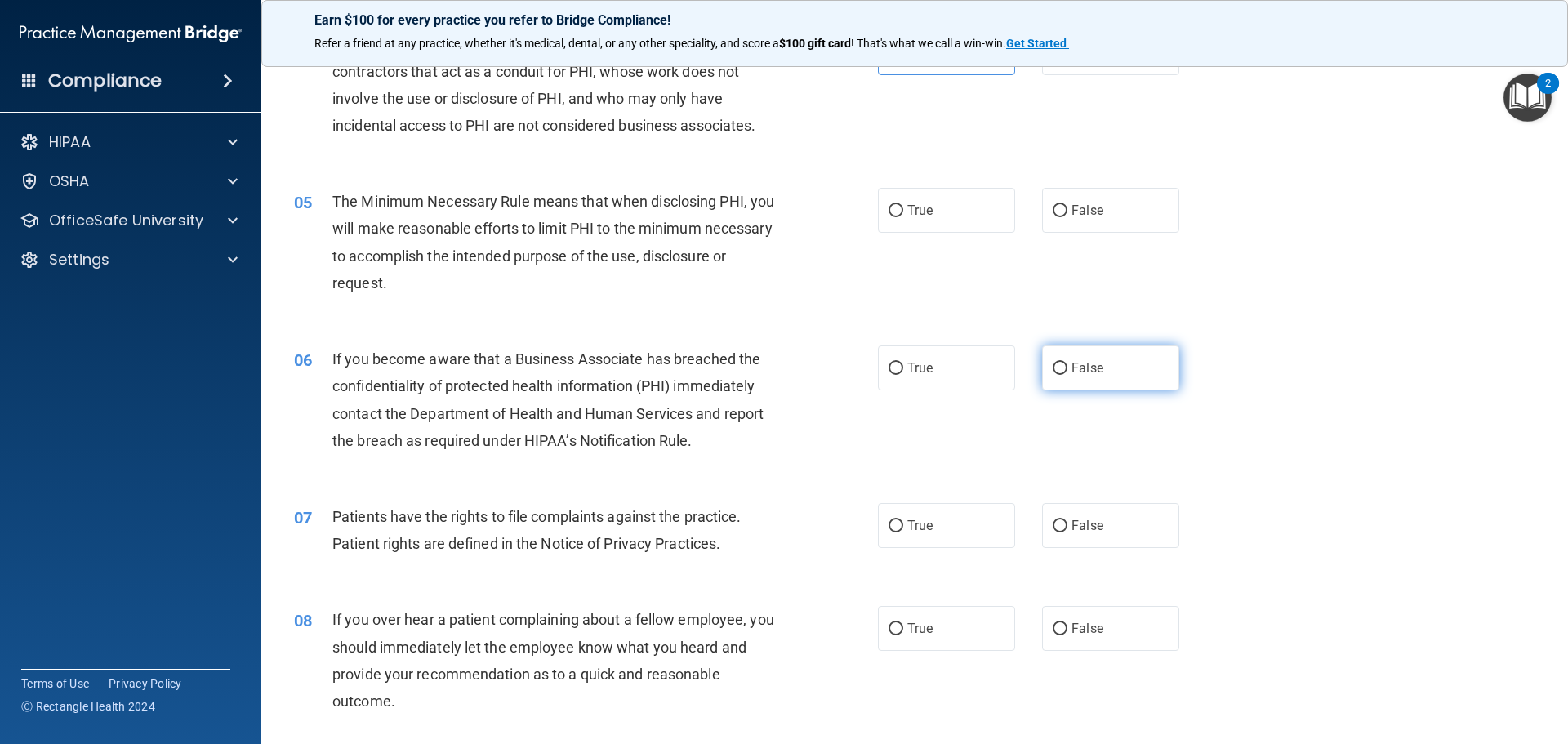
click at [1053, 372] on input "False" at bounding box center [1059, 369] width 14 height 12
radio input "true"
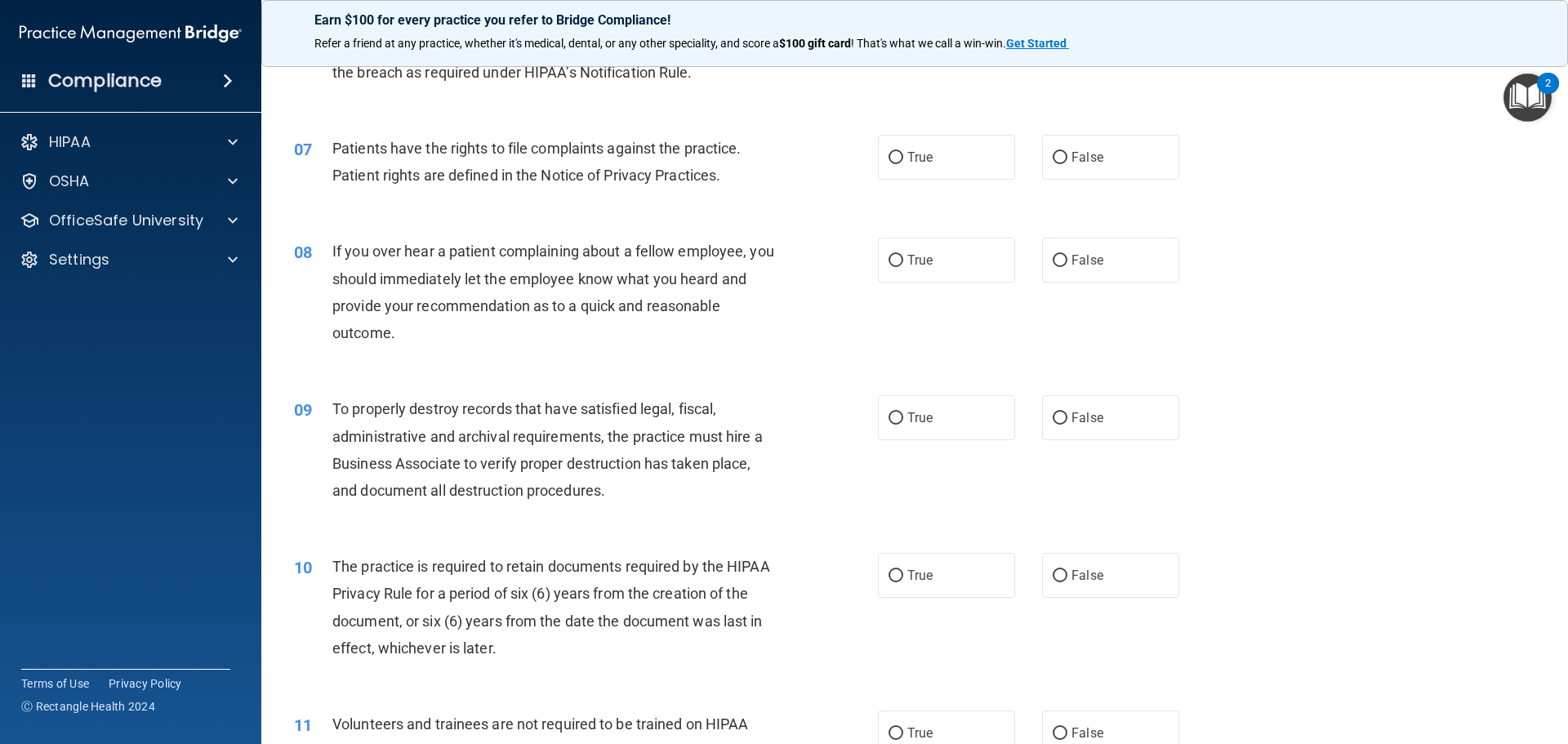
scroll to position [898, 0]
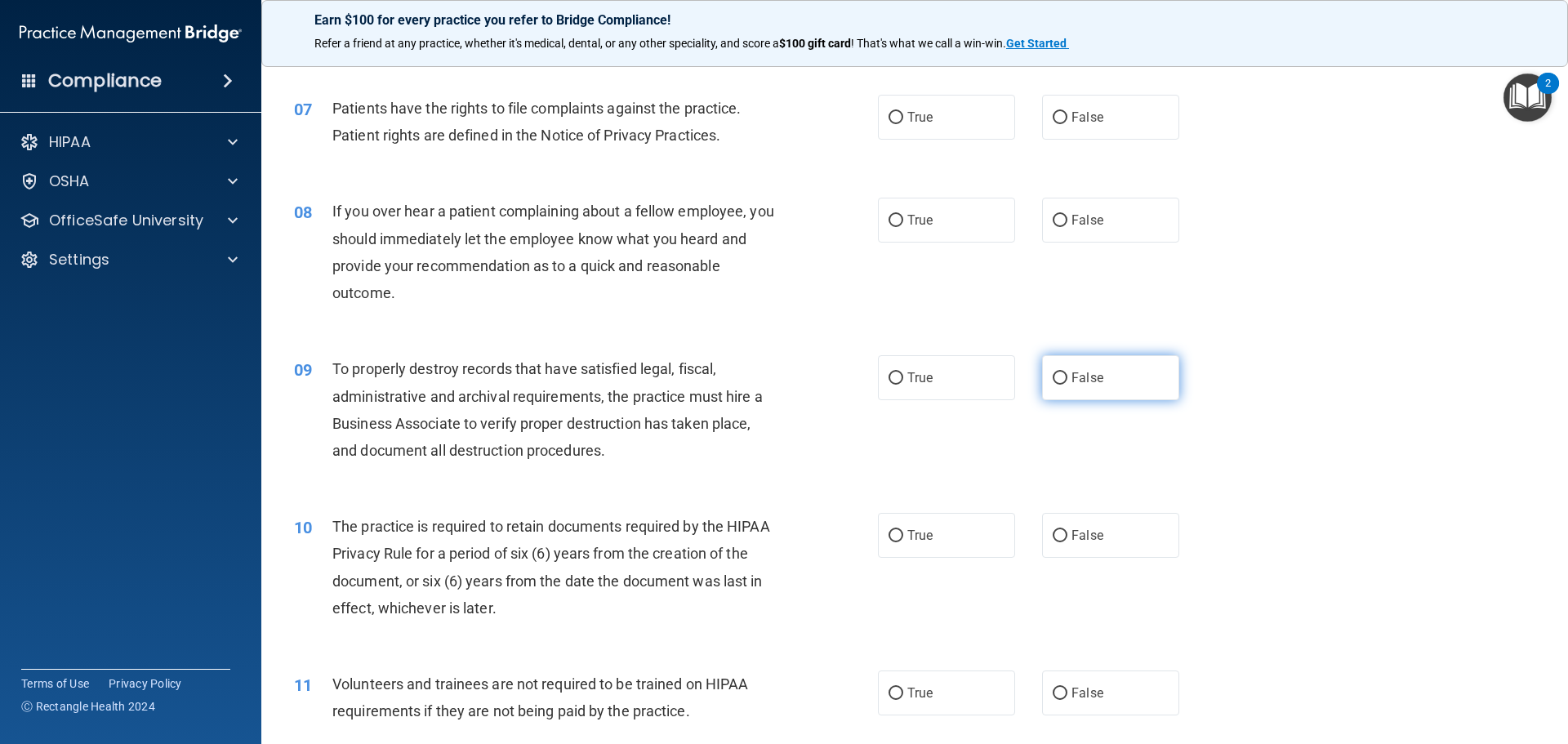
click at [1057, 372] on input "False" at bounding box center [1059, 379] width 14 height 12
radio input "true"
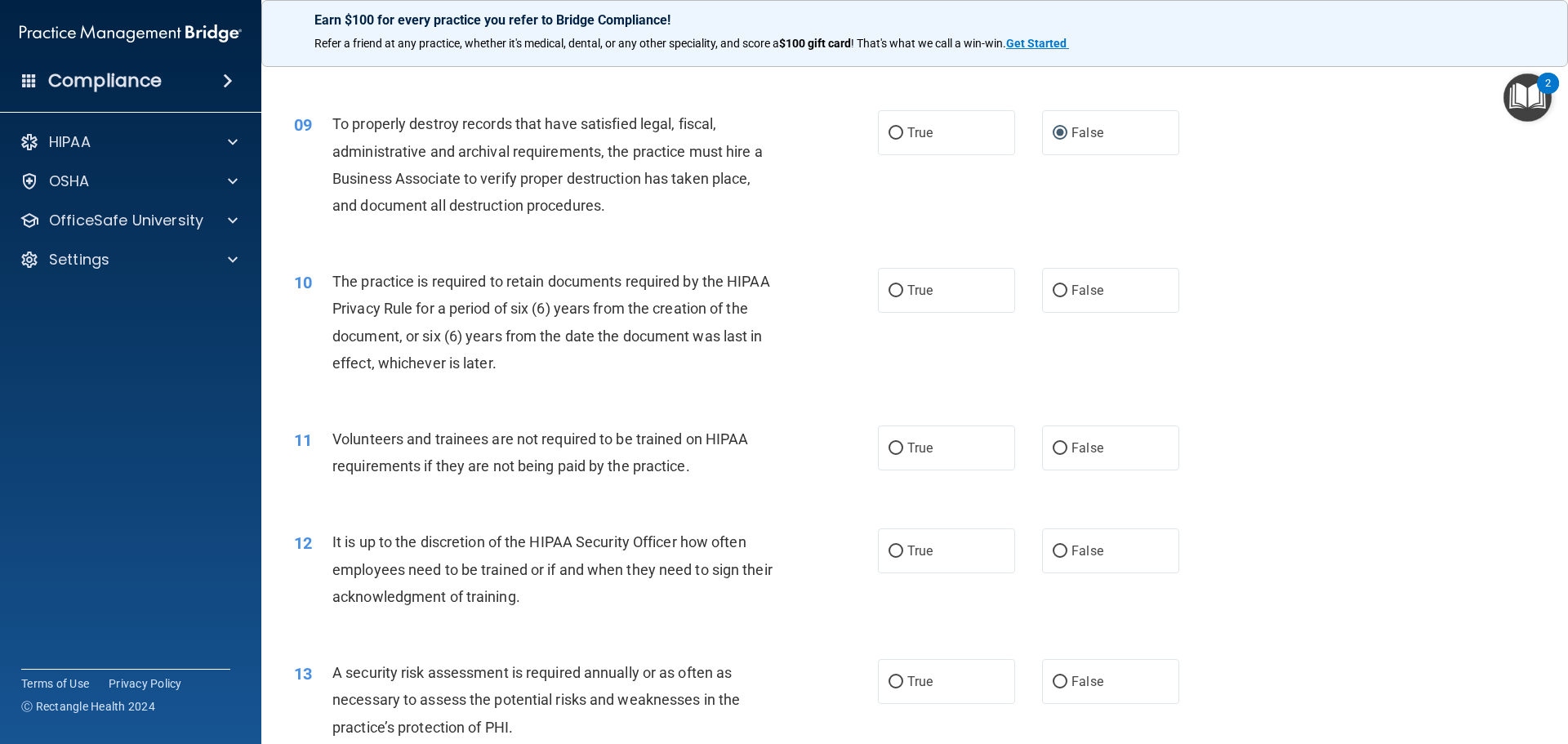
scroll to position [1388, 0]
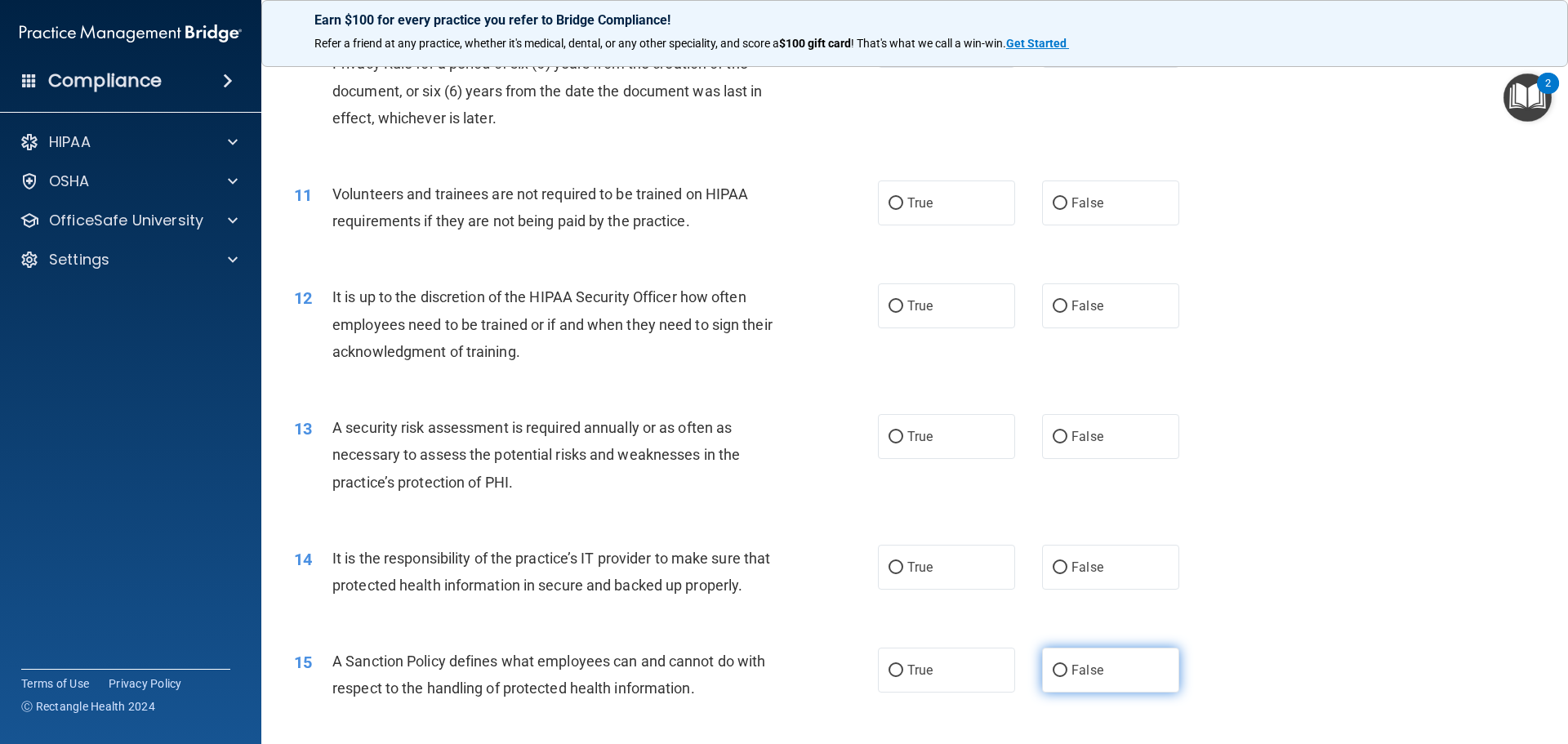
click at [1052, 656] on input "False" at bounding box center [1059, 671] width 14 height 12
radio input "true"
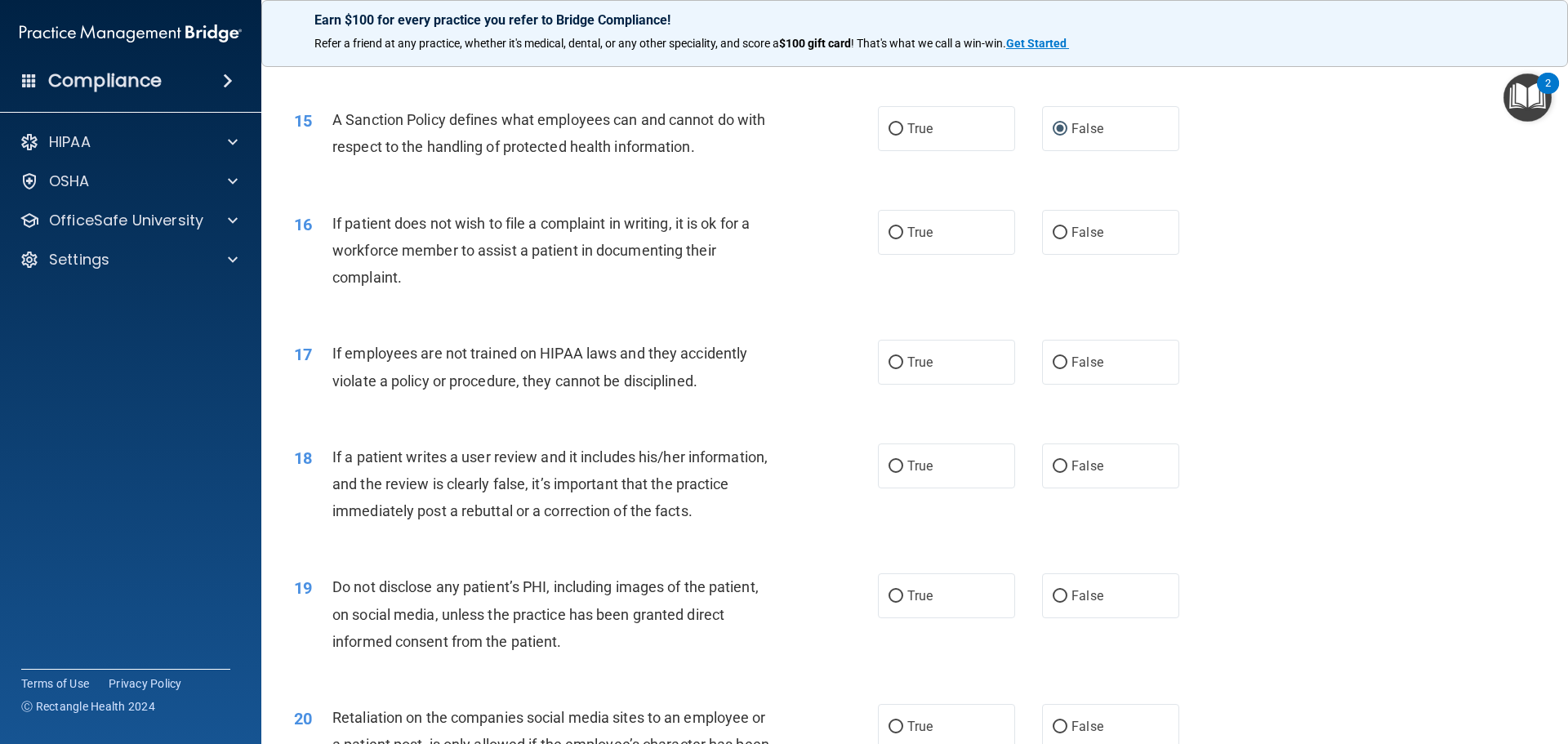
scroll to position [1878, 0]
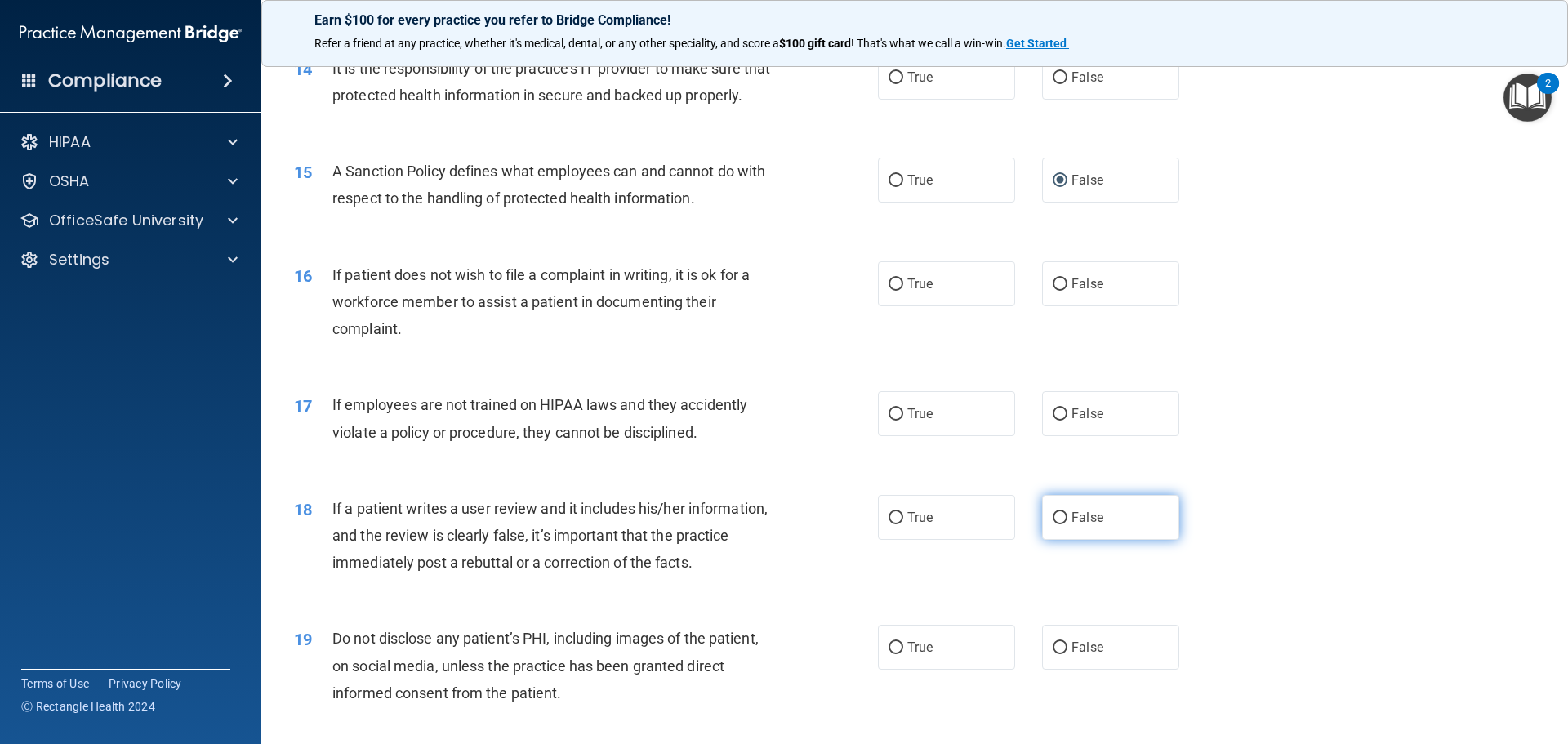
click at [1052, 524] on input "False" at bounding box center [1059, 519] width 14 height 12
radio input "true"
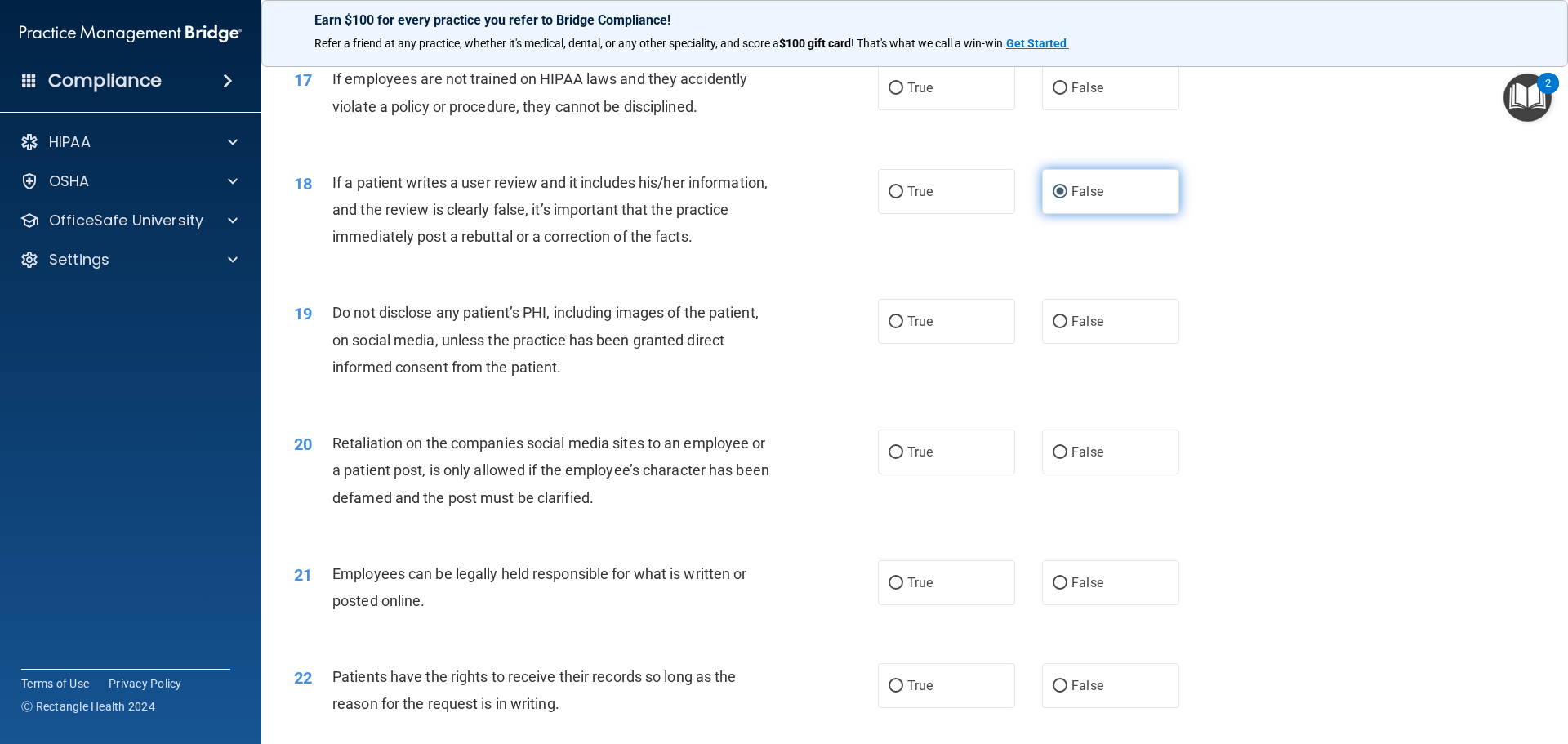
scroll to position [2204, 0]
click at [1052, 458] on input "False" at bounding box center [1059, 452] width 14 height 12
radio input "true"
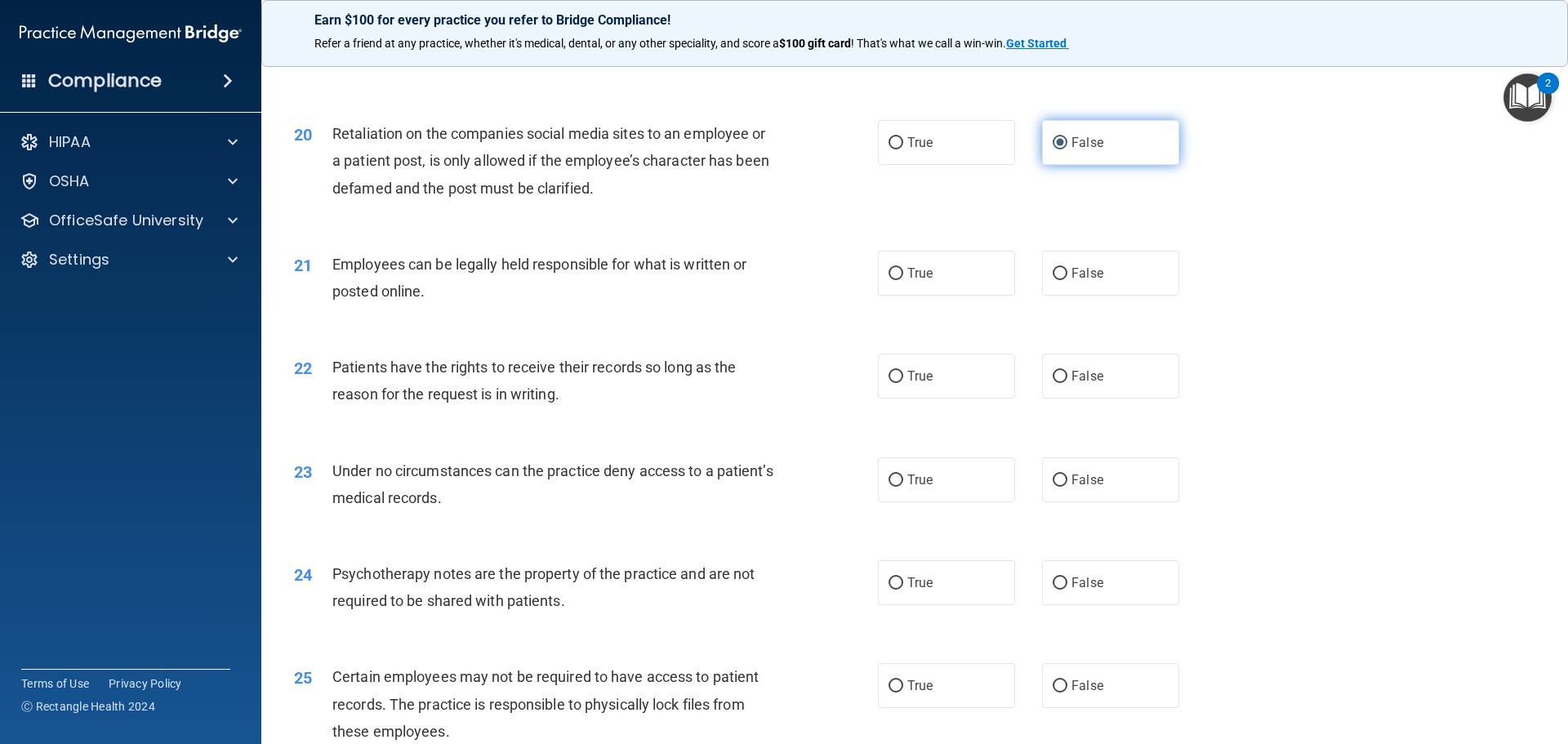
scroll to position [2531, 0]
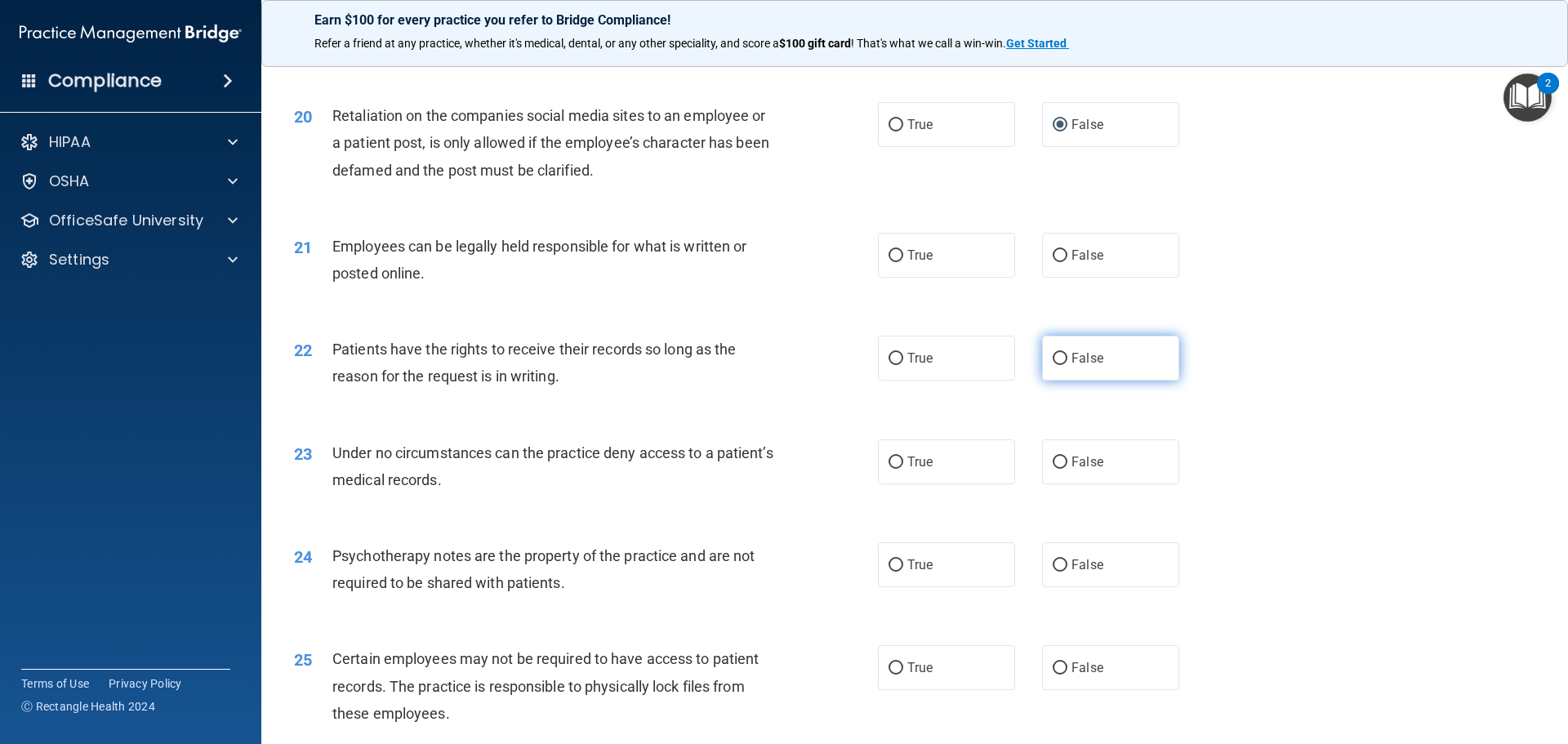
click at [1052, 365] on input "False" at bounding box center [1059, 359] width 14 height 12
radio input "true"
click at [888, 571] on input "True" at bounding box center [895, 566] width 14 height 12
radio input "true"
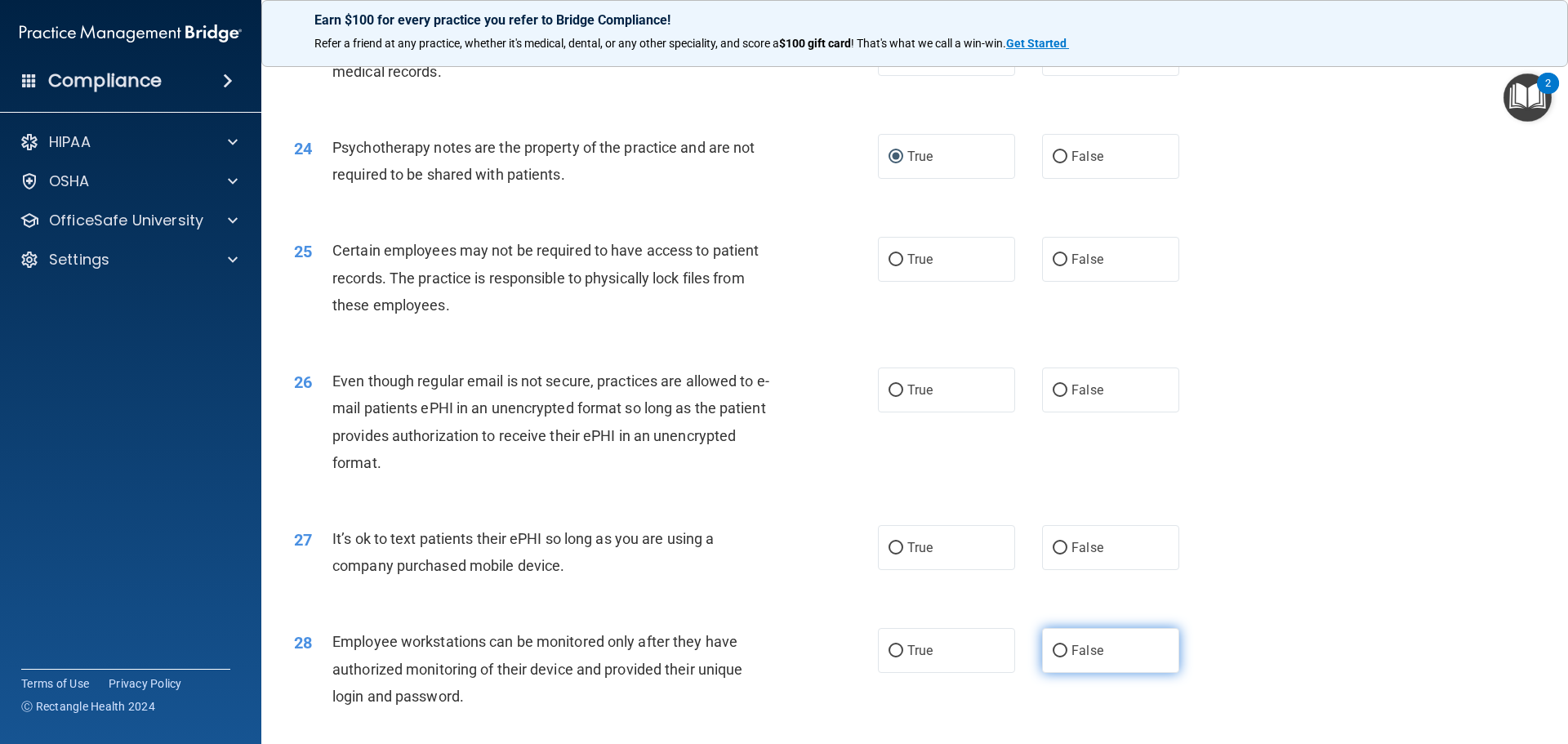
click at [1053, 656] on input "False" at bounding box center [1059, 651] width 14 height 12
radio input "true"
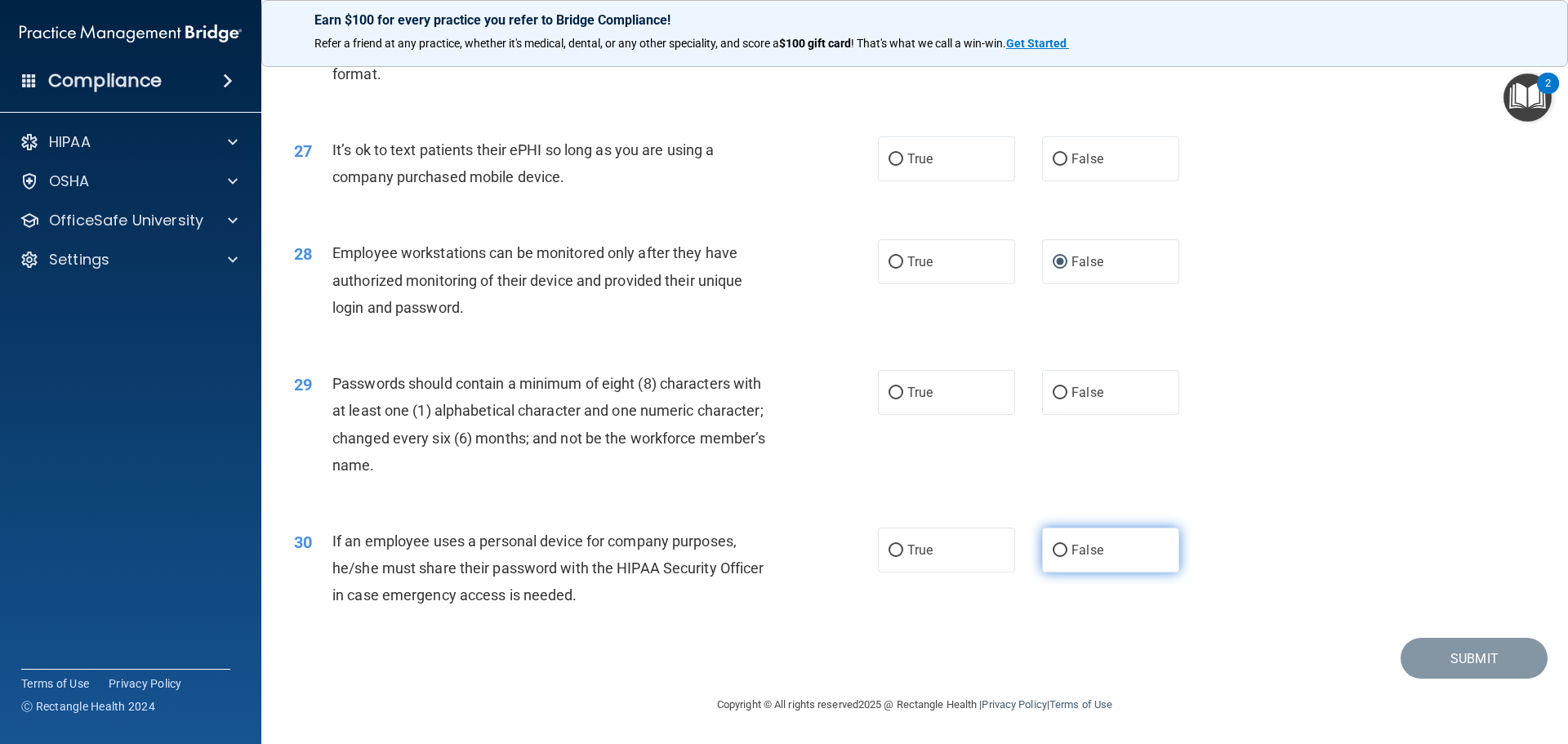
scroll to position [3356, 0]
click at [1046, 543] on label "False" at bounding box center [1110, 550] width 137 height 45
click at [1052, 544] on input "False" at bounding box center [1059, 551] width 14 height 12
radio input "true"
click at [888, 394] on input "True" at bounding box center [895, 393] width 14 height 12
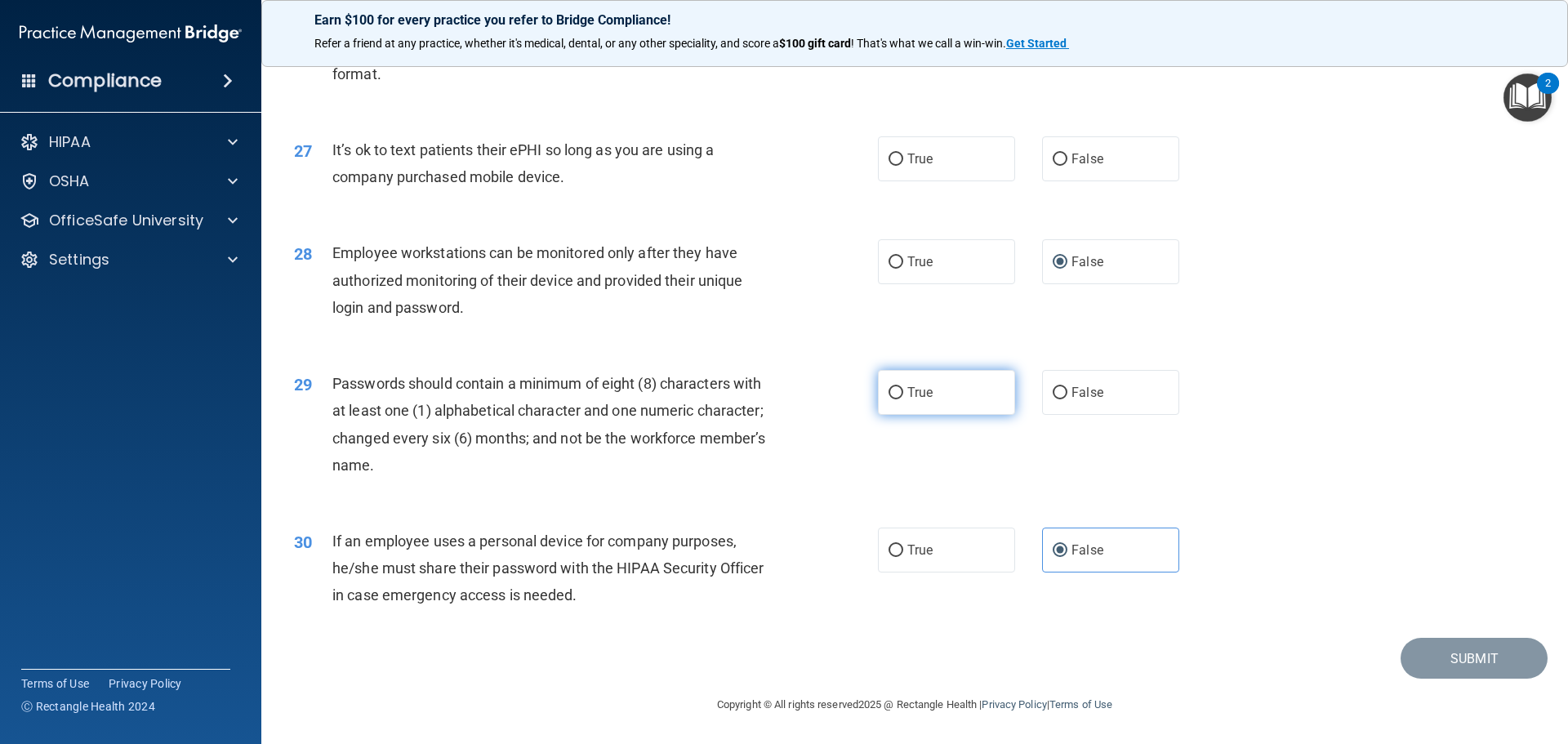
radio input "true"
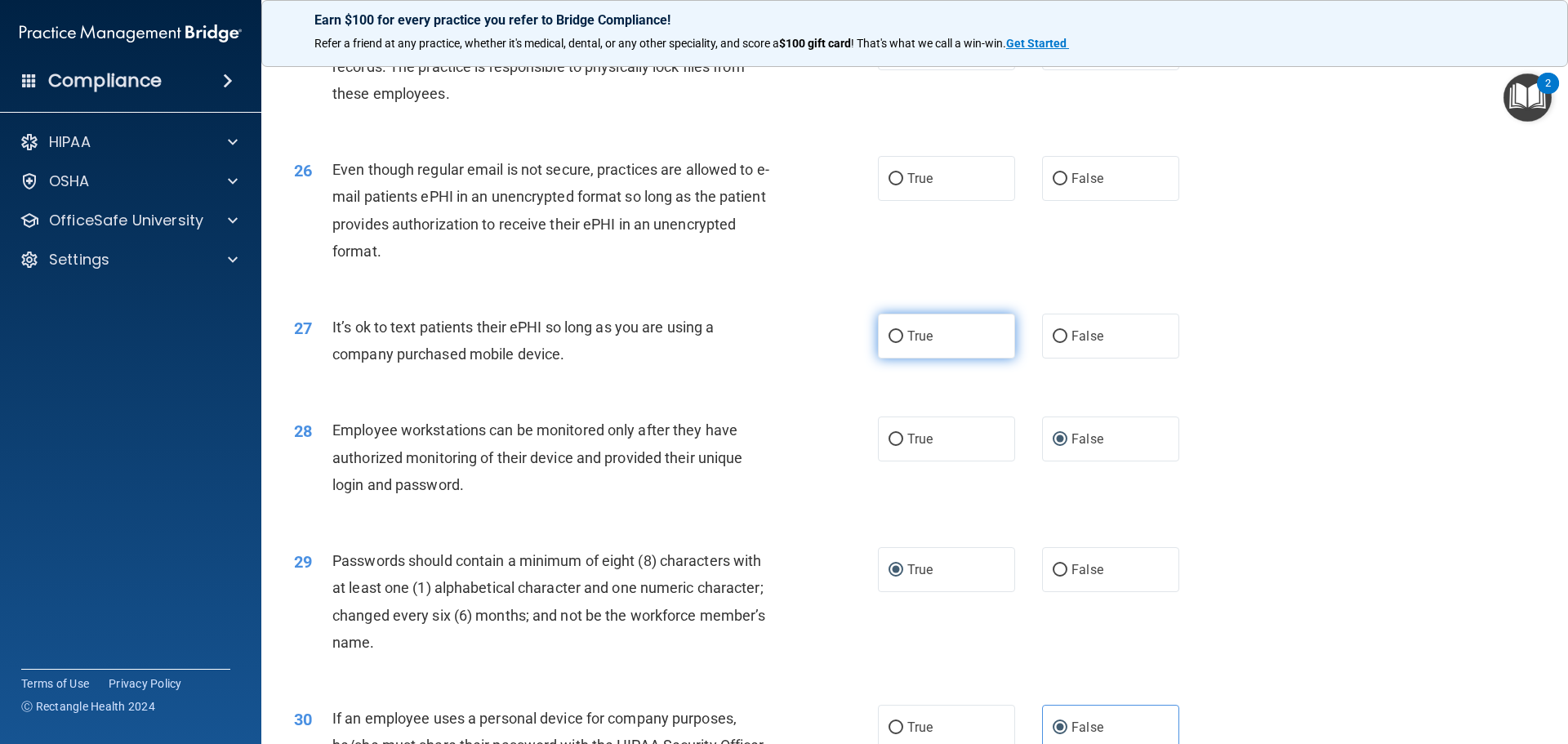
scroll to position [3111, 0]
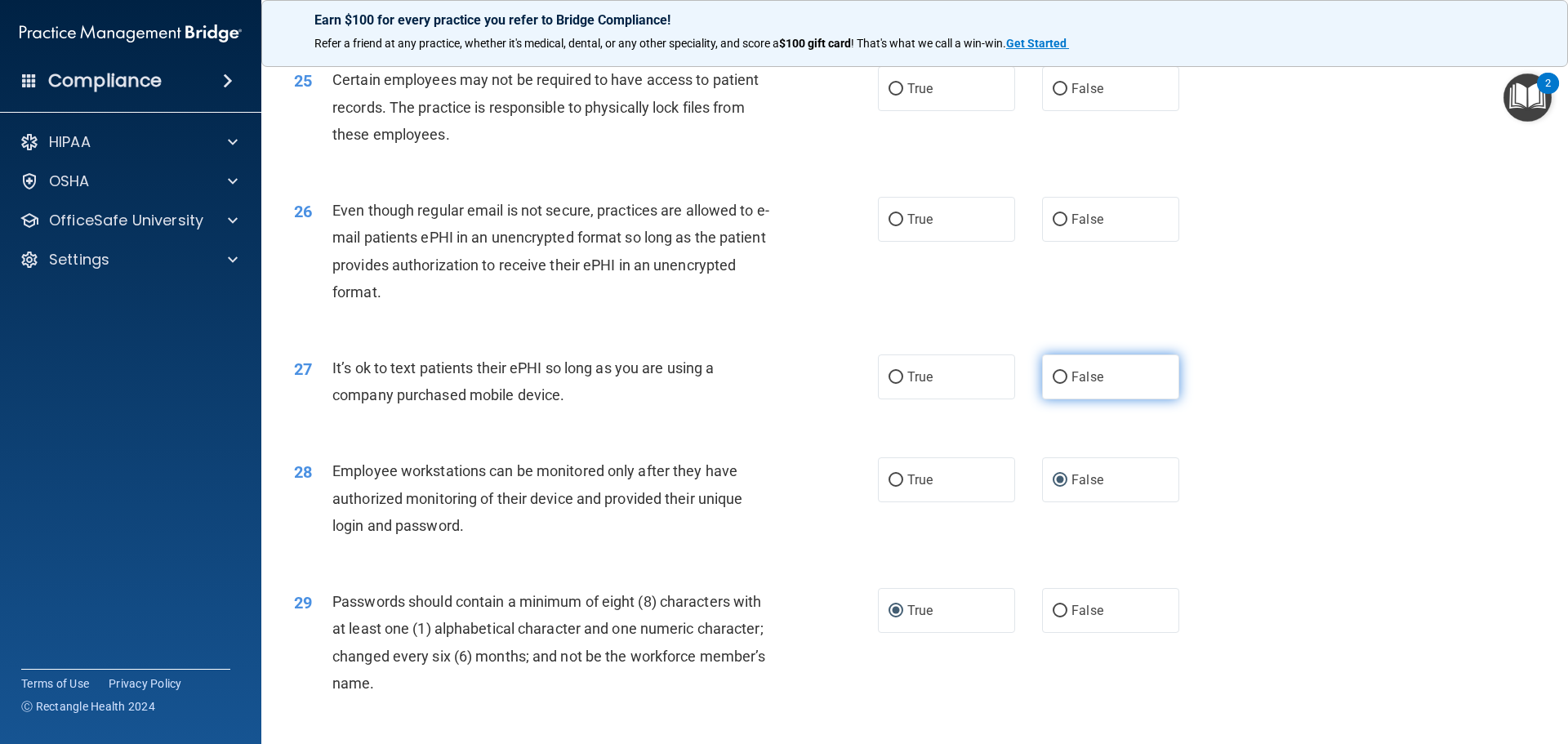
click at [1052, 384] on input "False" at bounding box center [1059, 378] width 14 height 12
radio input "true"
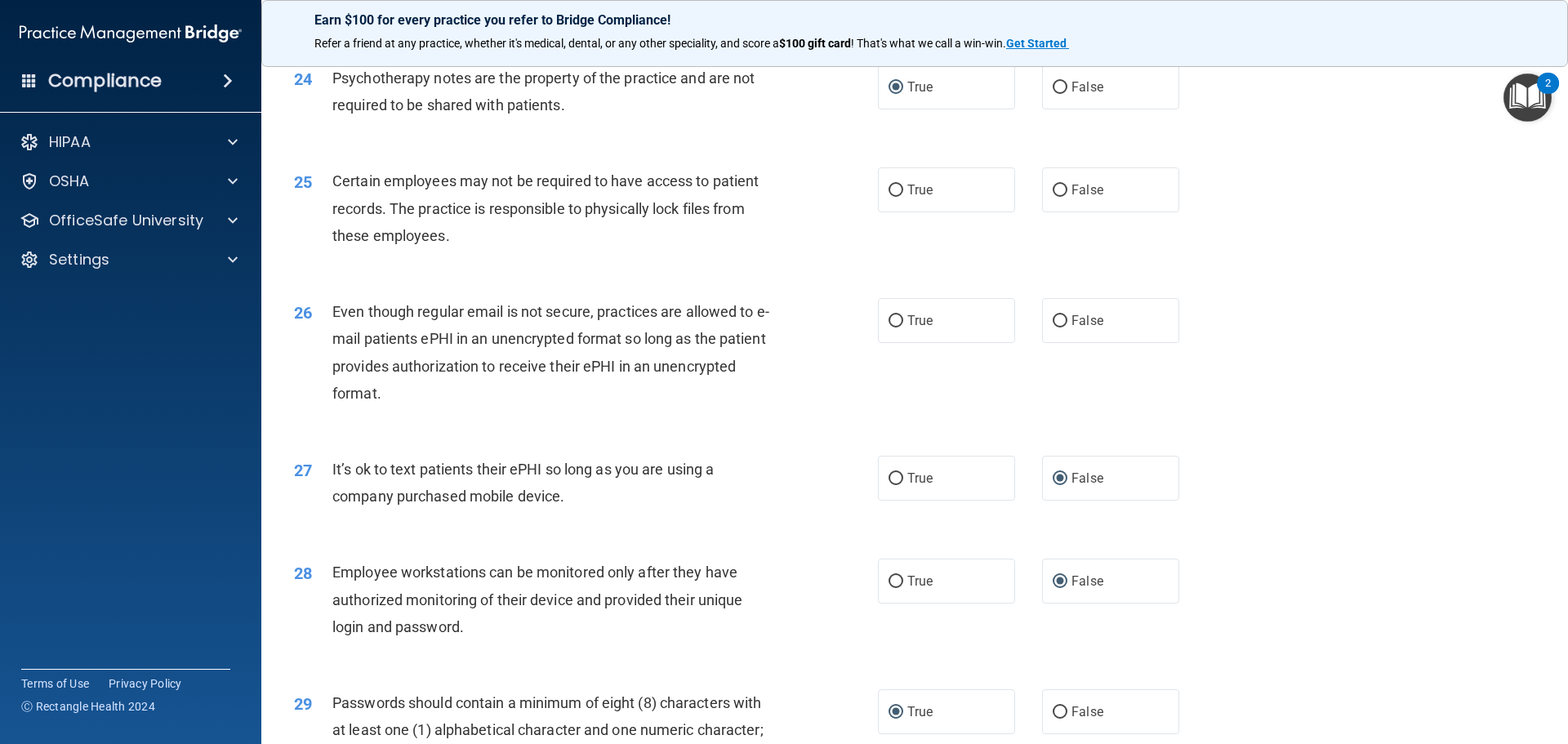
scroll to position [2866, 0]
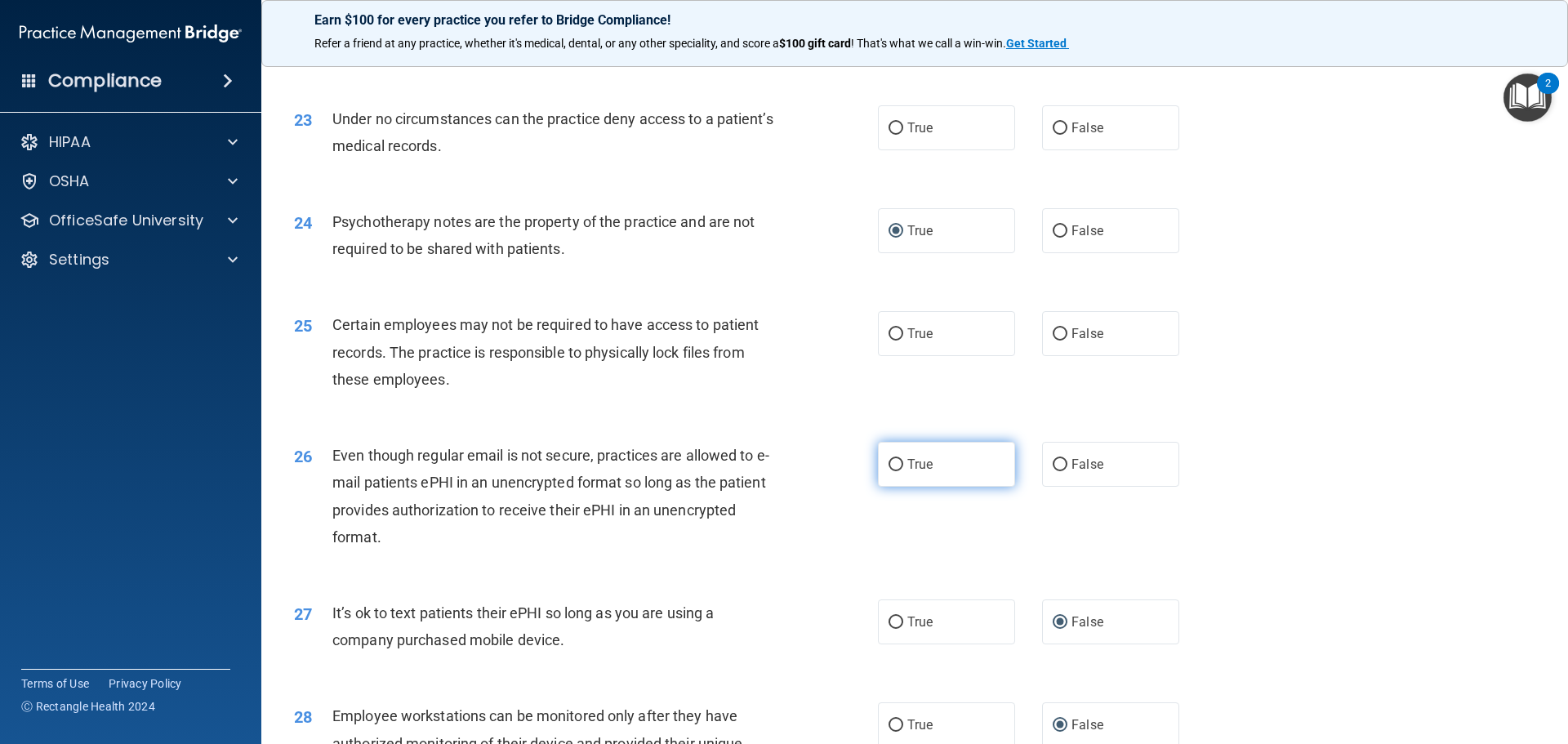
click at [900, 485] on label "True" at bounding box center [946, 464] width 137 height 45
click at [900, 471] on input "True" at bounding box center [895, 465] width 14 height 12
radio input "true"
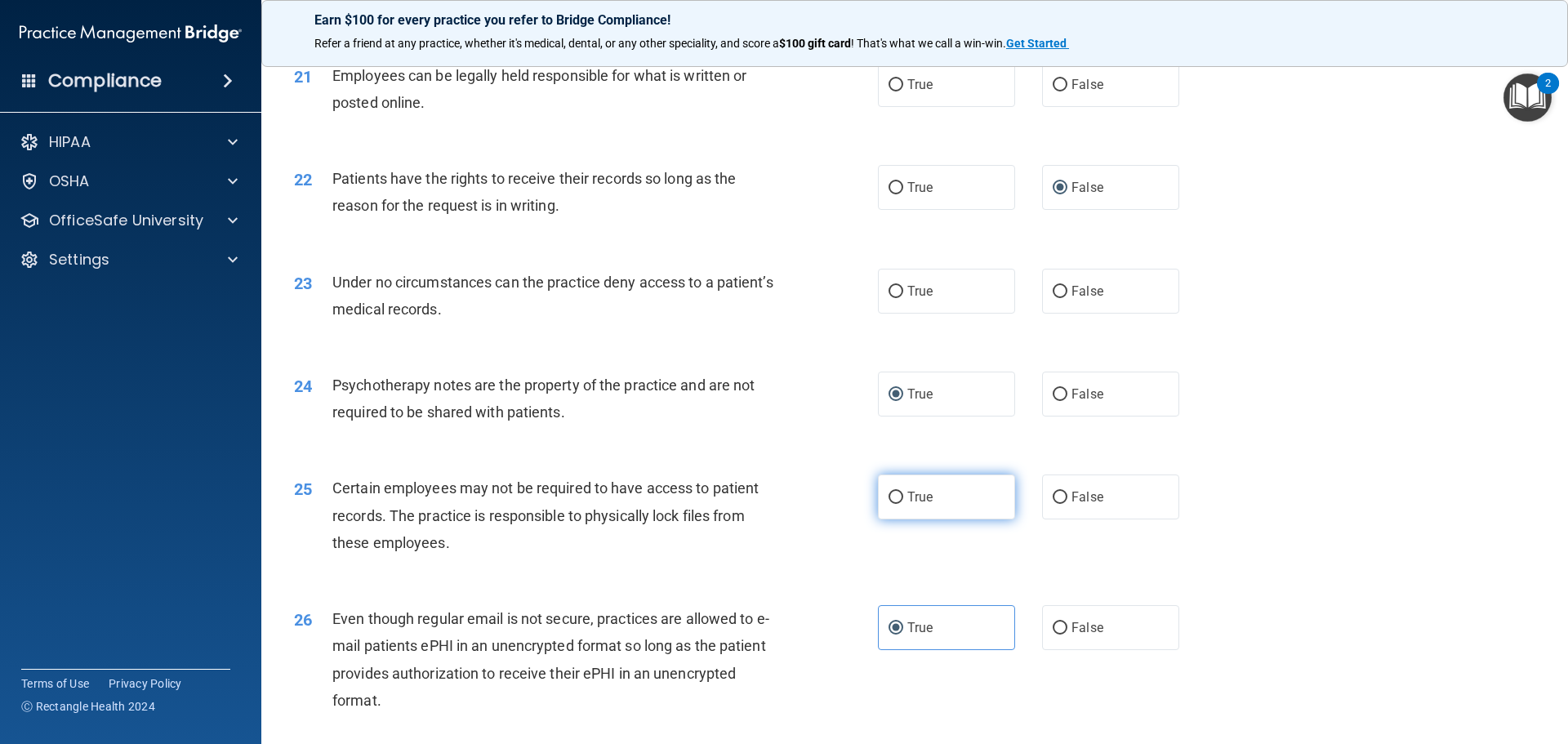
click at [892, 503] on input "True" at bounding box center [895, 498] width 14 height 12
radio input "true"
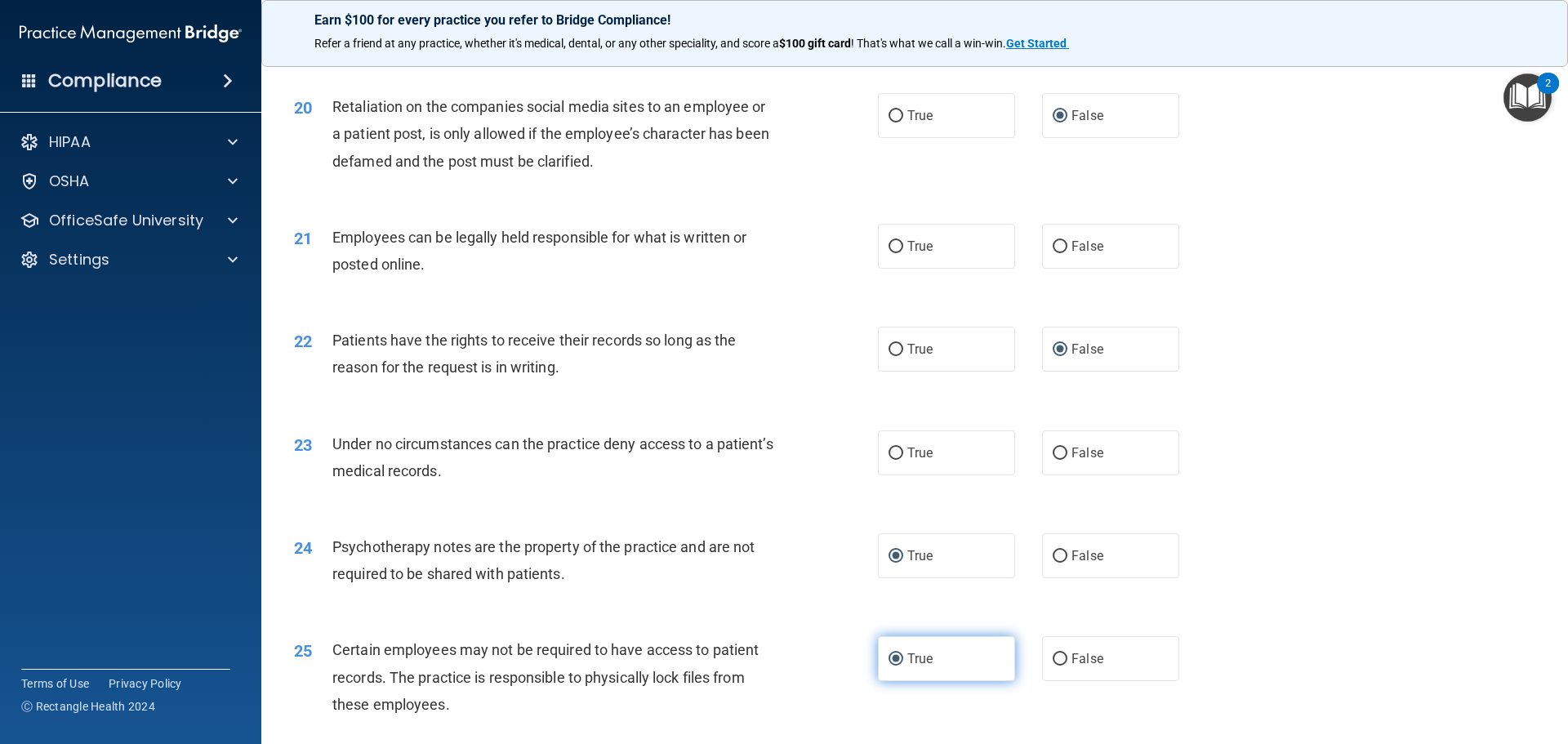
scroll to position [2539, 0]
click at [1052, 462] on input "False" at bounding box center [1059, 455] width 14 height 12
radio input "true"
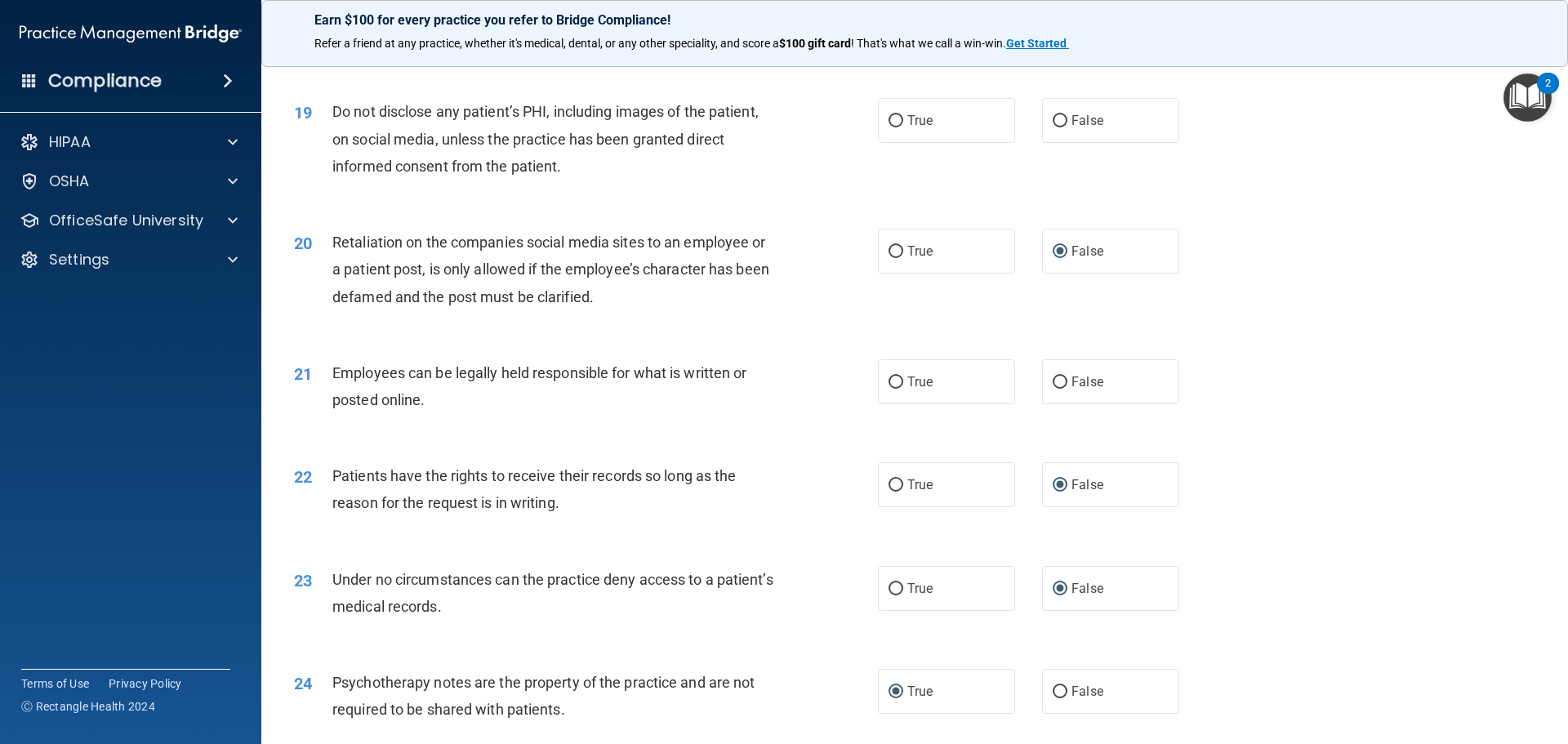
scroll to position [2375, 0]
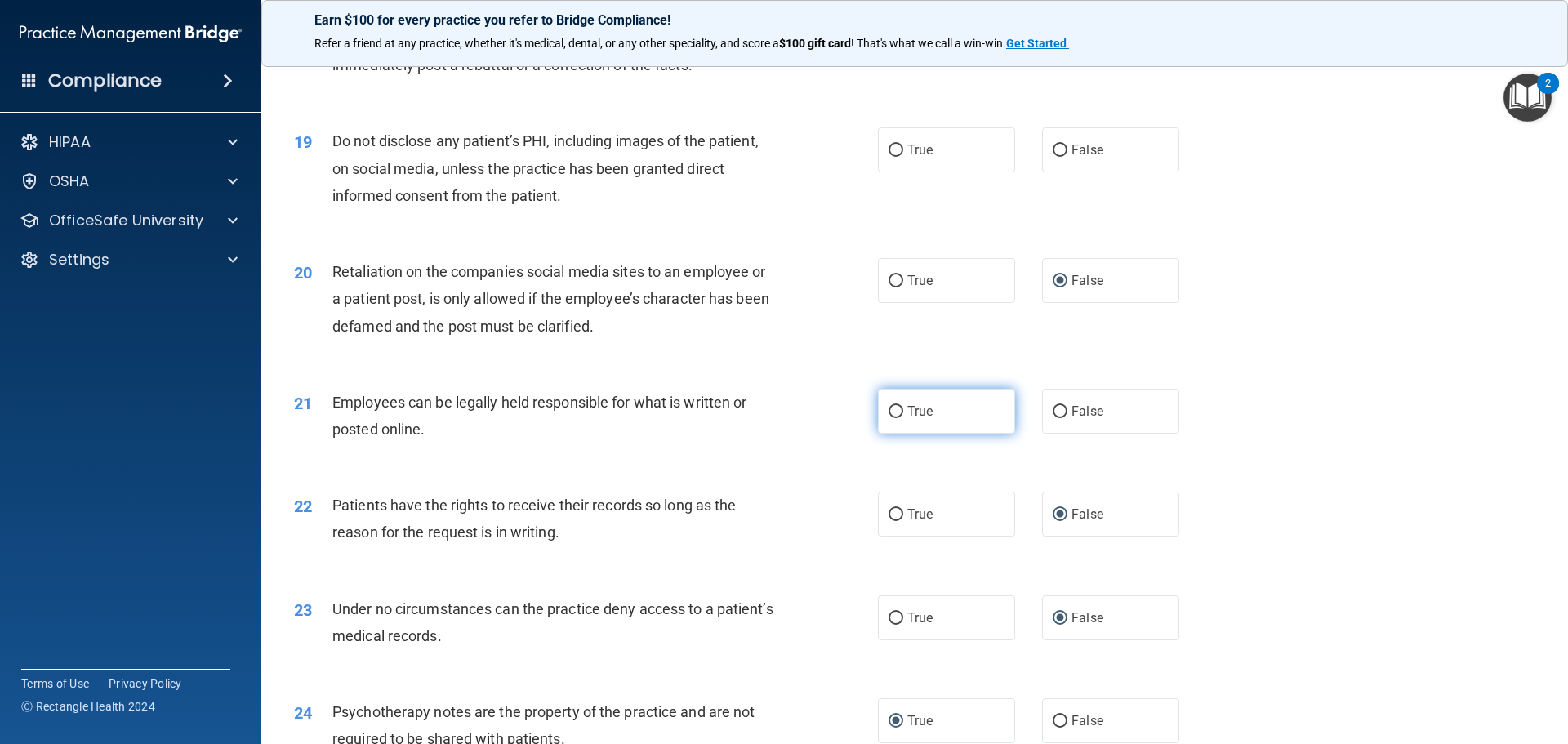
click at [911, 419] on span "True" at bounding box center [919, 411] width 25 height 15
click at [903, 418] on input "True" at bounding box center [895, 412] width 14 height 12
radio input "true"
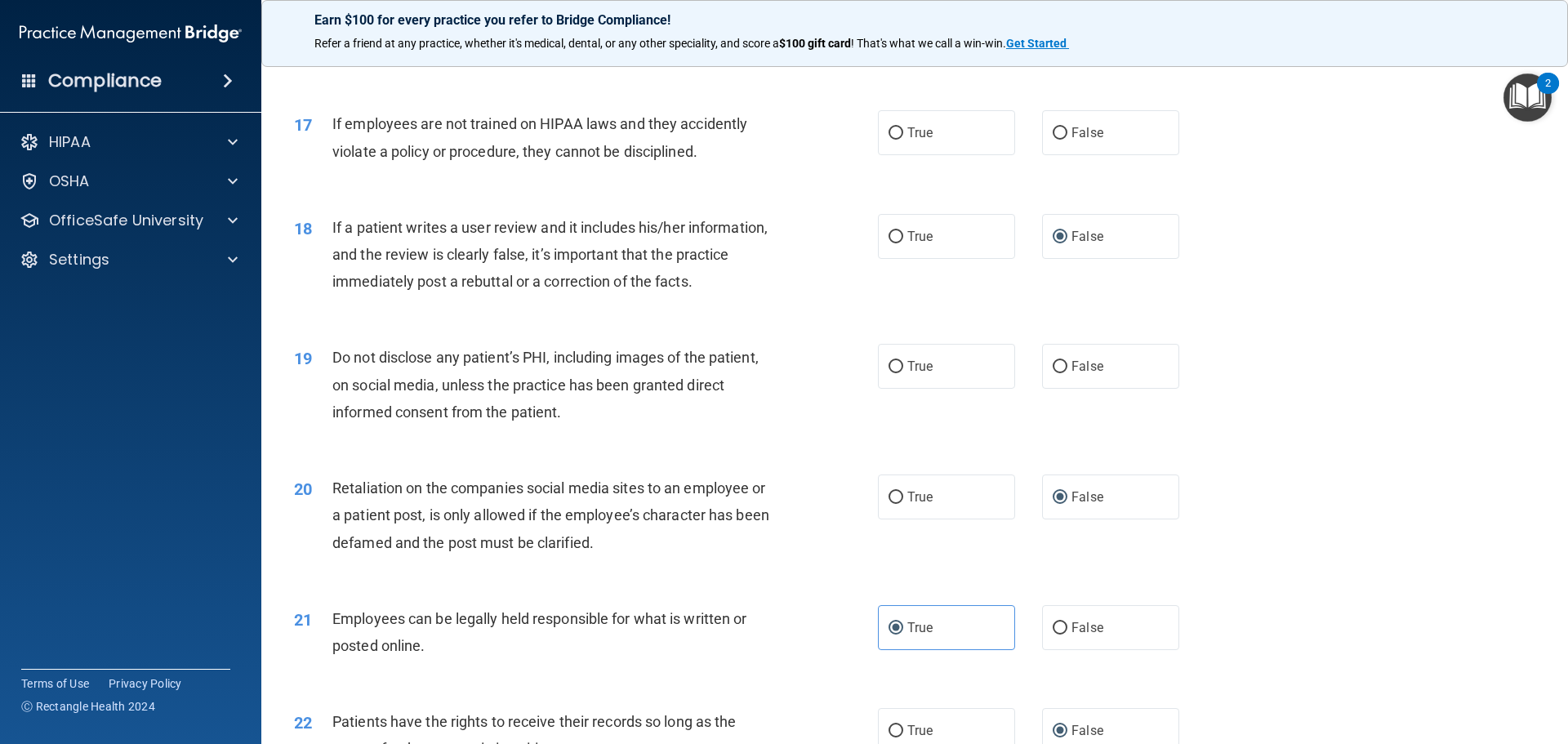
scroll to position [2130, 0]
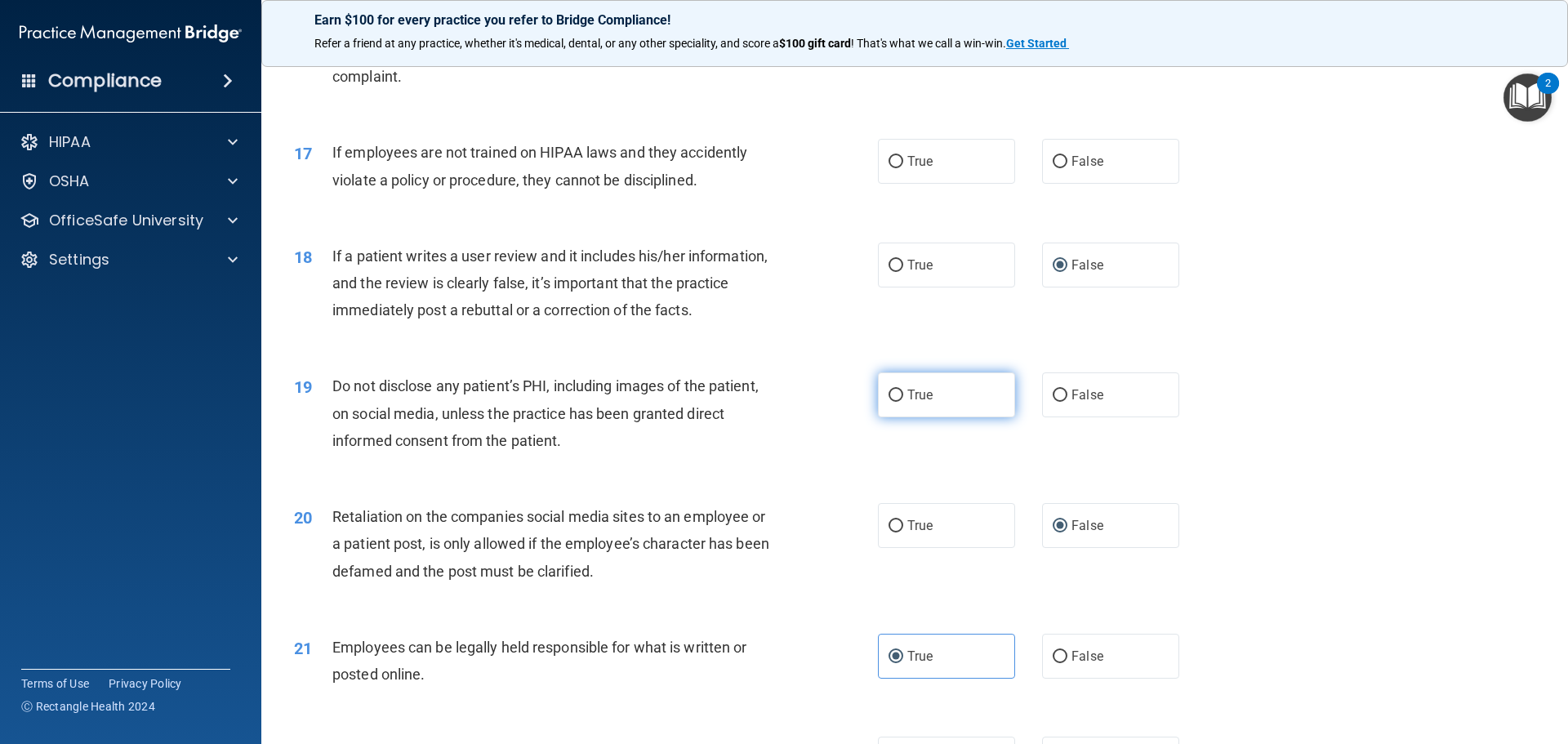
click at [893, 402] on input "True" at bounding box center [895, 396] width 14 height 12
radio input "true"
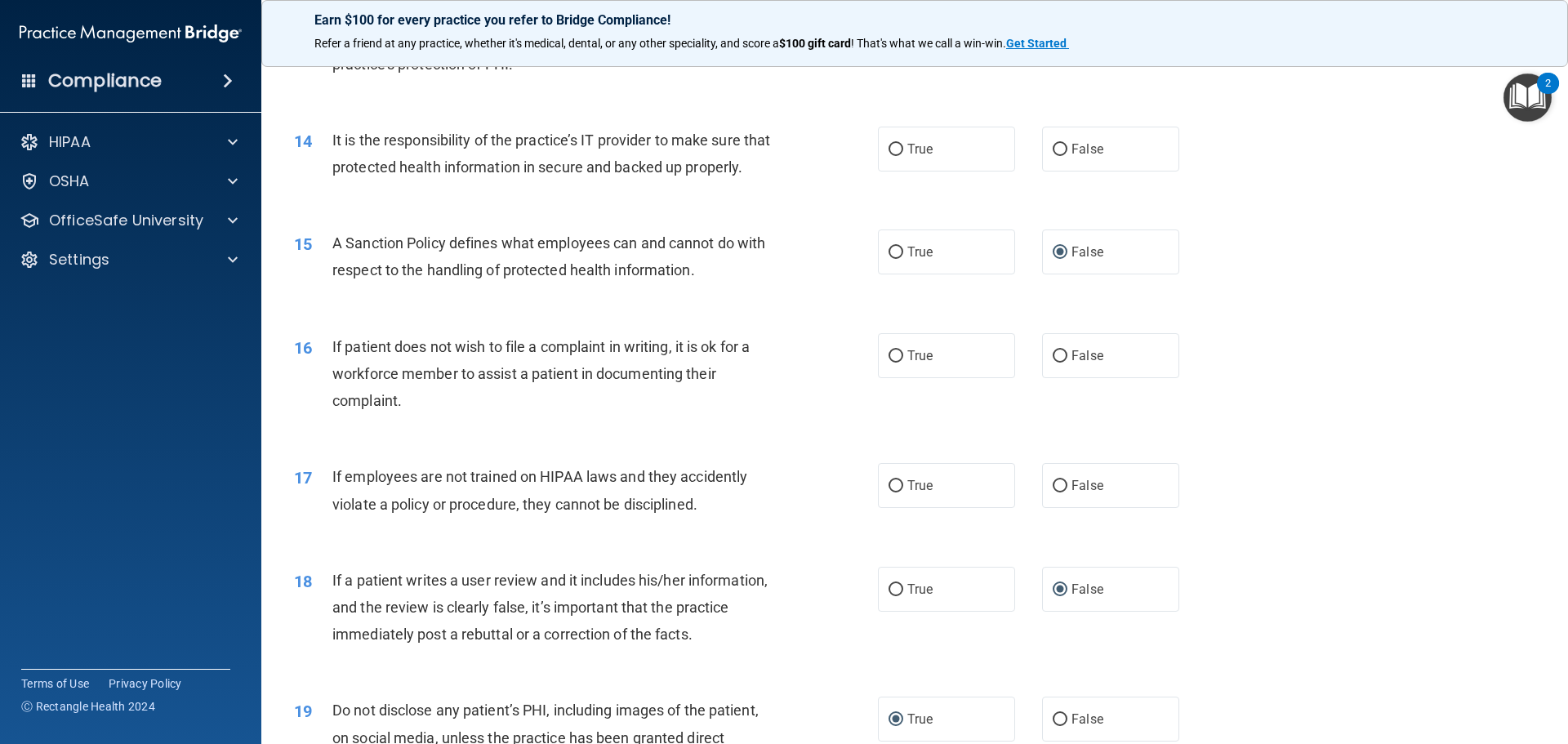
scroll to position [1803, 0]
click at [1056, 495] on input "False" at bounding box center [1059, 489] width 14 height 12
radio input "true"
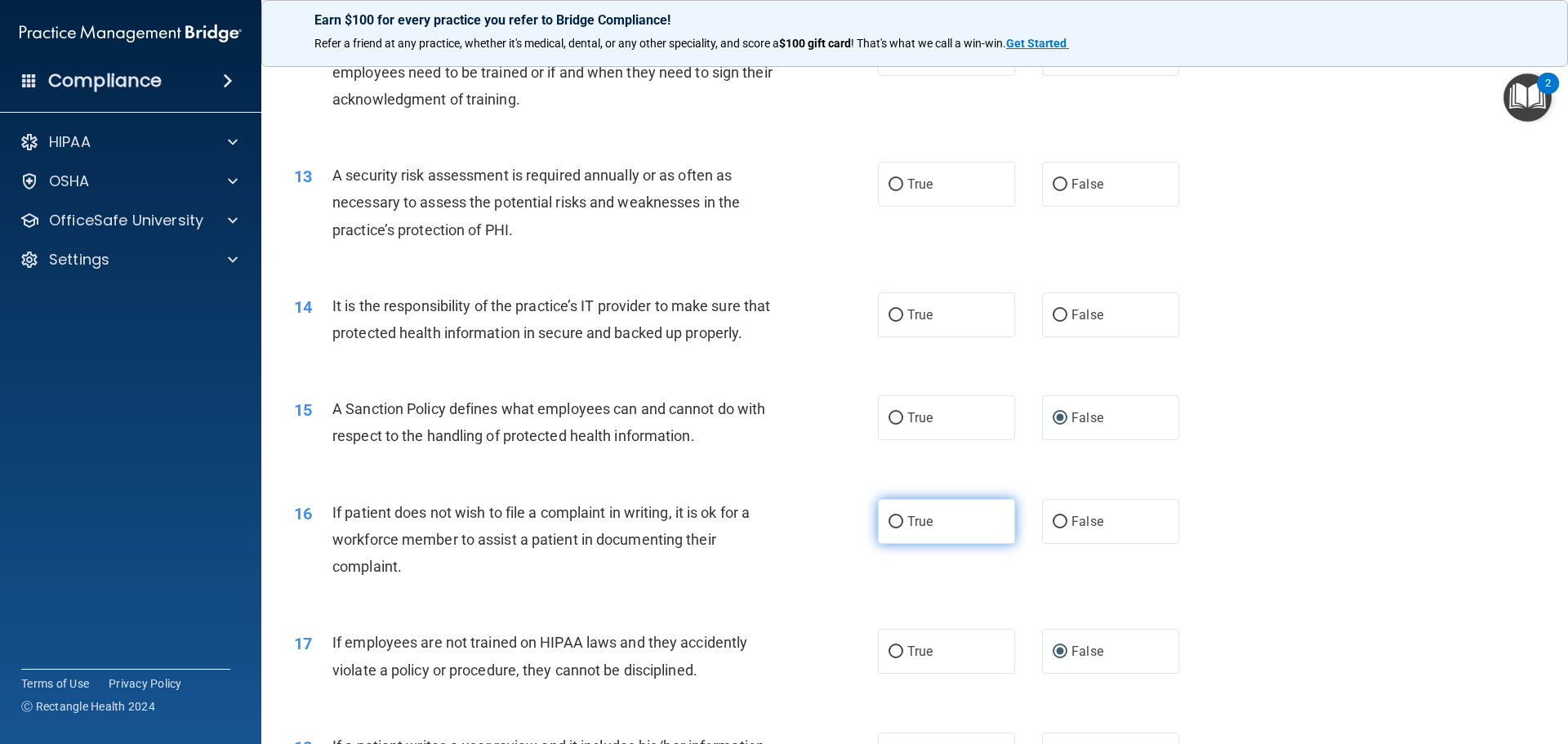
click at [888, 528] on input "True" at bounding box center [895, 522] width 14 height 12
radio input "true"
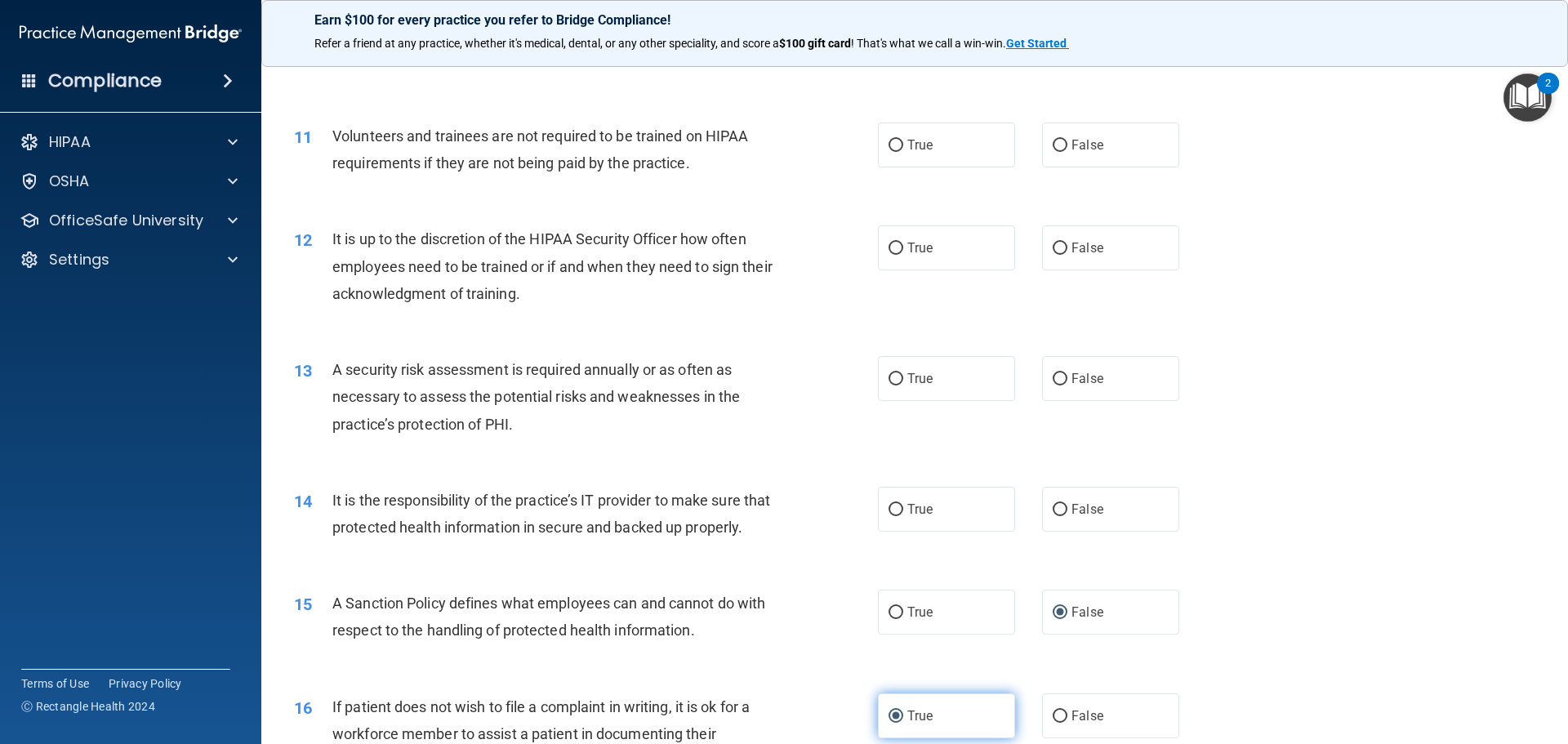
scroll to position [1395, 0]
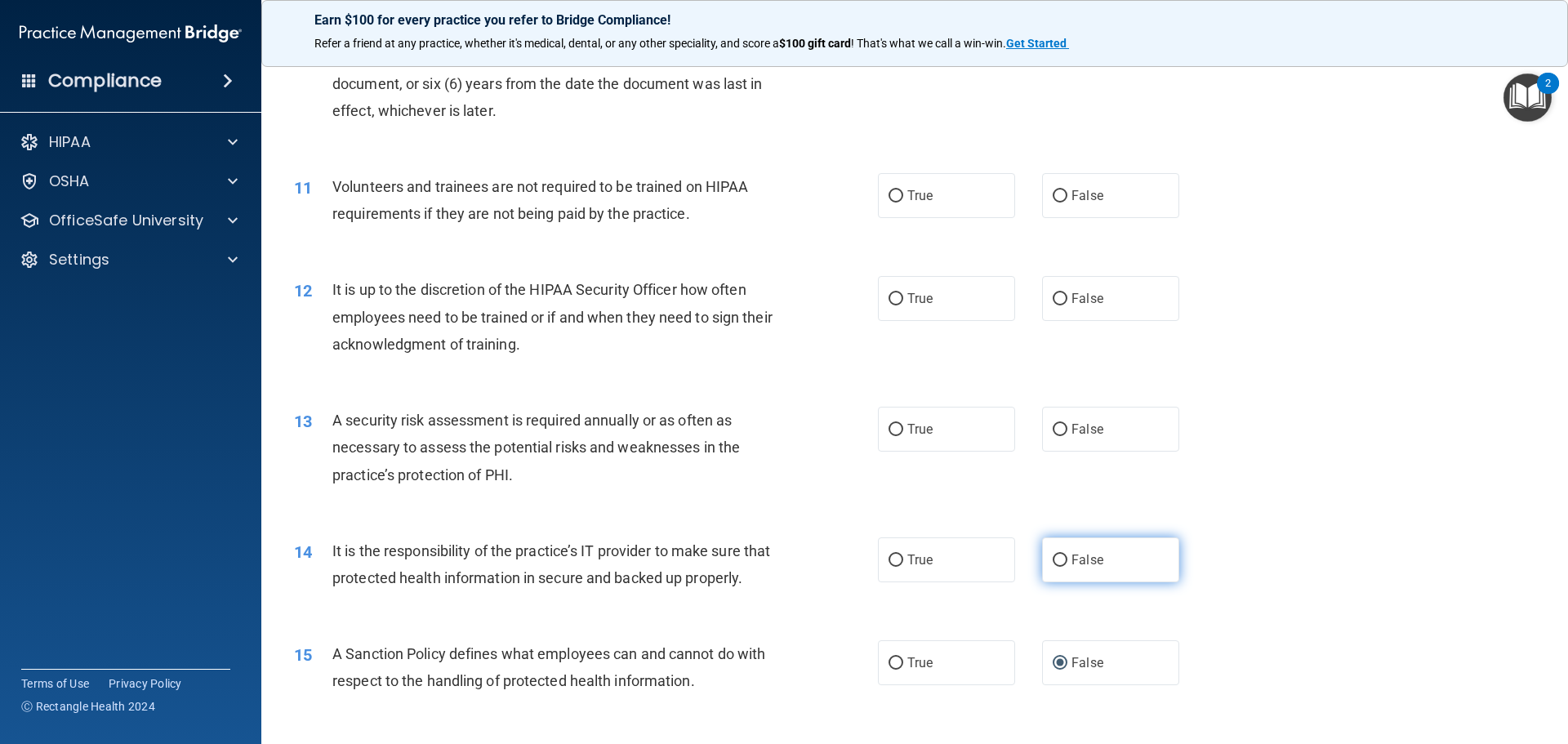
click at [1052, 560] on input "False" at bounding box center [1059, 560] width 14 height 12
radio input "true"
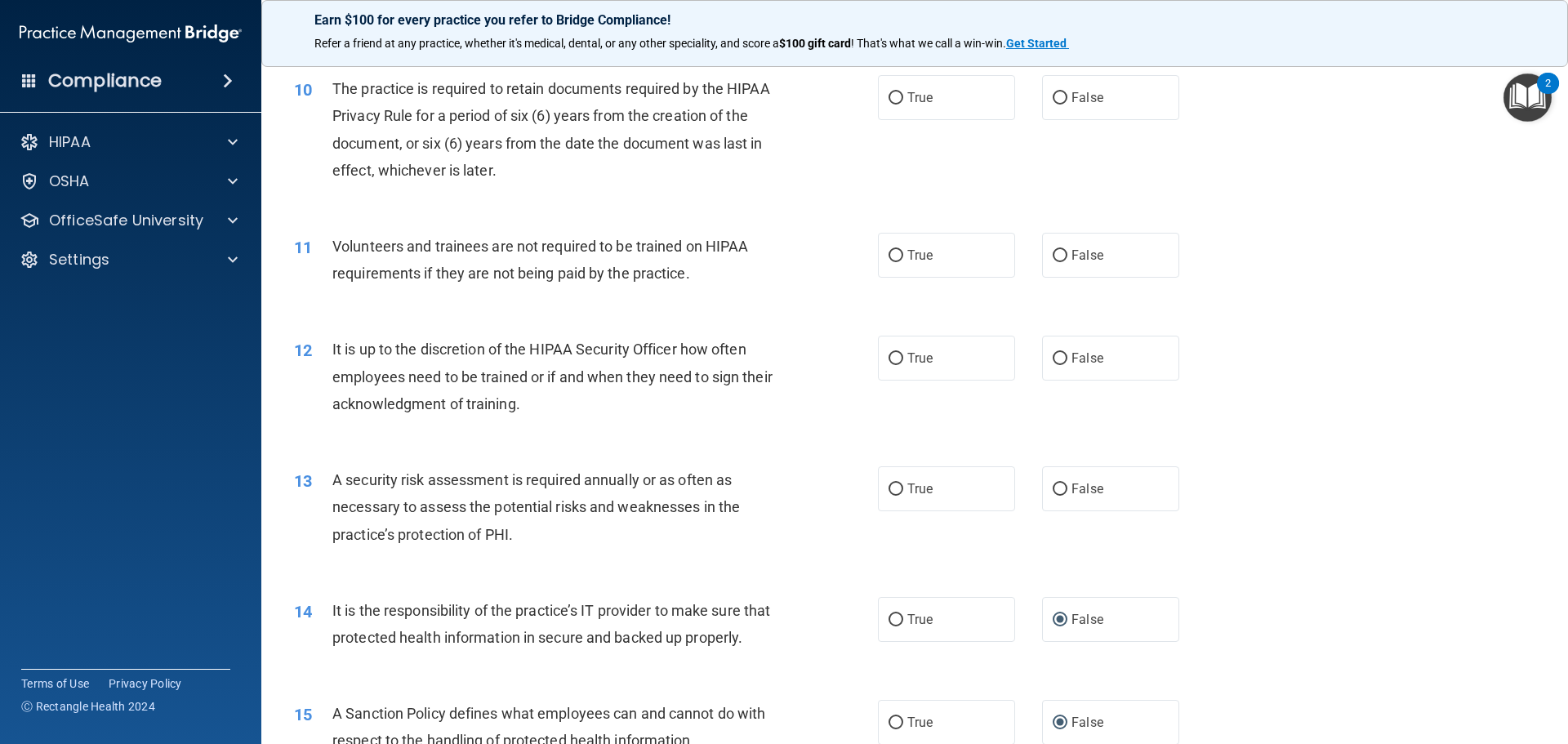
scroll to position [1232, 0]
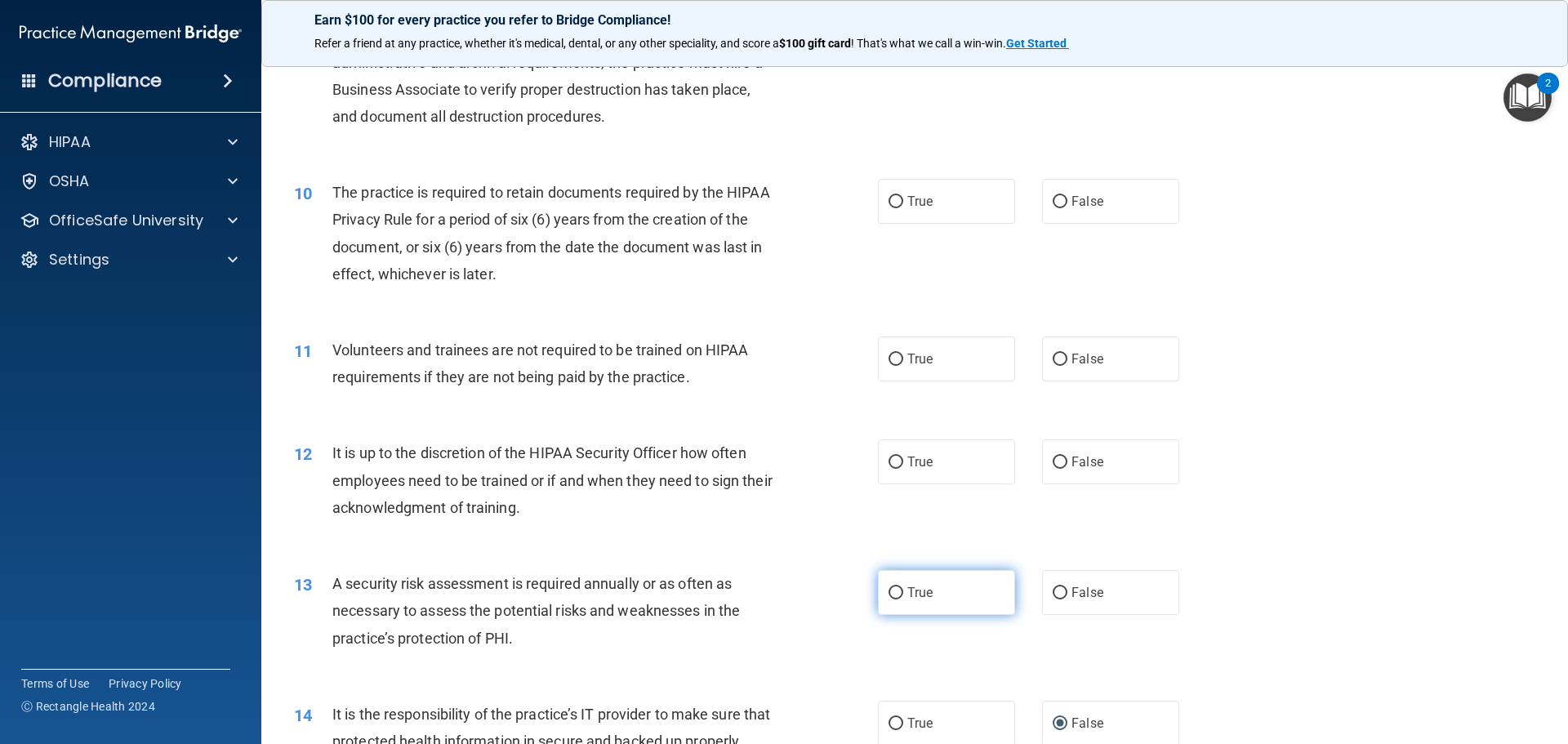
click at [907, 579] on label "True" at bounding box center [946, 593] width 137 height 45
click at [903, 587] on input "True" at bounding box center [895, 593] width 14 height 12
radio input "true"
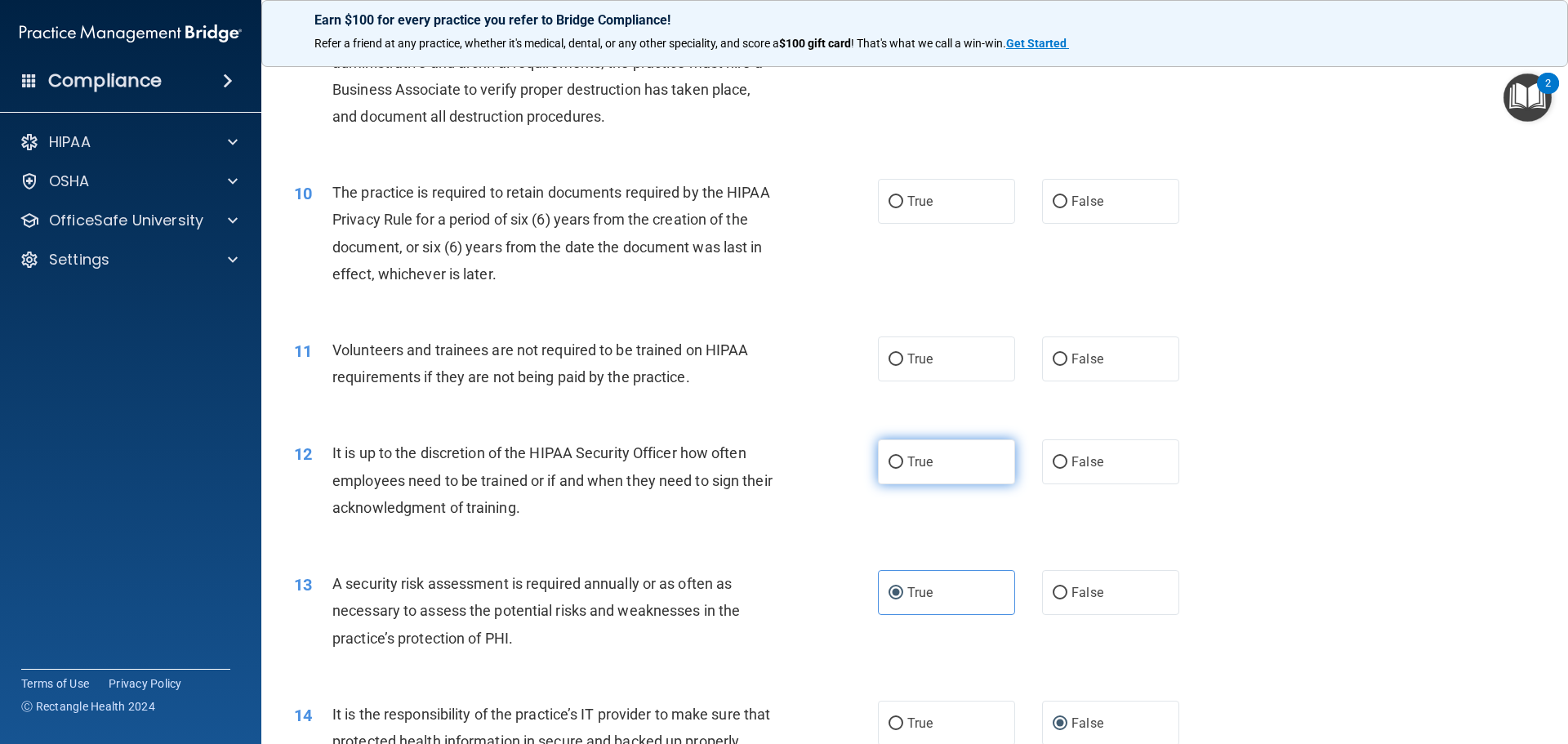
click at [892, 465] on input "True" at bounding box center [895, 462] width 14 height 12
radio input "true"
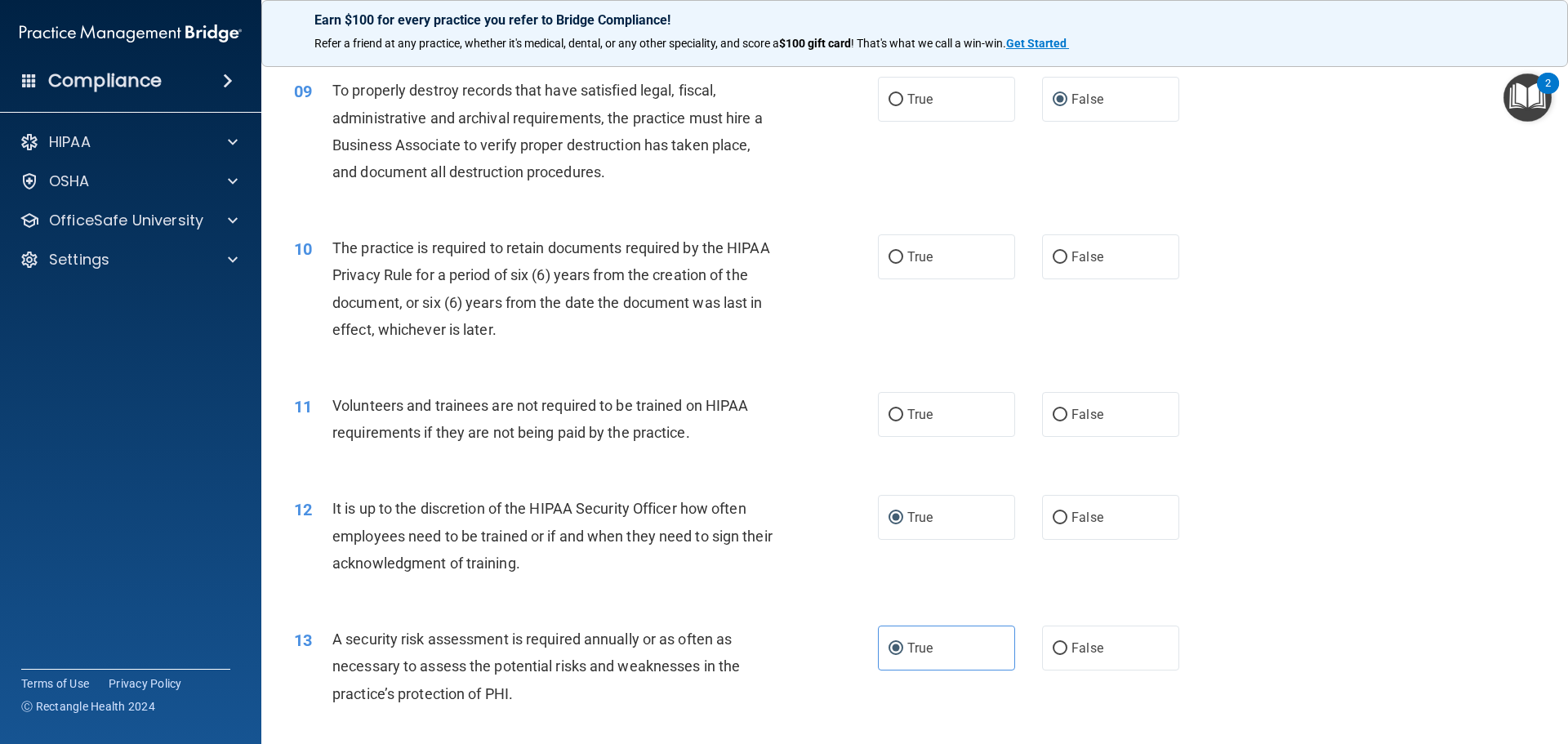
scroll to position [1069, 0]
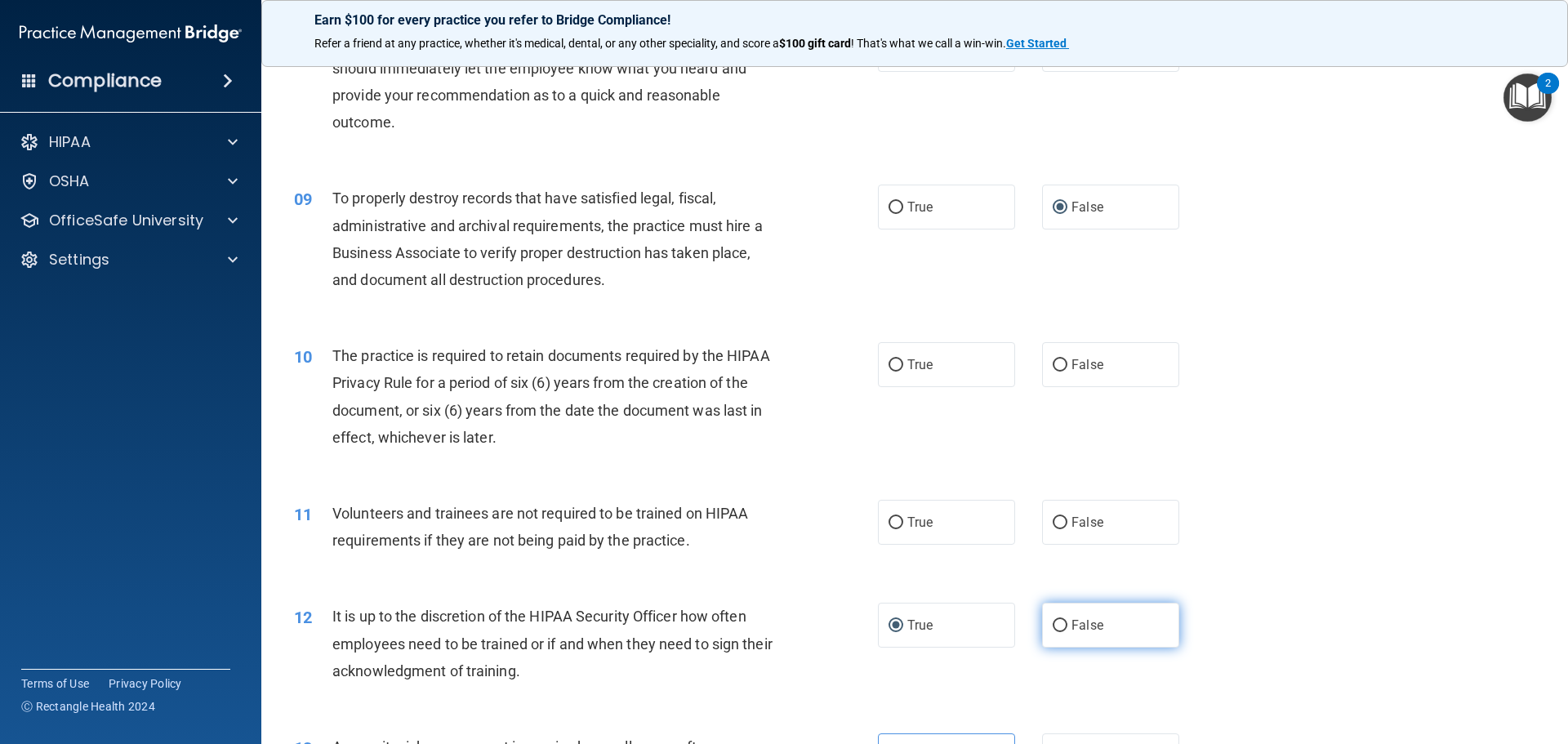
click at [1062, 631] on label "False" at bounding box center [1110, 625] width 137 height 45
click at [1062, 631] on input "False" at bounding box center [1059, 626] width 14 height 12
radio input "true"
radio input "false"
click at [913, 523] on span "True" at bounding box center [919, 521] width 25 height 15
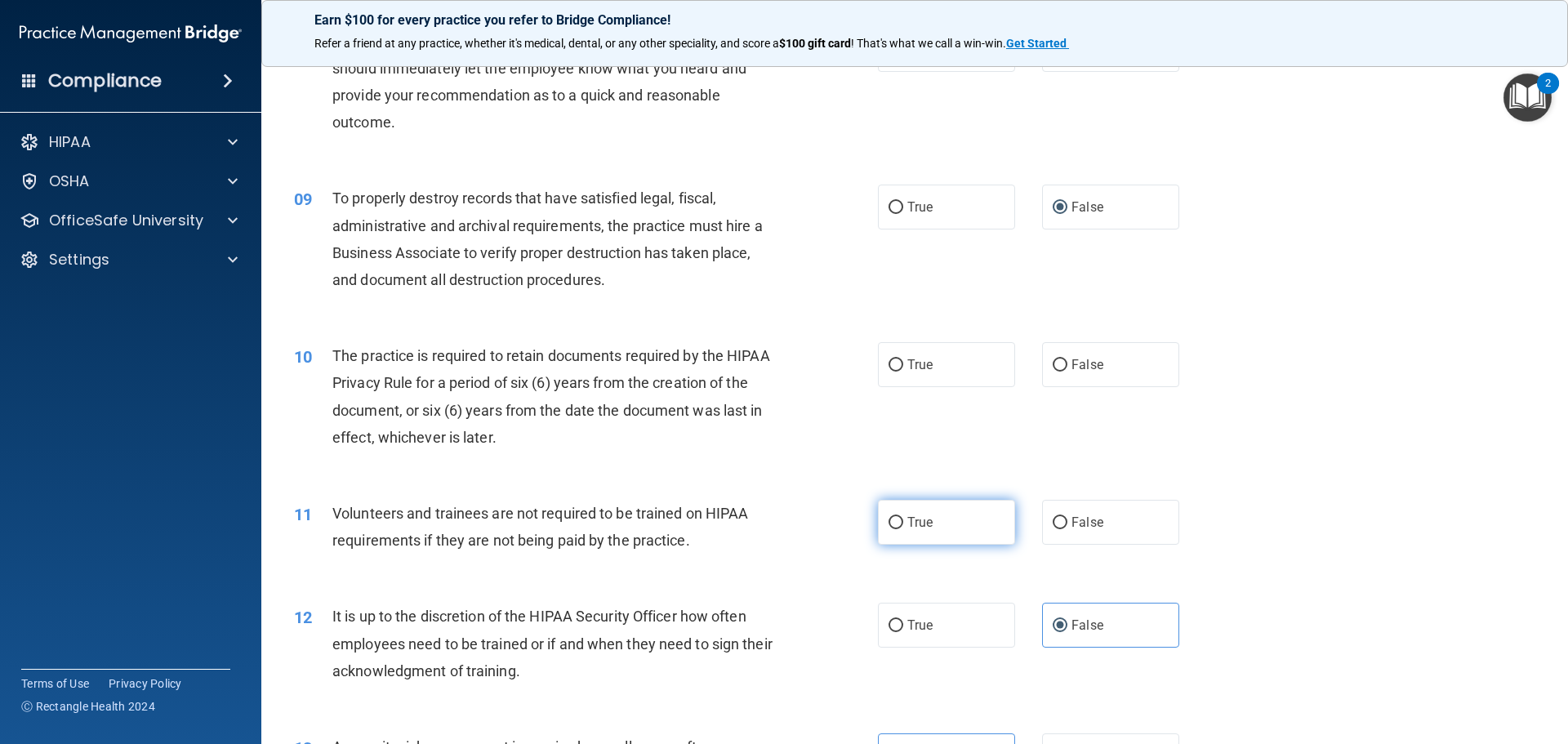
click at [903, 523] on input "True" at bounding box center [895, 523] width 14 height 12
radio input "true"
click at [1063, 522] on label "False" at bounding box center [1110, 522] width 137 height 45
click at [1063, 522] on input "False" at bounding box center [1059, 523] width 14 height 12
radio input "true"
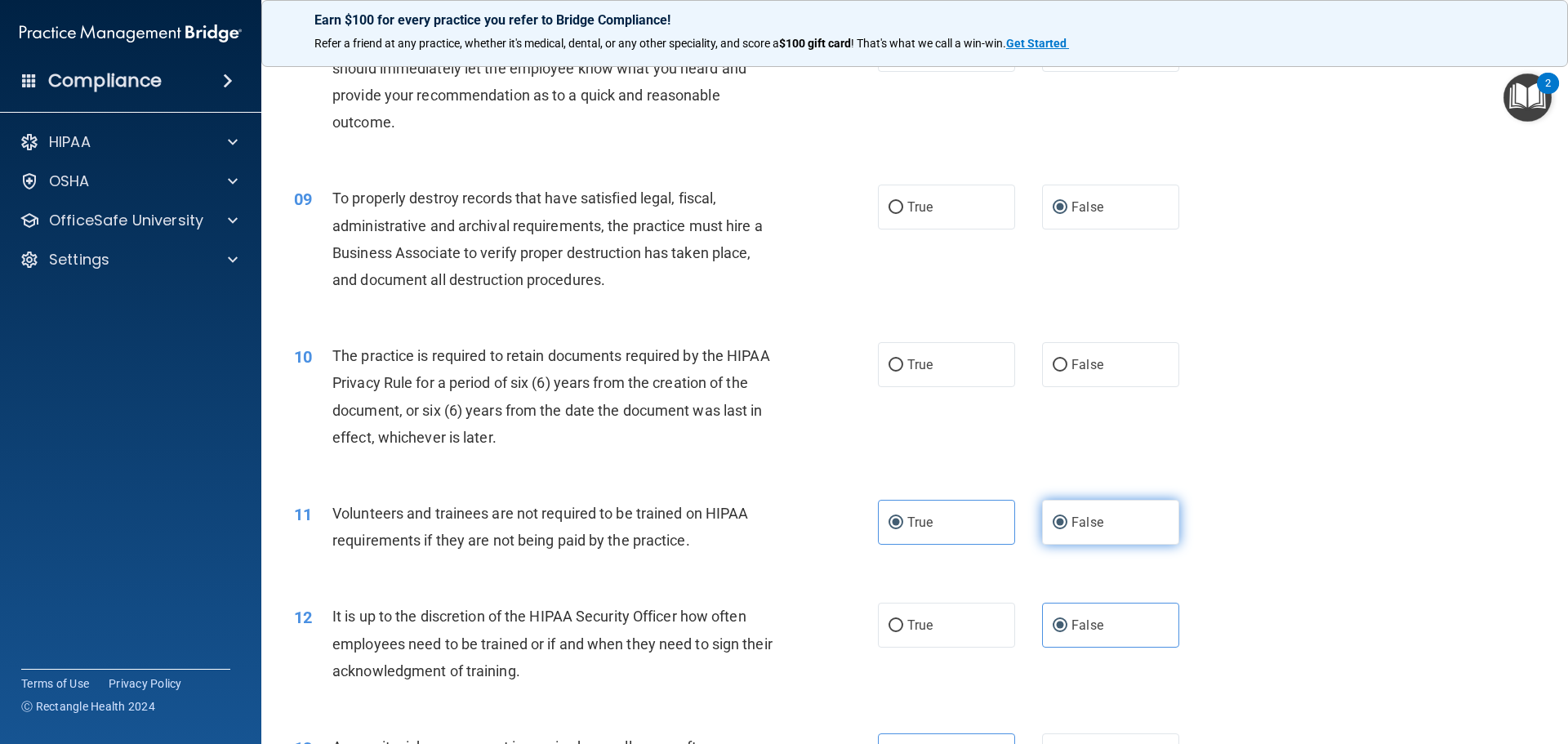
radio input "false"
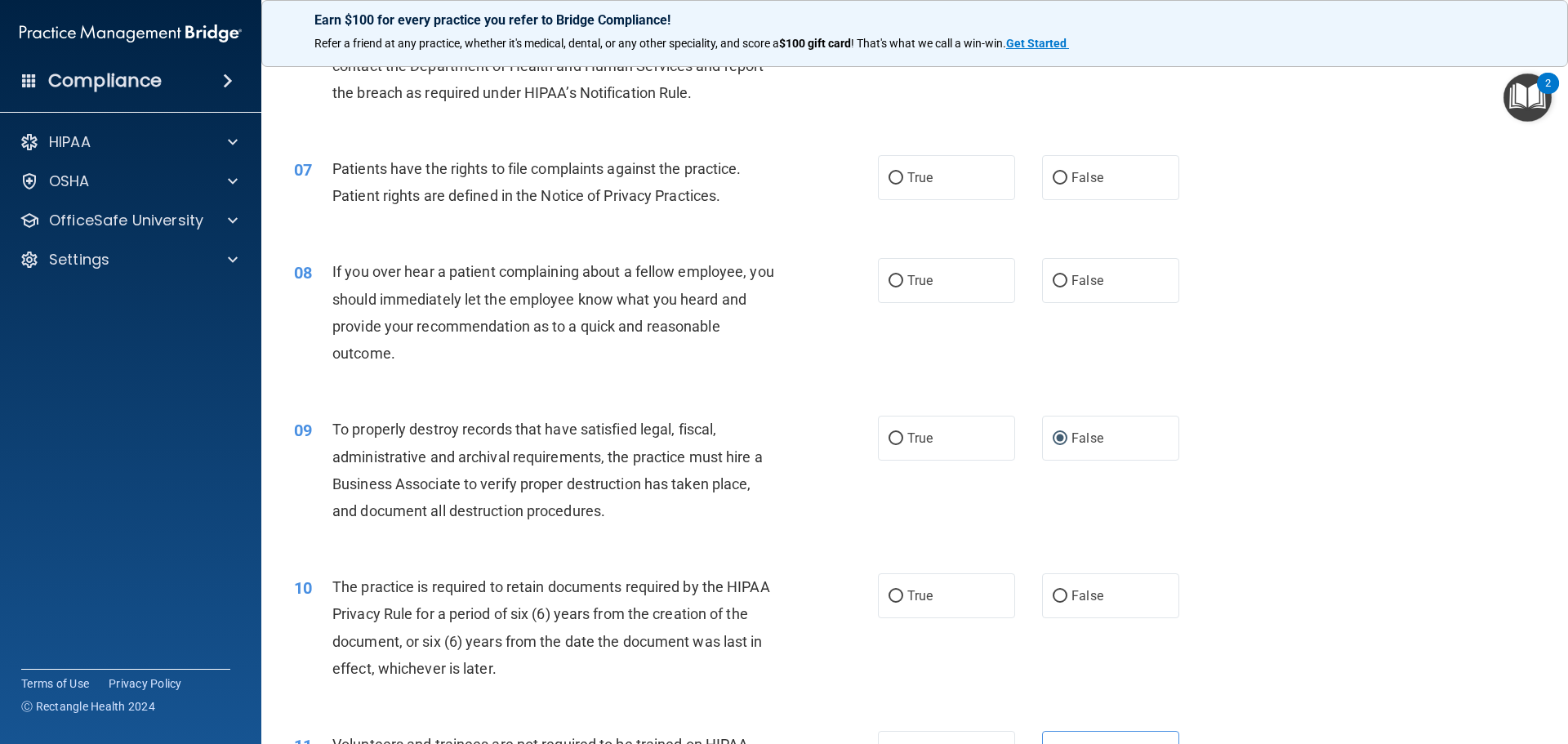
scroll to position [824, 0]
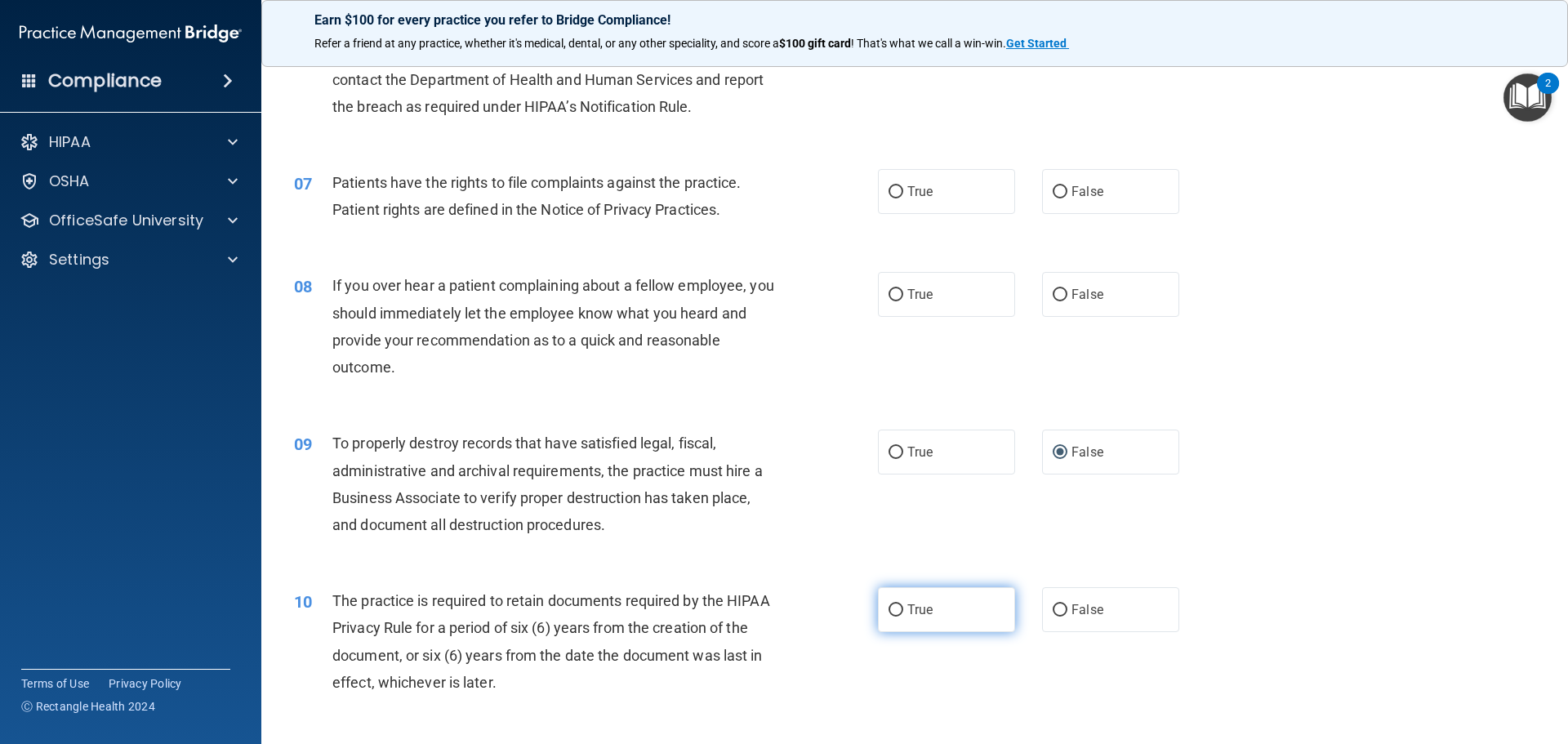
click at [967, 609] on label "True" at bounding box center [946, 609] width 137 height 45
click at [903, 609] on input "True" at bounding box center [895, 610] width 14 height 12
radio input "true"
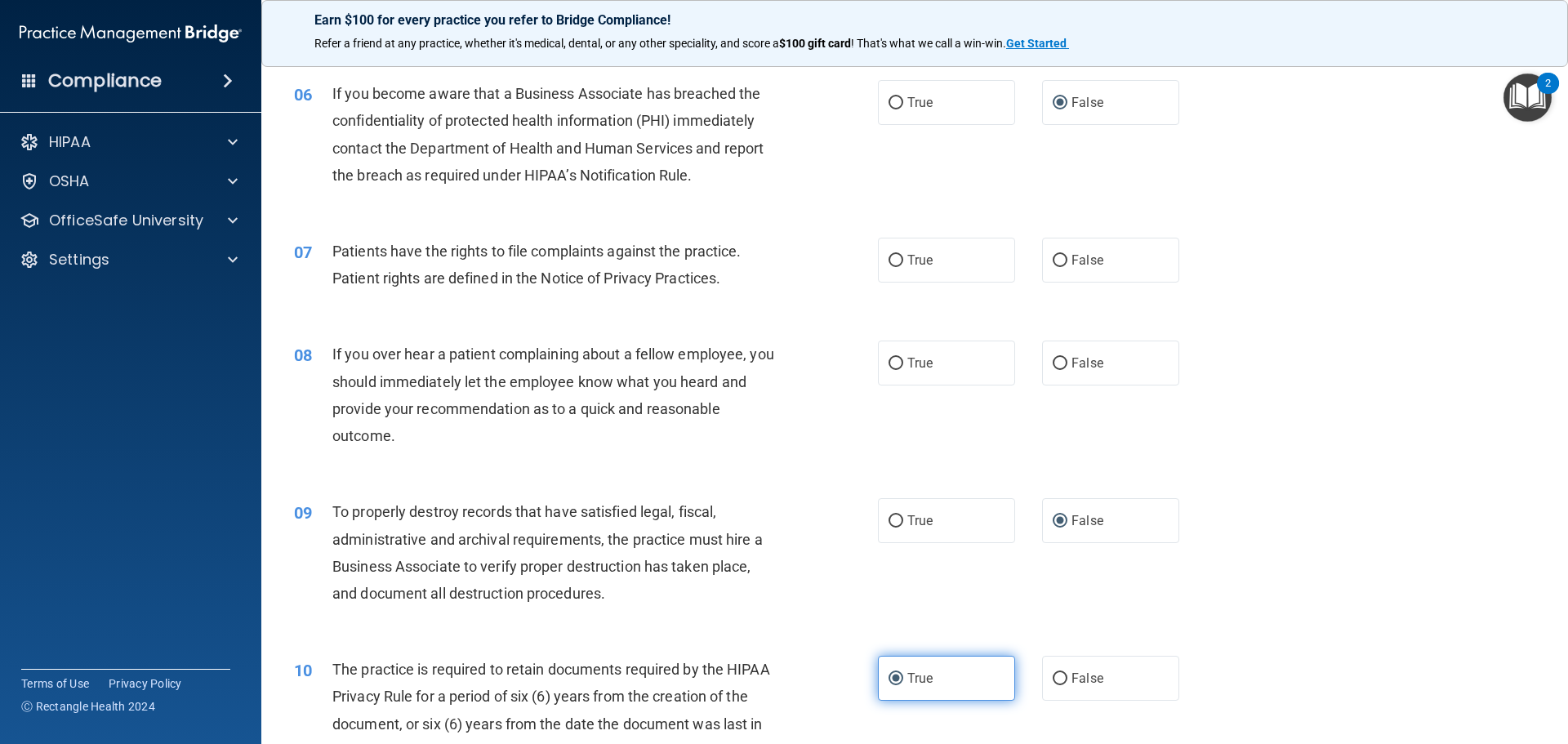
scroll to position [660, 0]
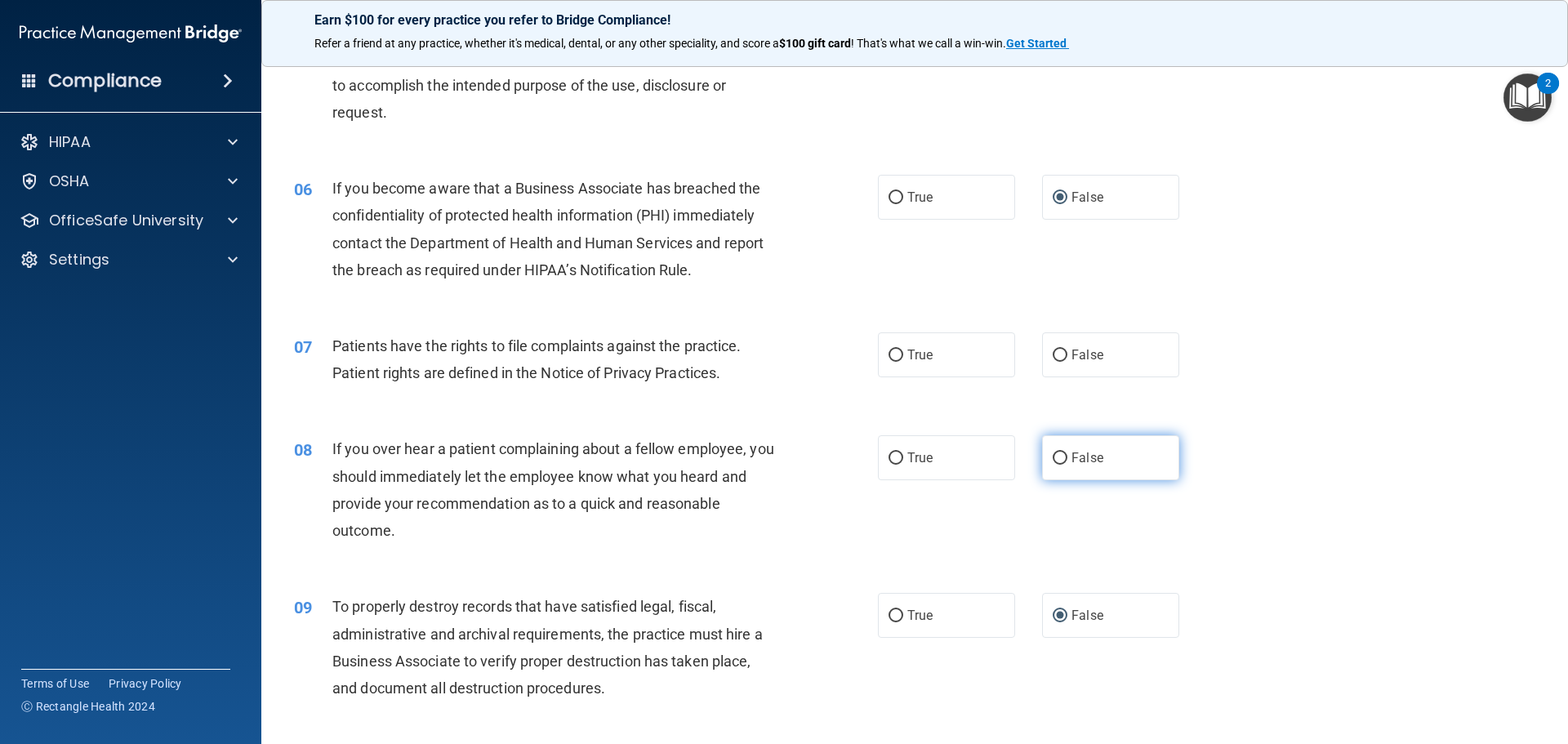
click at [1052, 454] on input "False" at bounding box center [1059, 459] width 14 height 12
radio input "true"
click at [926, 354] on span "True" at bounding box center [919, 354] width 25 height 15
click at [903, 354] on input "True" at bounding box center [895, 356] width 14 height 12
radio input "true"
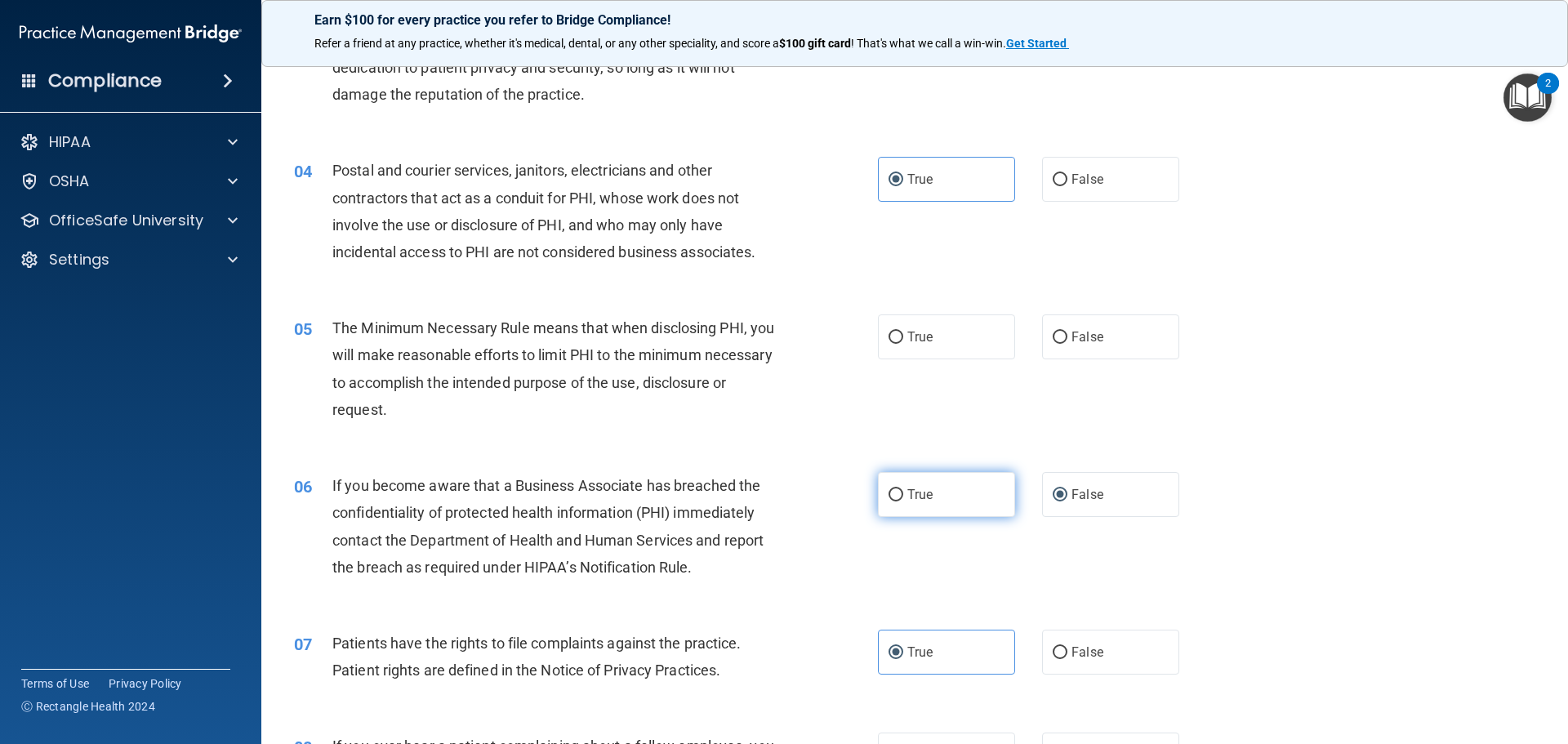
scroll to position [334, 0]
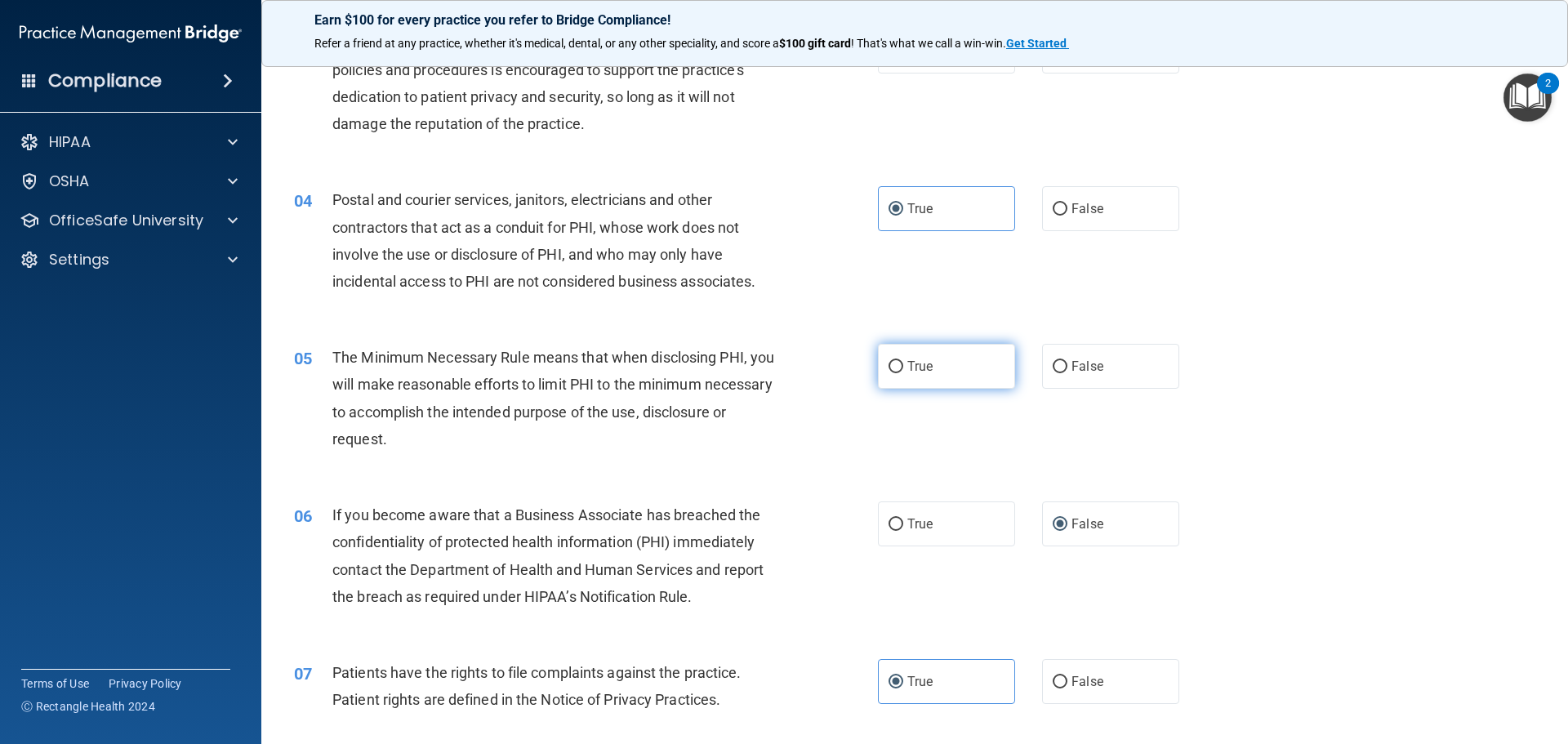
click at [943, 364] on label "True" at bounding box center [946, 366] width 137 height 45
click at [903, 364] on input "True" at bounding box center [895, 367] width 14 height 12
radio input "true"
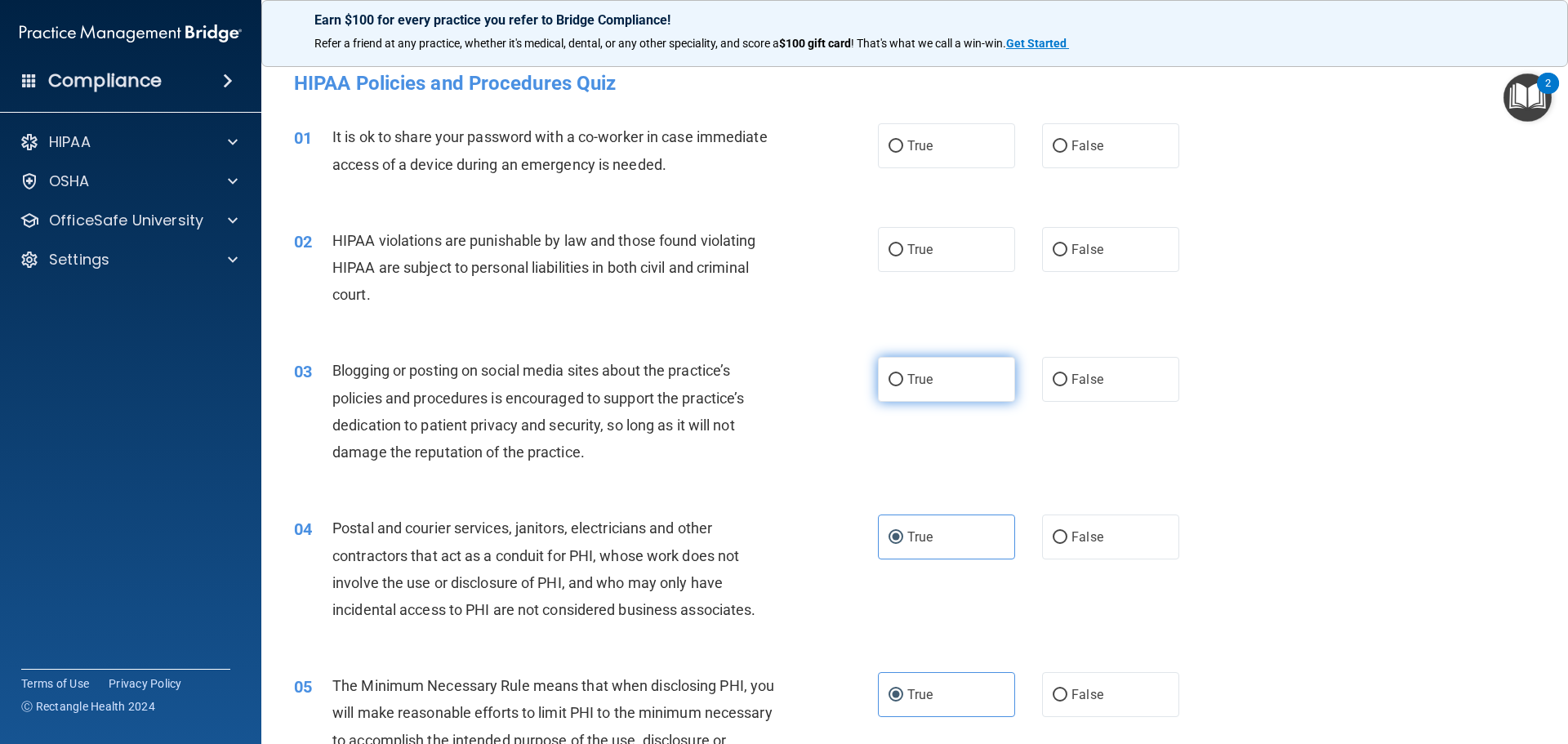
scroll to position [0, 0]
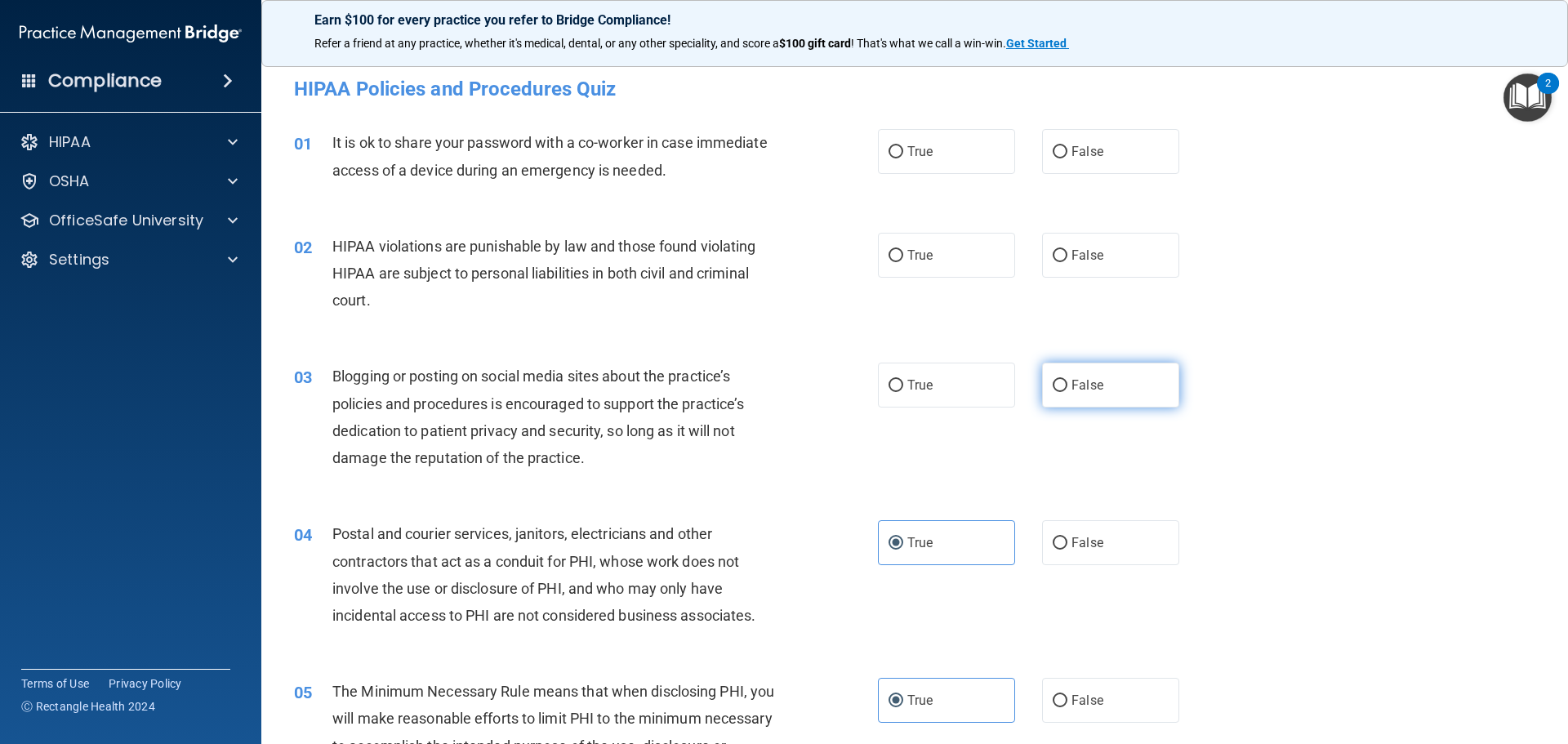
click at [1089, 376] on label "False" at bounding box center [1110, 385] width 137 height 45
click at [1067, 380] on input "False" at bounding box center [1059, 386] width 14 height 12
radio input "true"
click at [960, 254] on label "True" at bounding box center [946, 255] width 137 height 45
click at [903, 254] on input "True" at bounding box center [895, 256] width 14 height 12
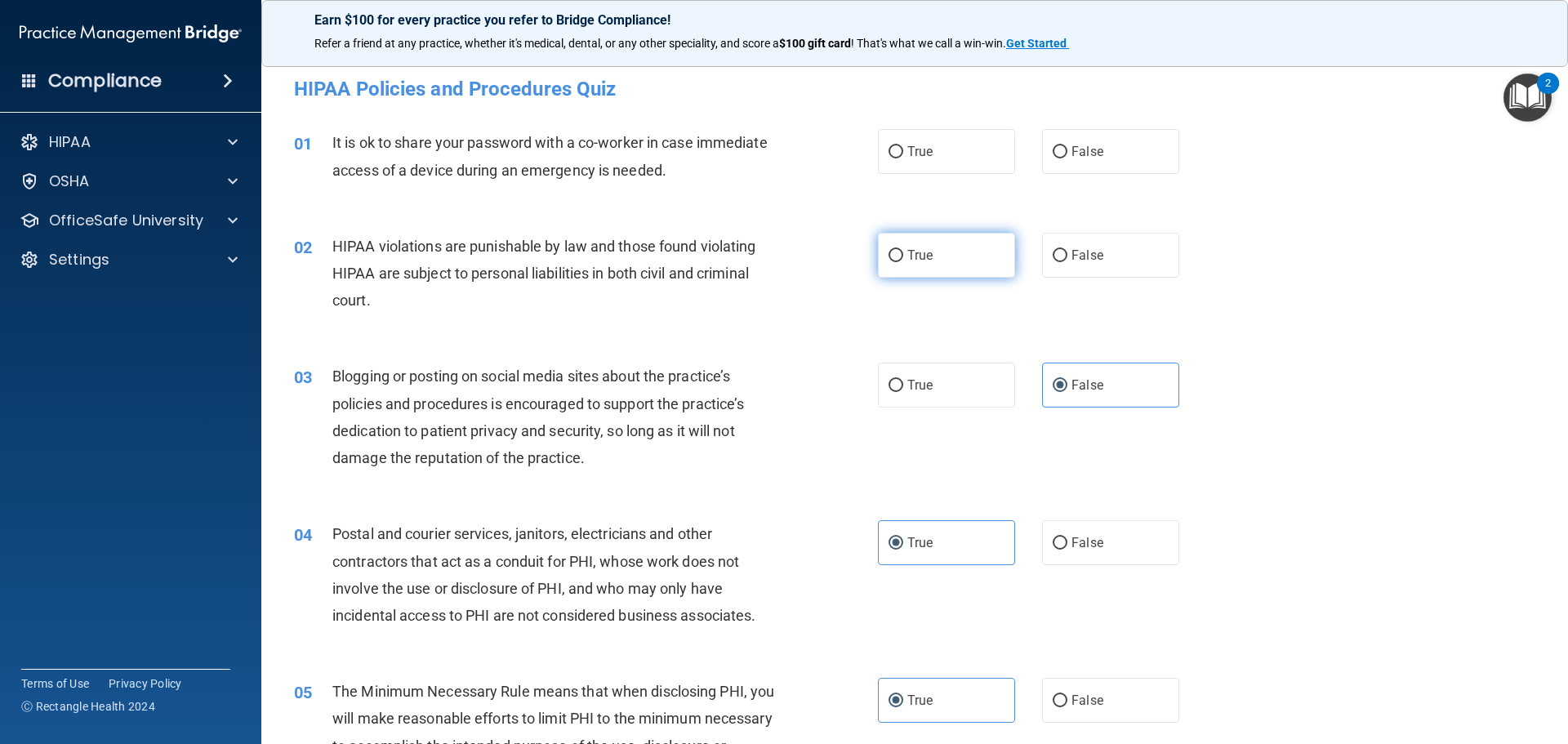
radio input "true"
click at [1130, 155] on label "False" at bounding box center [1110, 151] width 137 height 45
click at [1067, 155] on input "False" at bounding box center [1059, 152] width 14 height 12
radio input "true"
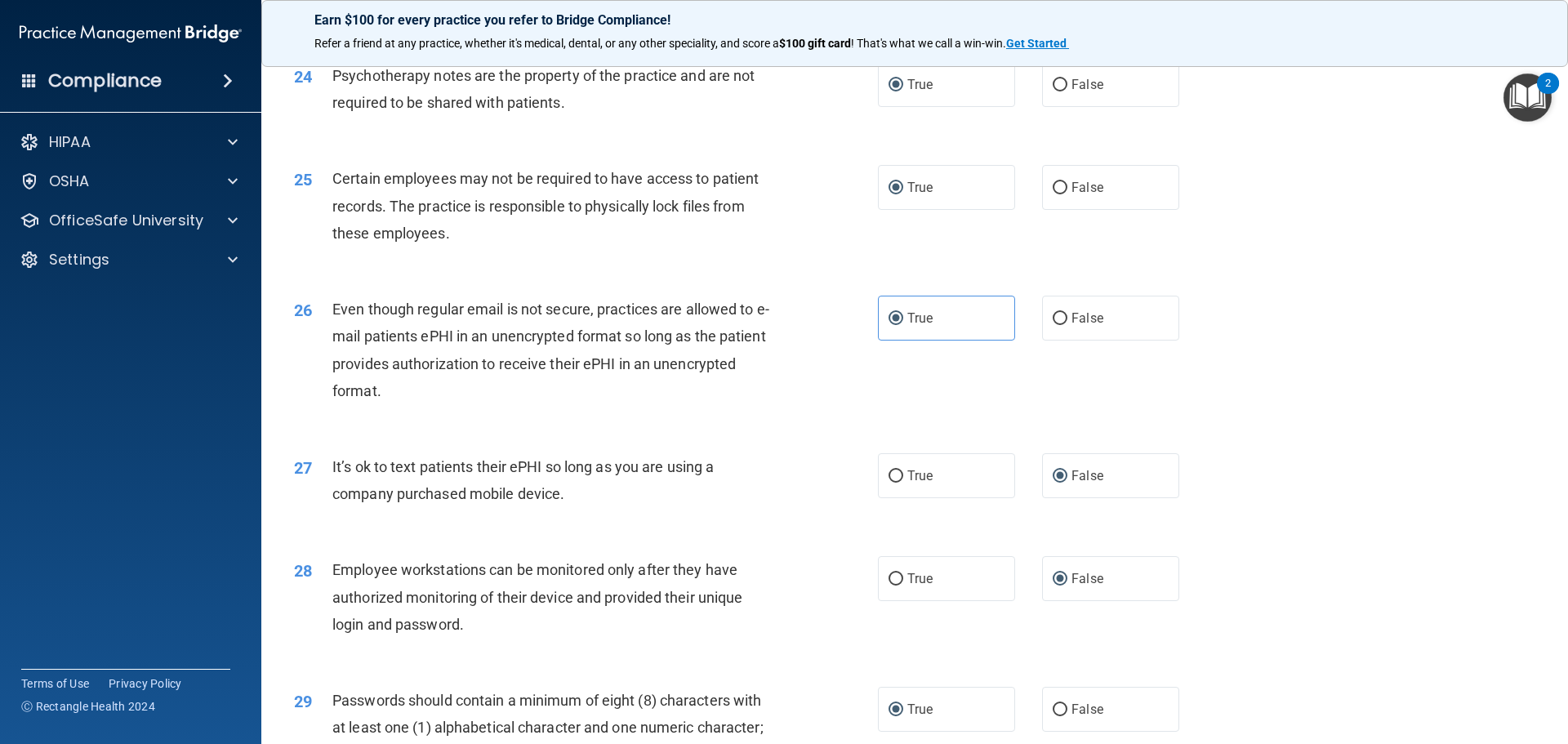
scroll to position [3356, 0]
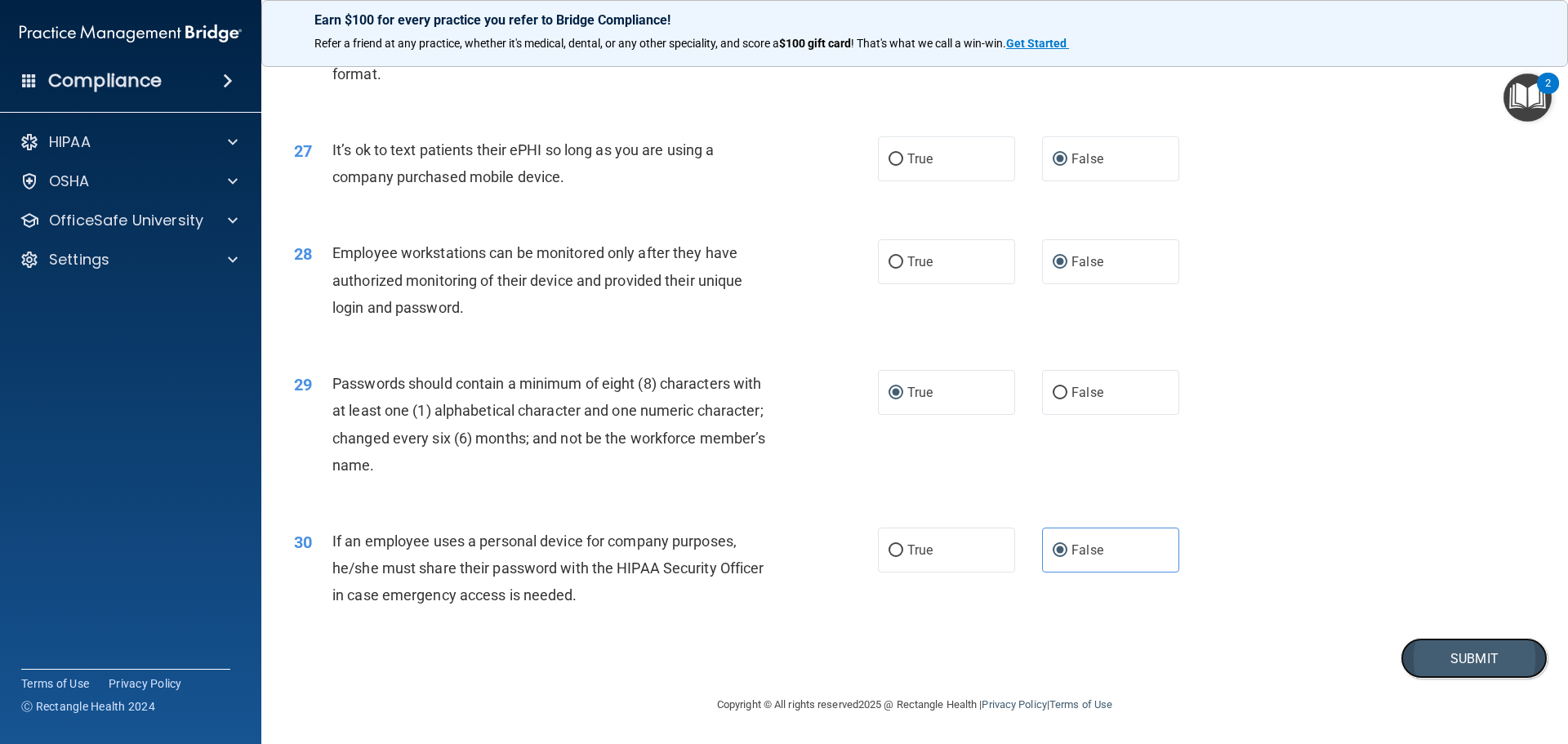
click at [1240, 656] on button "Submit" at bounding box center [1474, 658] width 147 height 42
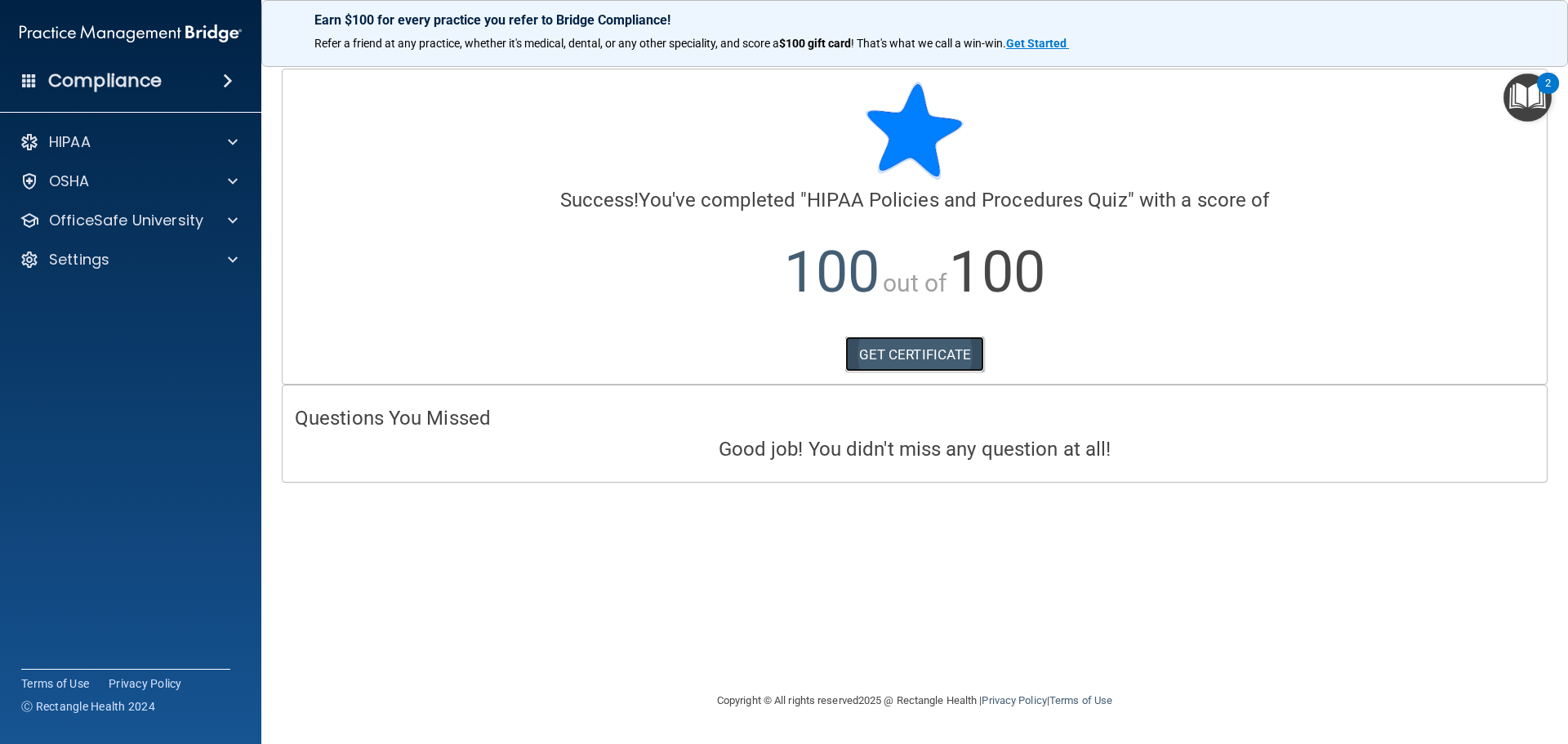
click at [932, 356] on link "GET CERTIFICATE" at bounding box center [914, 355] width 140 height 36
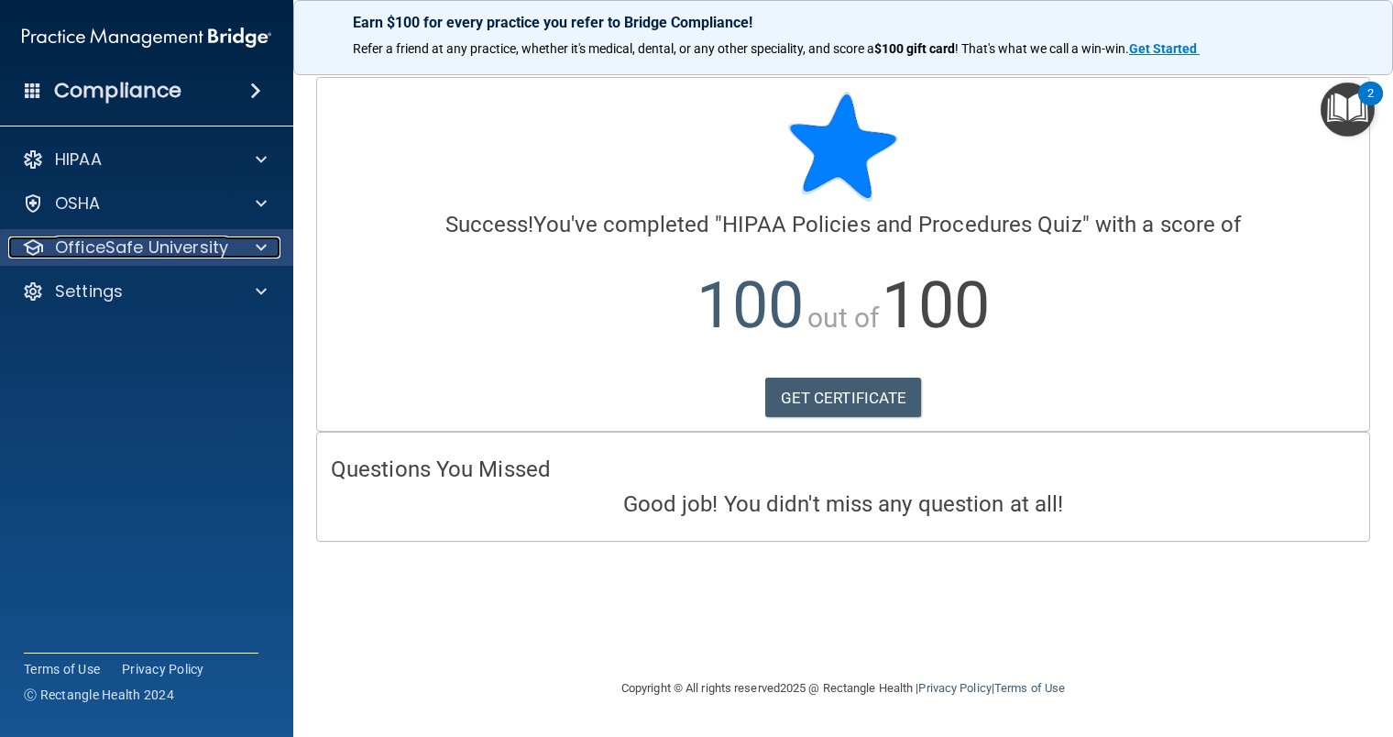
click at [191, 257] on p "OfficeSafe University" at bounding box center [141, 247] width 173 height 22
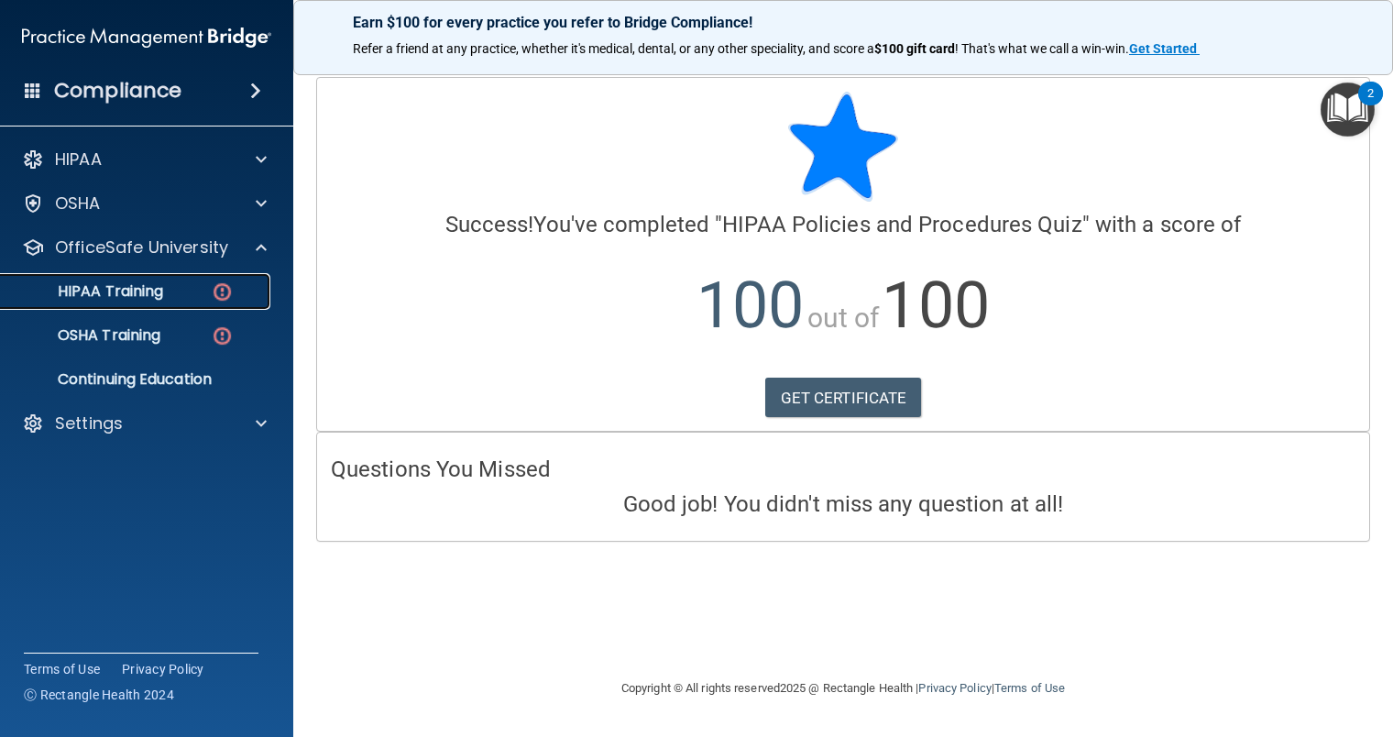
click at [187, 291] on div "HIPAA Training" at bounding box center [137, 291] width 250 height 18
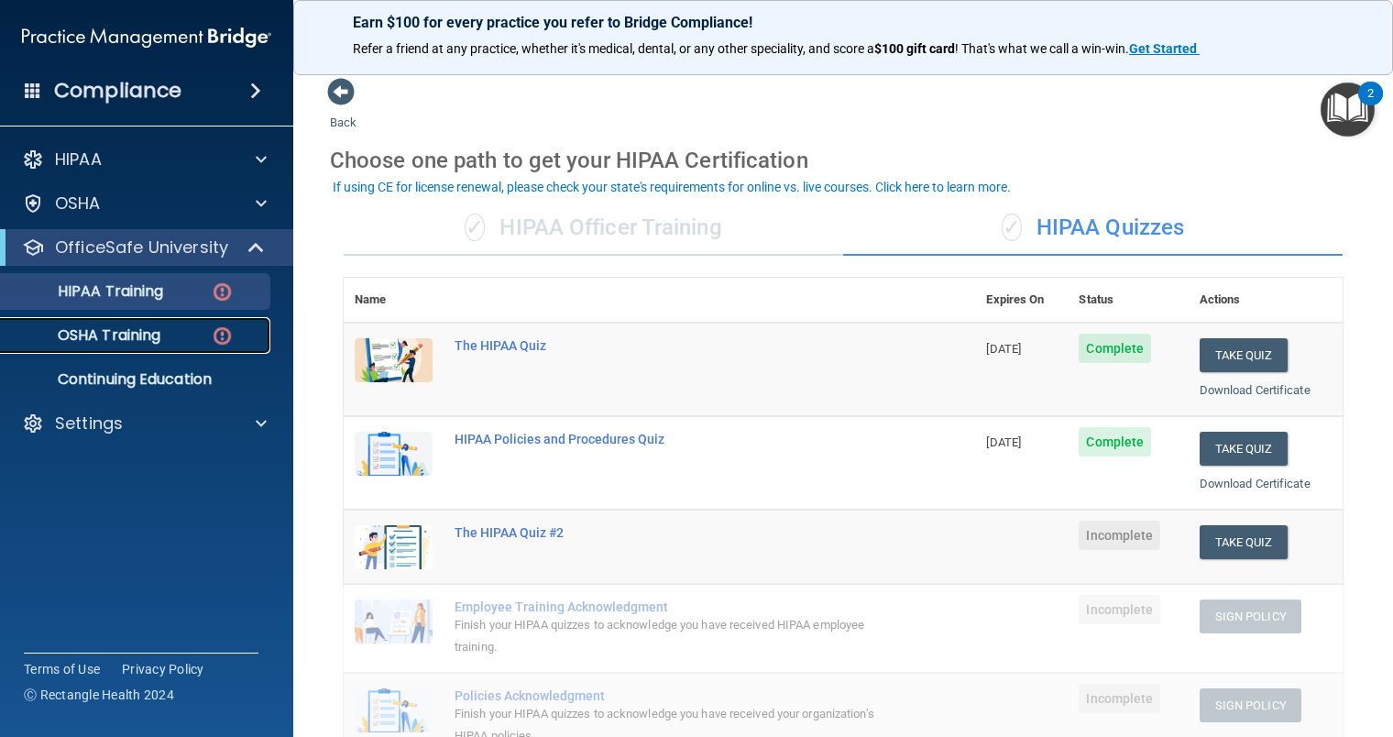
click at [125, 345] on link "OSHA Training" at bounding box center [126, 335] width 289 height 37
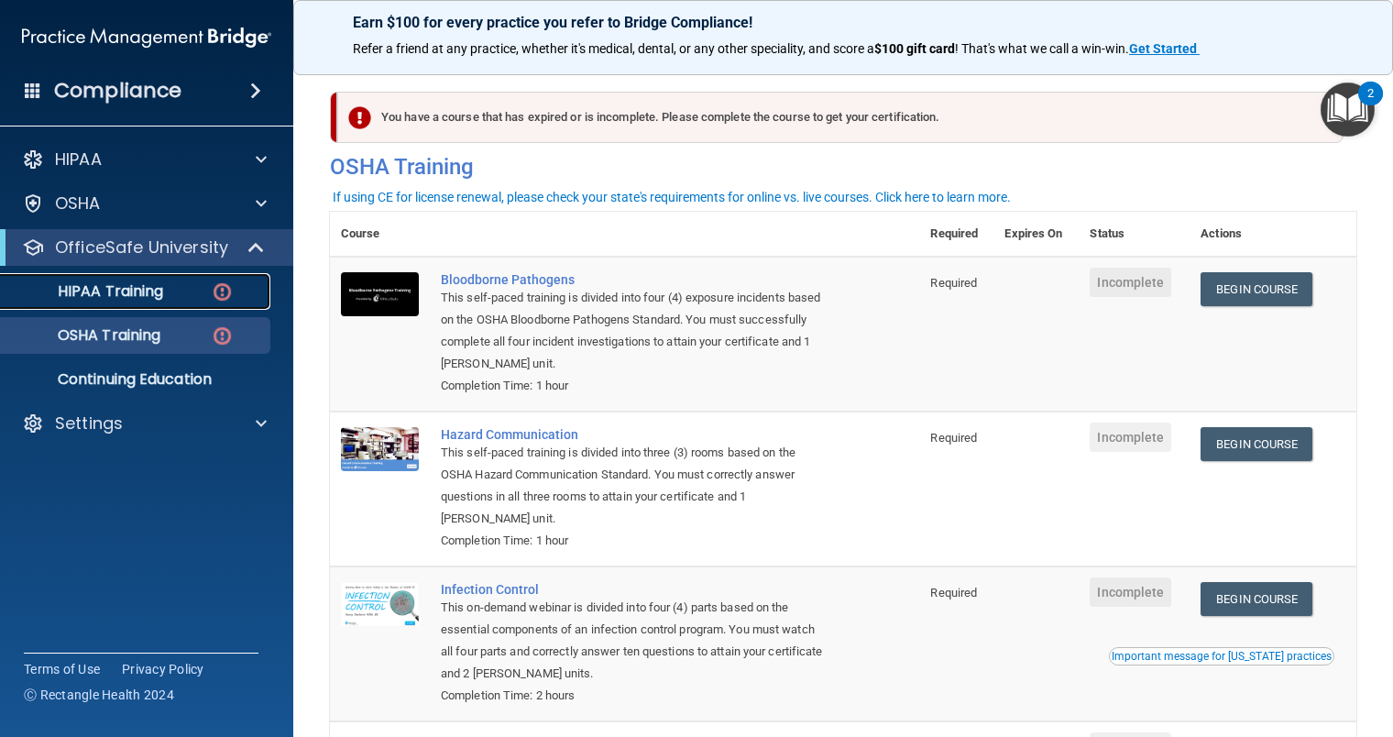
click at [138, 293] on p "HIPAA Training" at bounding box center [87, 291] width 151 height 18
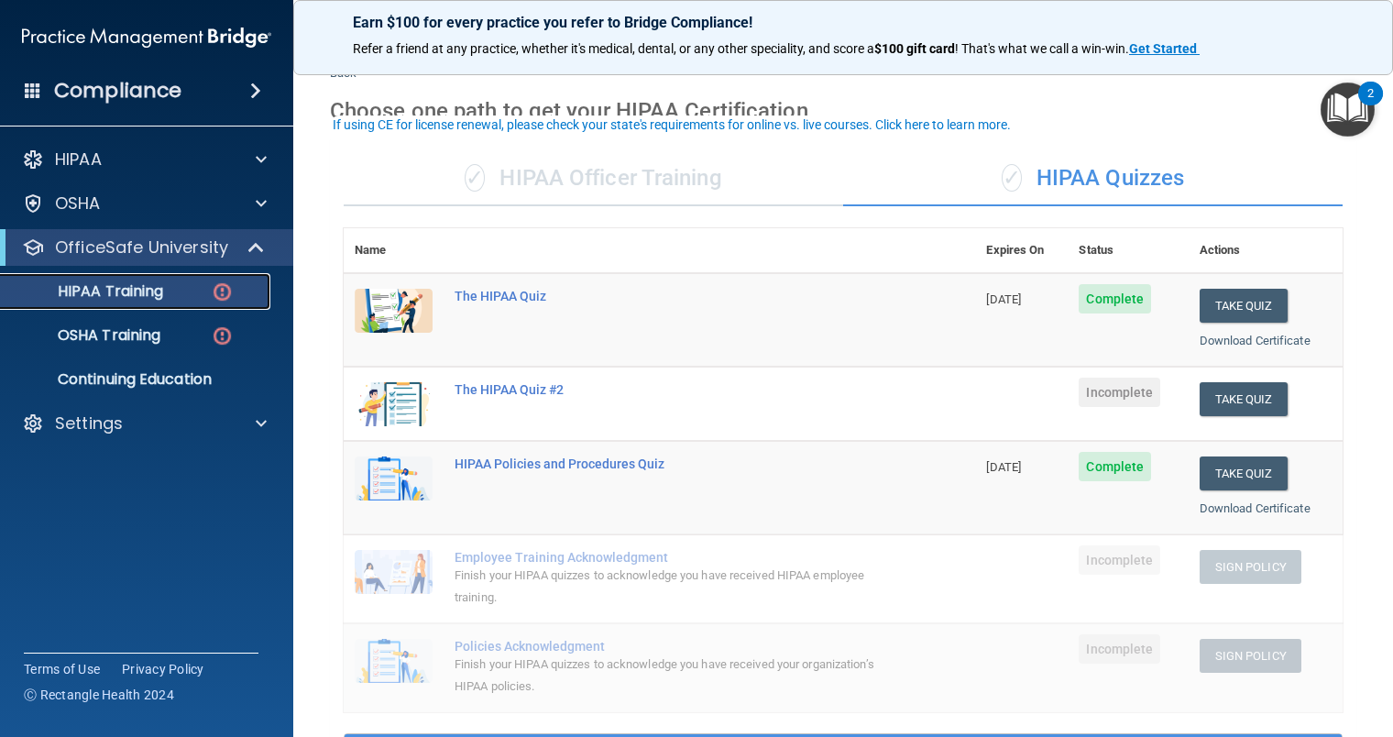
scroll to position [92, 0]
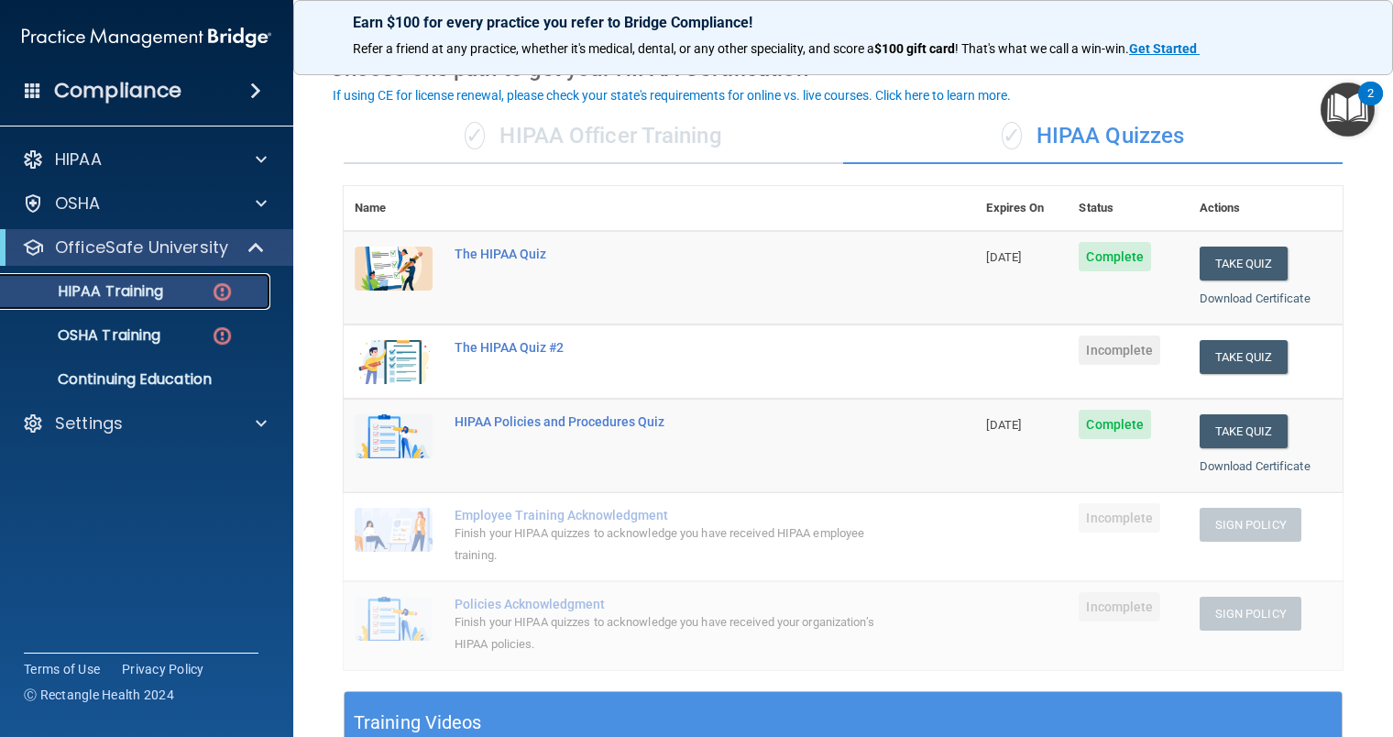
click at [139, 291] on p "HIPAA Training" at bounding box center [87, 291] width 151 height 18
click at [155, 38] on img at bounding box center [146, 37] width 249 height 37
click at [185, 15] on div "Compliance" at bounding box center [146, 55] width 257 height 111
click at [215, 337] on img at bounding box center [222, 335] width 23 height 23
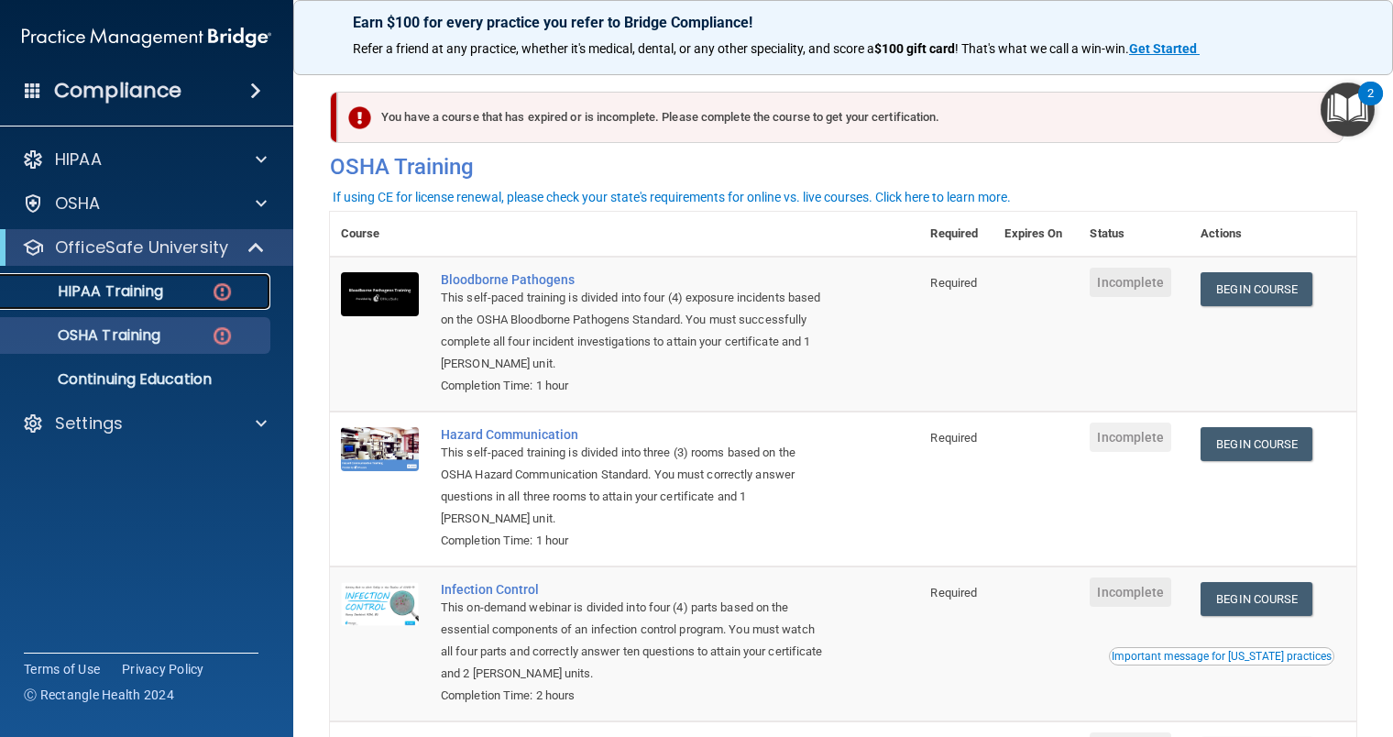
click at [130, 302] on link "HIPAA Training" at bounding box center [126, 291] width 289 height 37
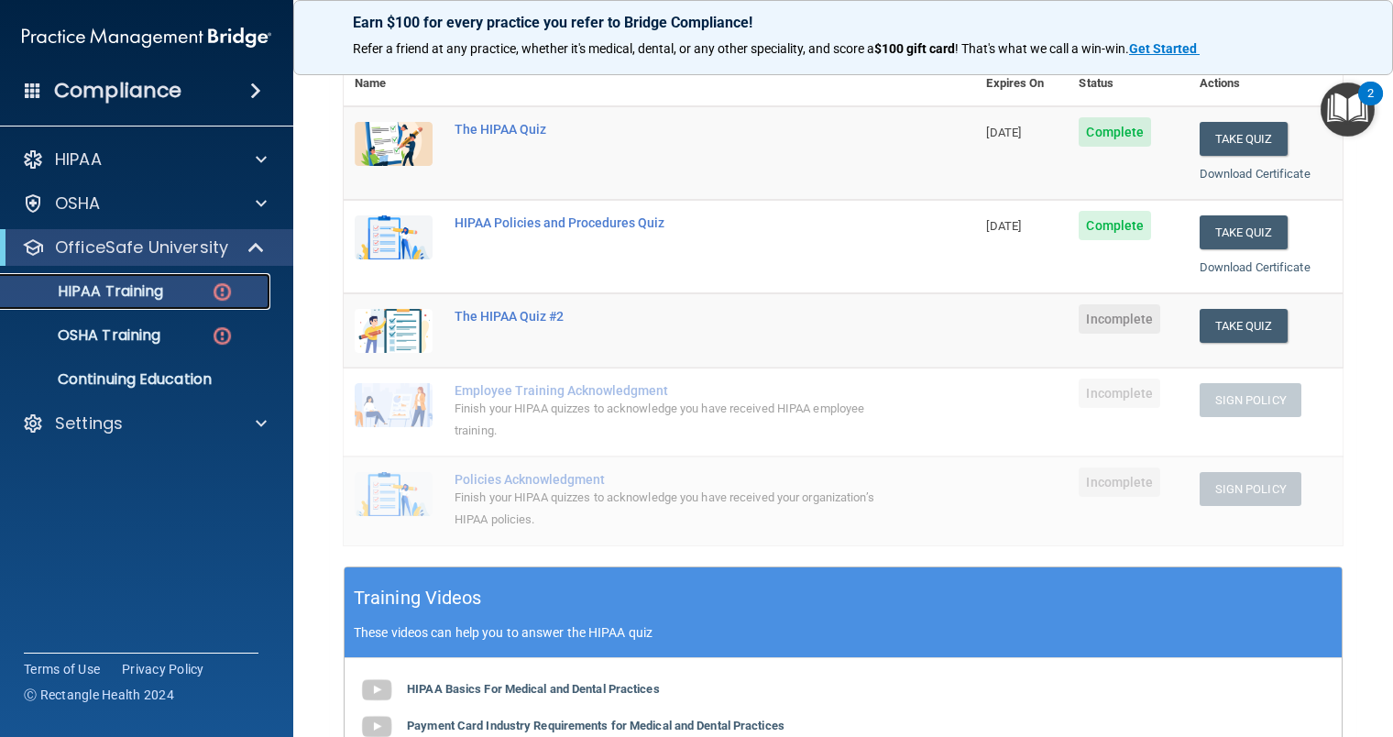
scroll to position [183, 0]
